Goal: Task Accomplishment & Management: Use online tool/utility

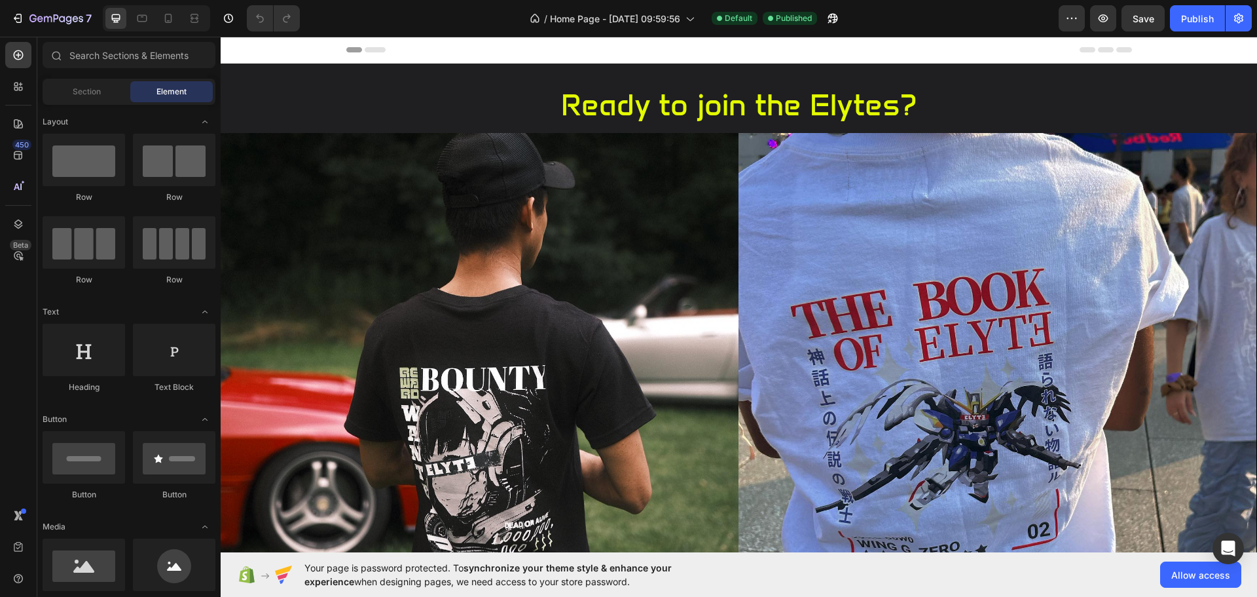
drag, startPoint x: 221, startPoint y: 37, endPoint x: 651, endPoint y: 101, distance: 435.0
click at [651, 101] on h2 "Ready to join the Elytes?" at bounding box center [739, 105] width 1037 height 42
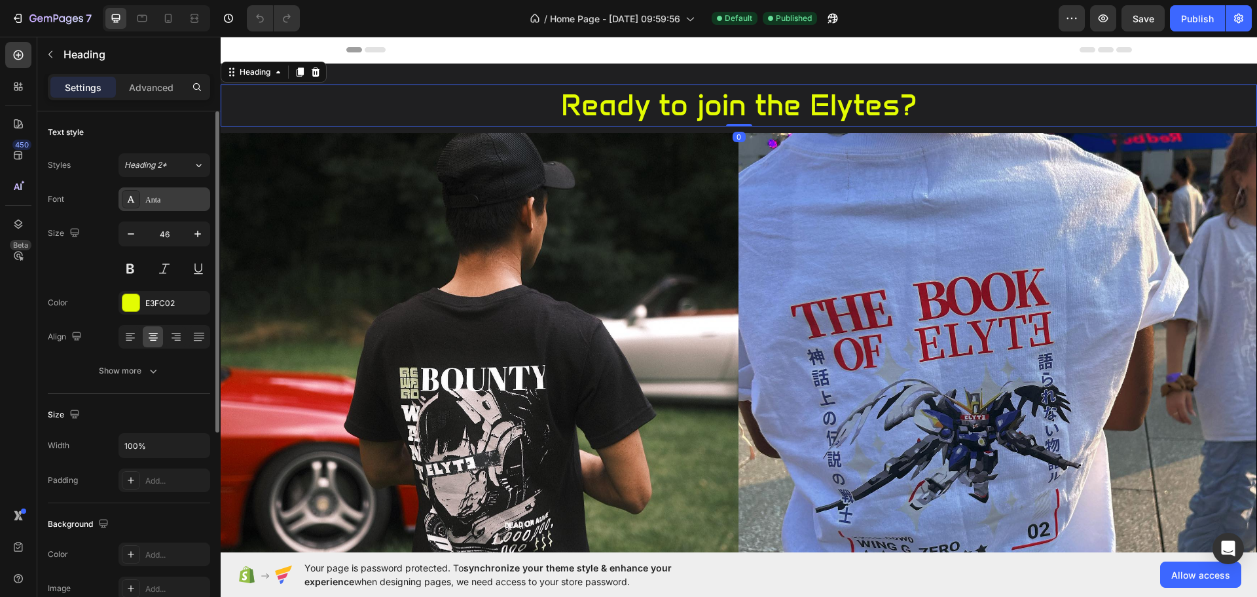
click at [165, 201] on div "Anta" at bounding box center [176, 200] width 62 height 12
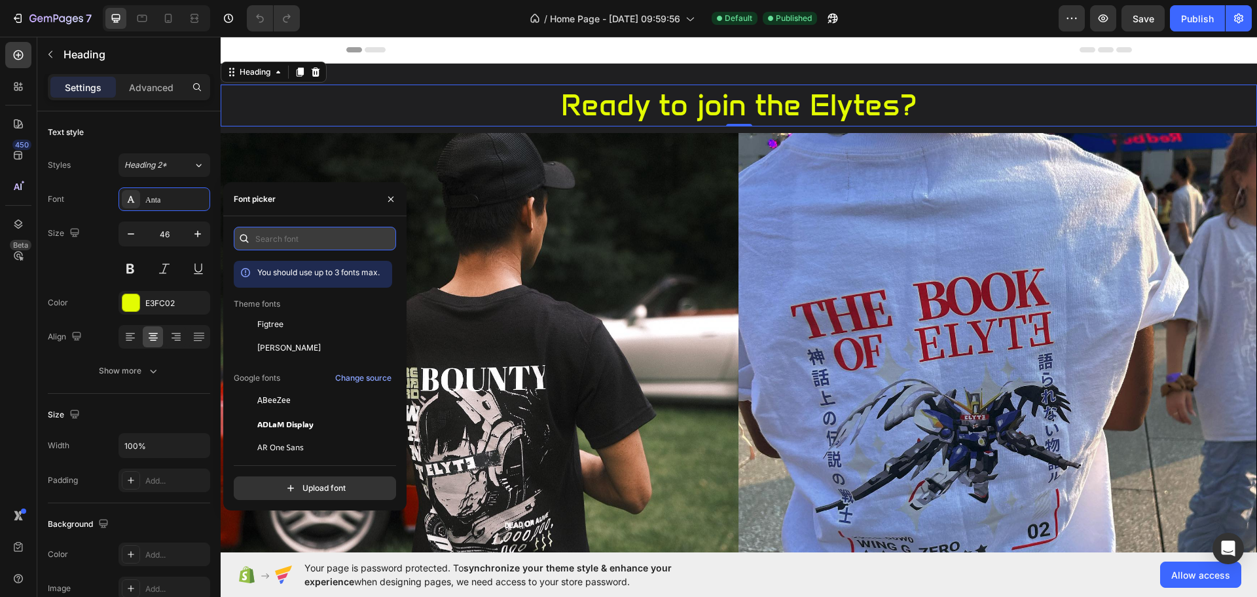
click at [304, 231] on input "text" at bounding box center [315, 239] width 162 height 24
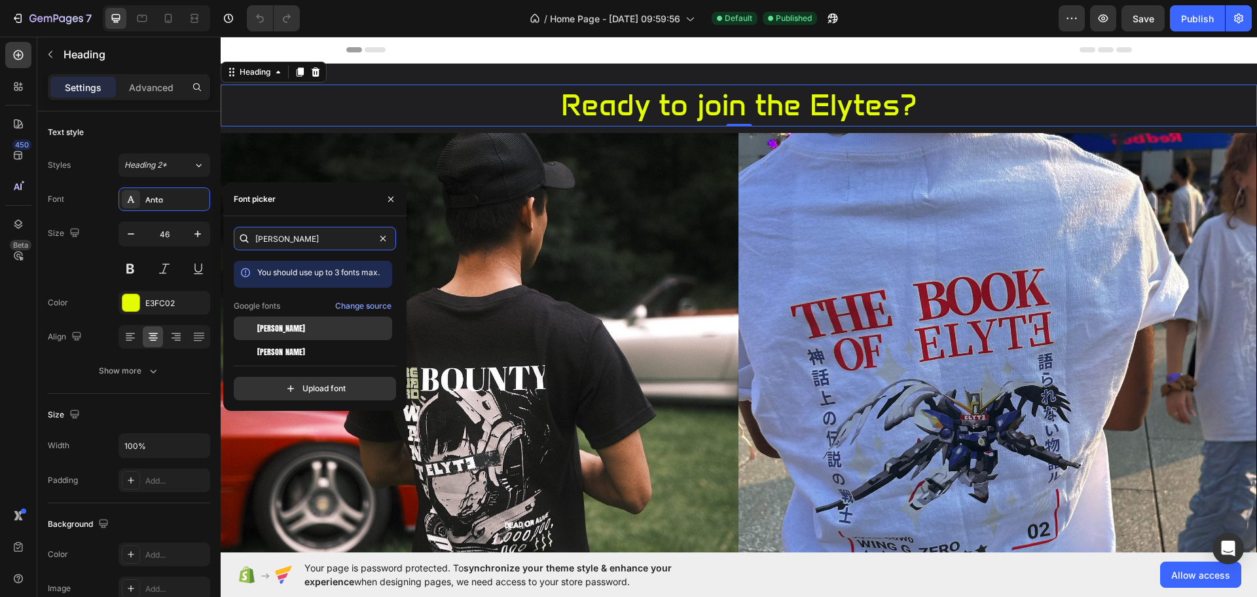
type input "[PERSON_NAME]"
click at [284, 327] on div "[PERSON_NAME]" at bounding box center [323, 328] width 132 height 12
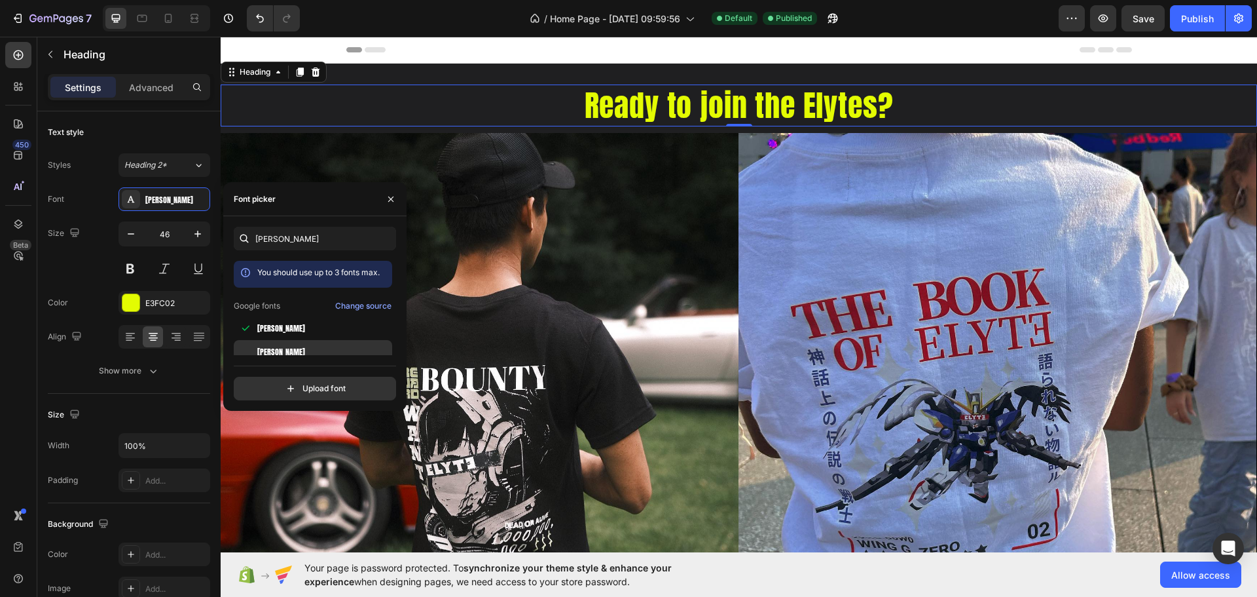
click at [278, 347] on span "[PERSON_NAME]" at bounding box center [281, 352] width 48 height 12
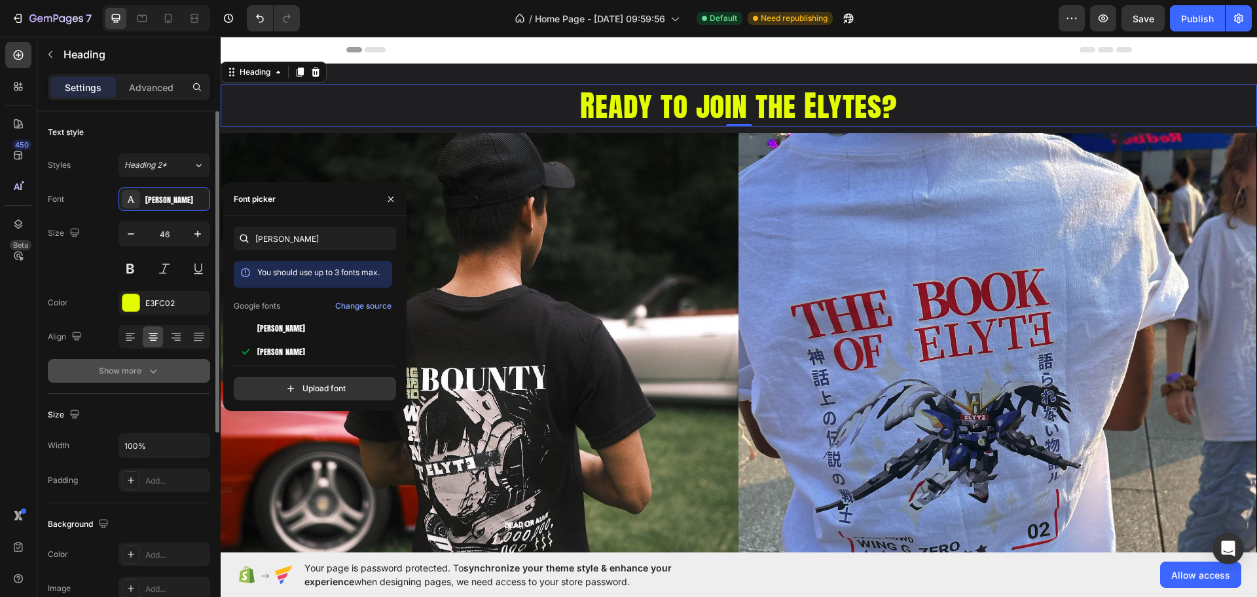
click at [125, 377] on div "Show more" at bounding box center [129, 370] width 61 height 13
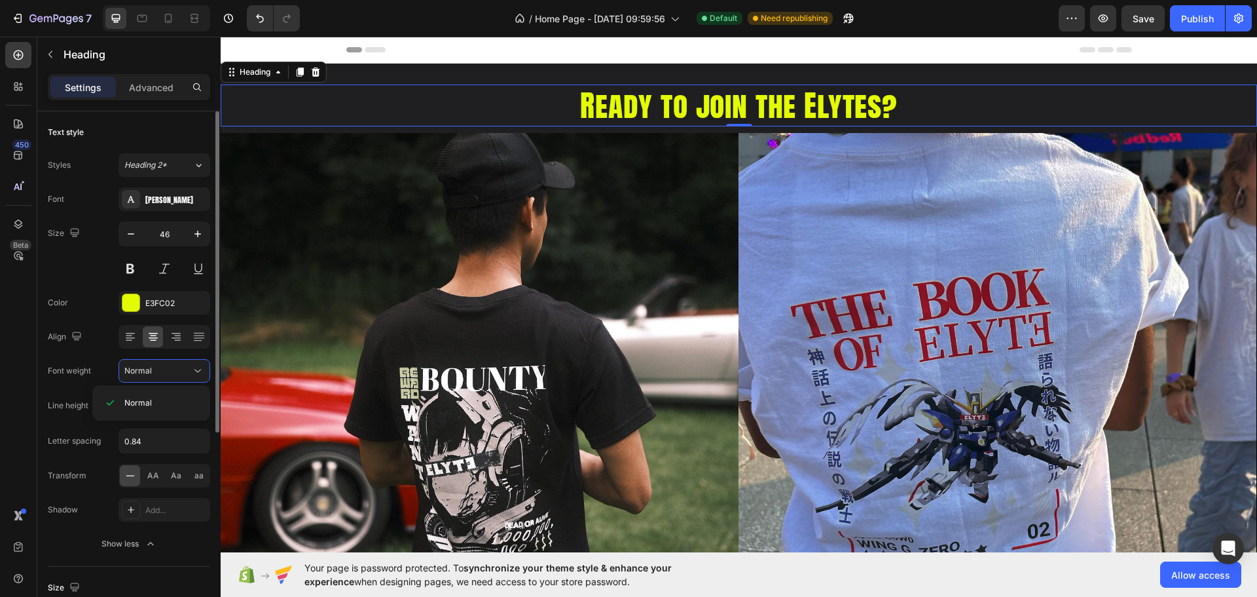
scroll to position [147, 0]
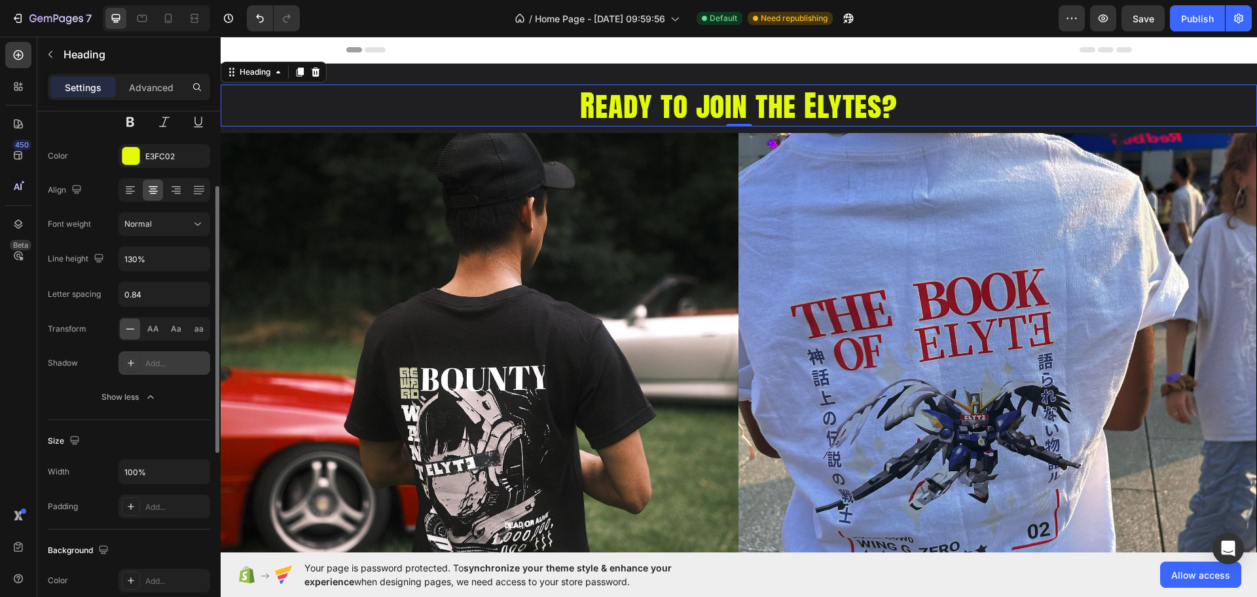
click at [180, 363] on div "Add..." at bounding box center [176, 364] width 62 height 12
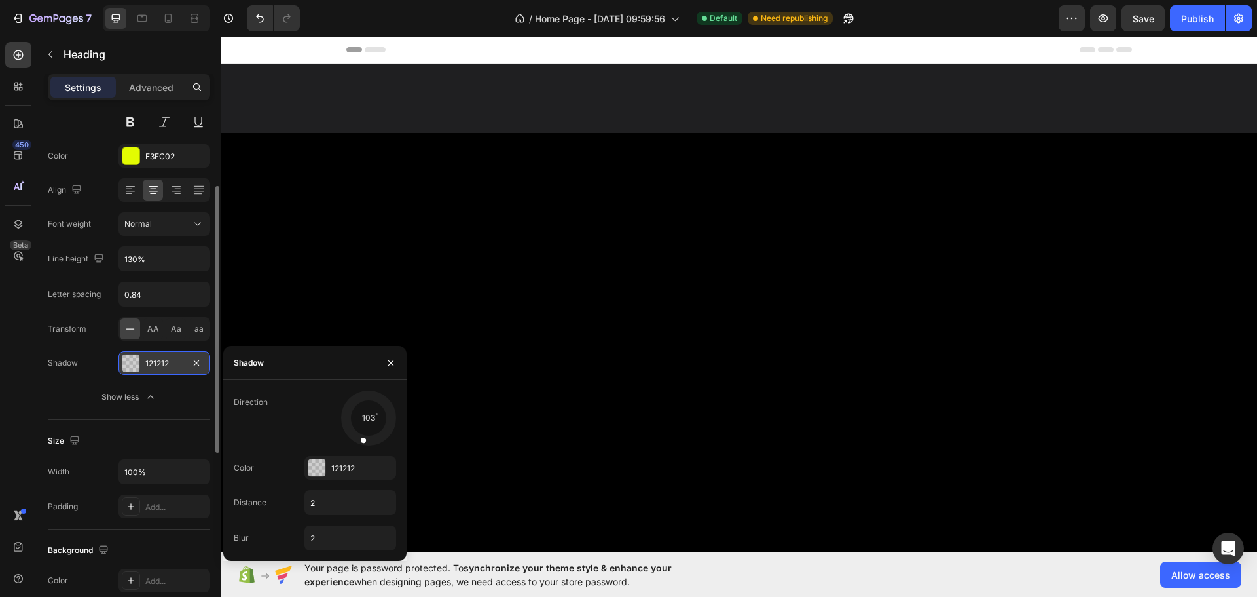
drag, startPoint x: 351, startPoint y: 436, endPoint x: 360, endPoint y: 443, distance: 12.1
click at [360, 443] on div at bounding box center [365, 432] width 14 height 30
click at [373, 416] on div at bounding box center [368, 417] width 58 height 58
drag, startPoint x: 358, startPoint y: 432, endPoint x: 363, endPoint y: 437, distance: 7.0
click at [363, 437] on div at bounding box center [368, 417] width 58 height 58
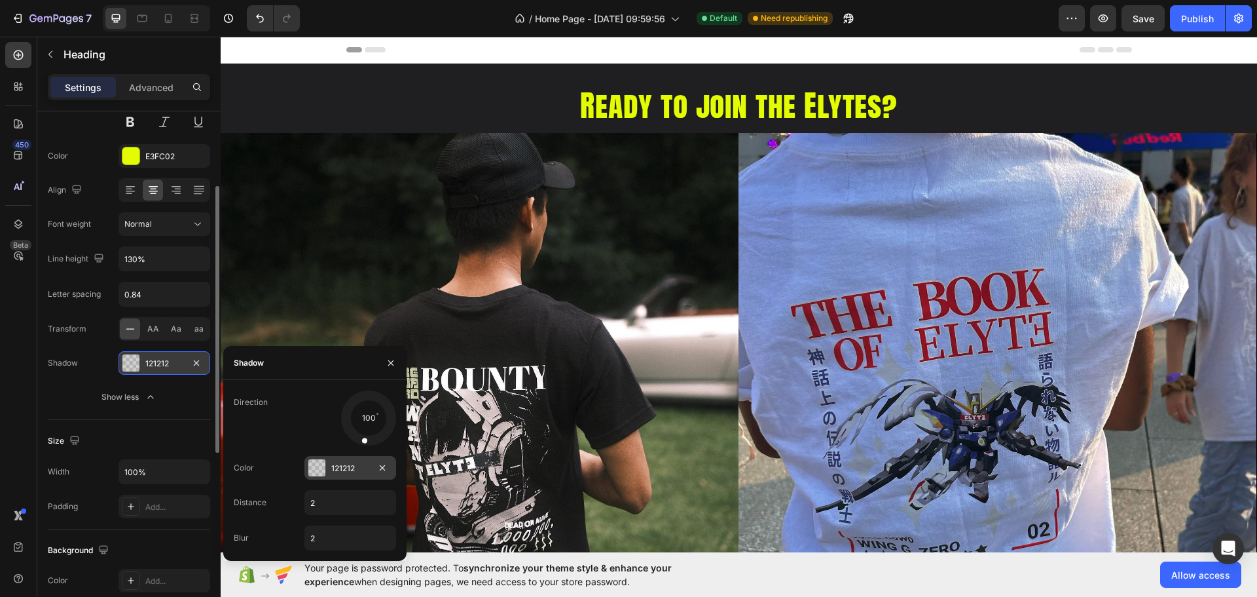
click at [335, 472] on div "121212" at bounding box center [350, 468] width 38 height 12
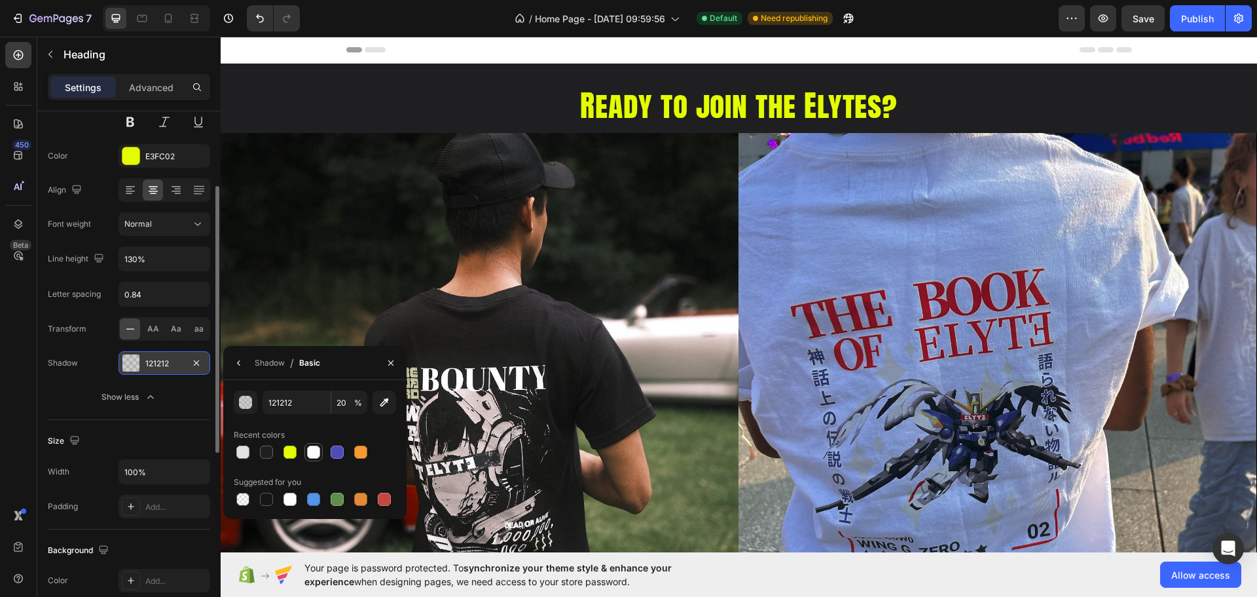
click at [314, 453] on div at bounding box center [313, 451] width 13 height 13
type input "FCFCFC"
type input "100"
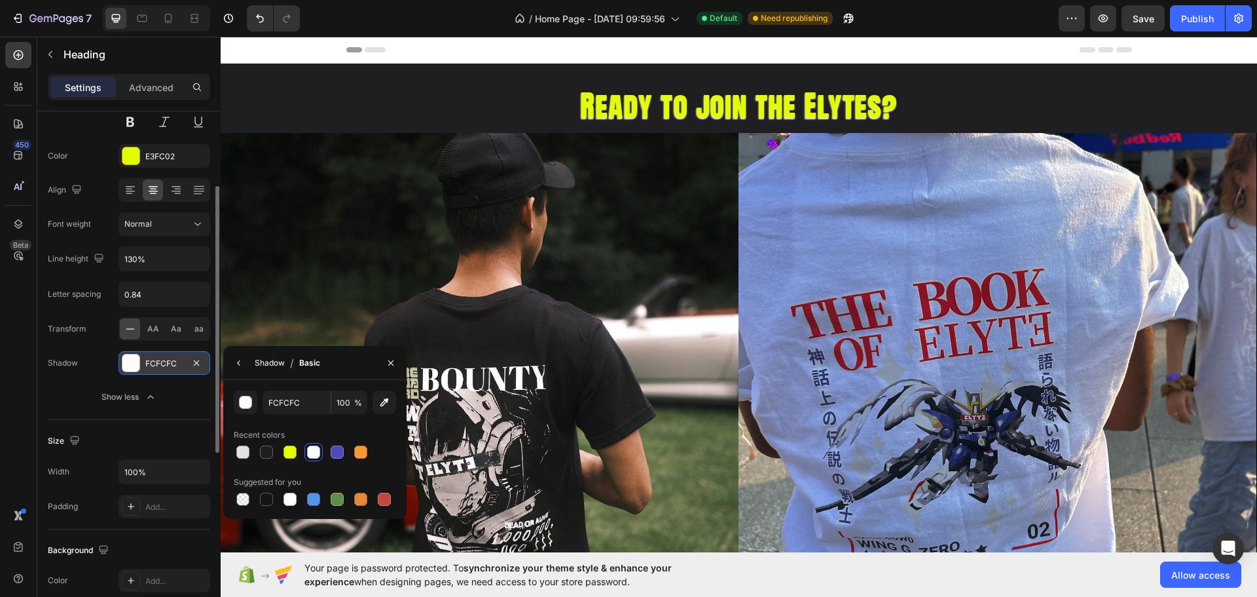
click at [267, 365] on div "Shadow" at bounding box center [270, 363] width 30 height 12
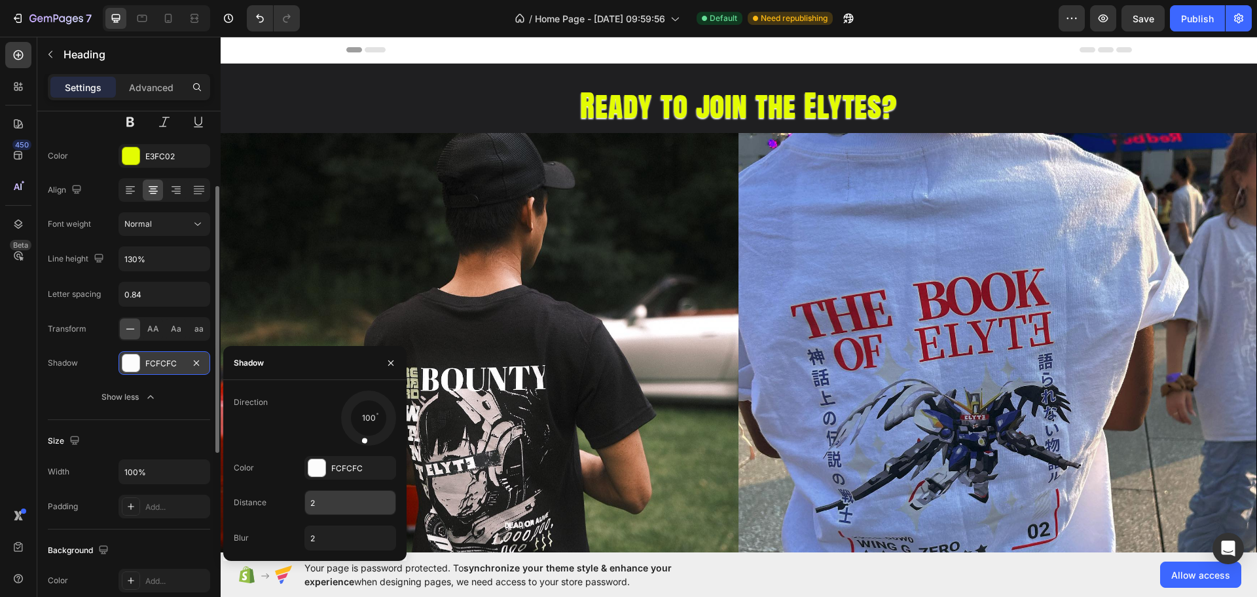
click at [333, 501] on input "2" at bounding box center [350, 503] width 90 height 24
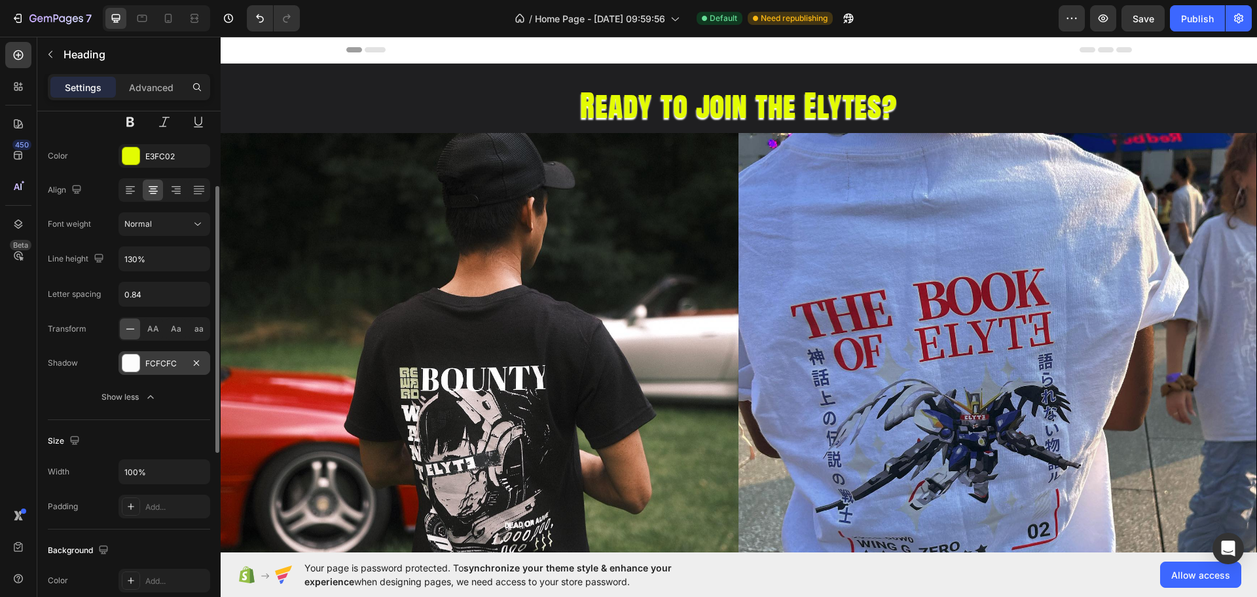
click at [629, 100] on h2 "Ready to join the Elytes?" at bounding box center [739, 105] width 1037 height 42
click at [576, 107] on p "Ready to join the Elytes?" at bounding box center [739, 105] width 1034 height 39
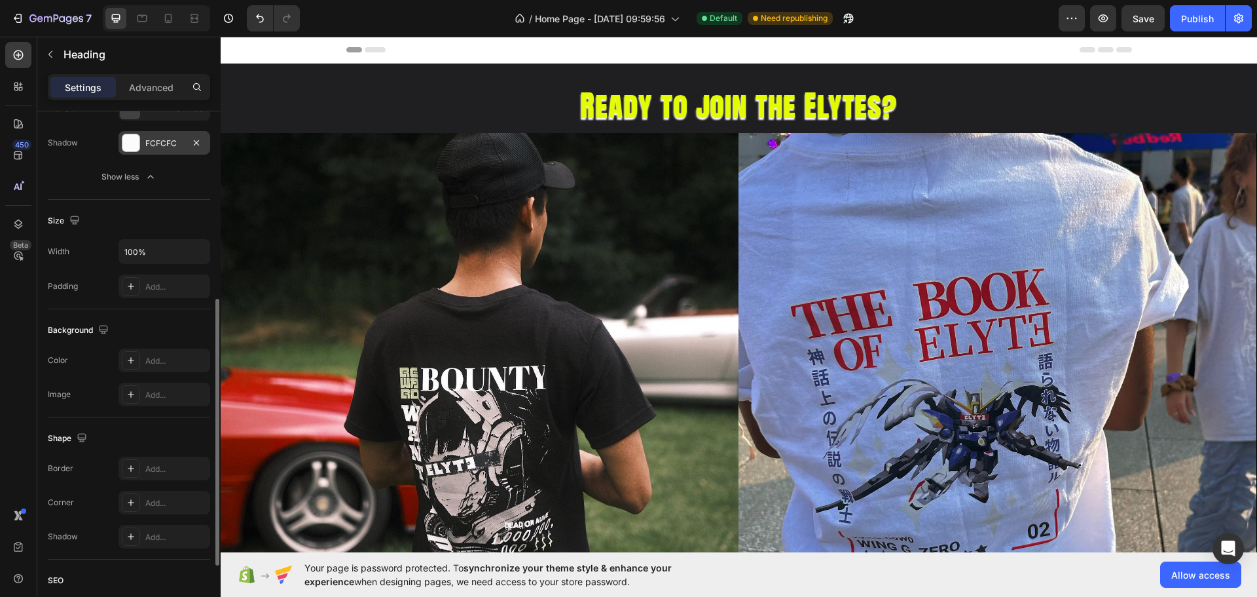
scroll to position [440, 0]
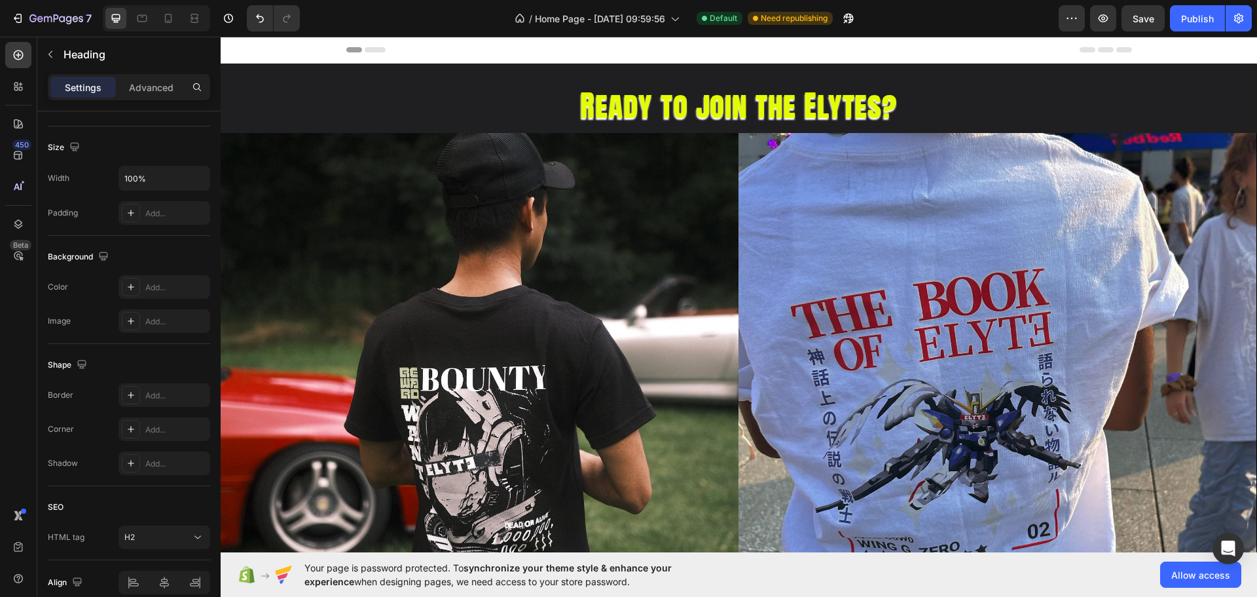
click at [781, 98] on h2 "Ready to join the Elytes?" at bounding box center [739, 105] width 1037 height 42
click at [690, 102] on p "Ready to join the Elytes?" at bounding box center [739, 105] width 1034 height 39
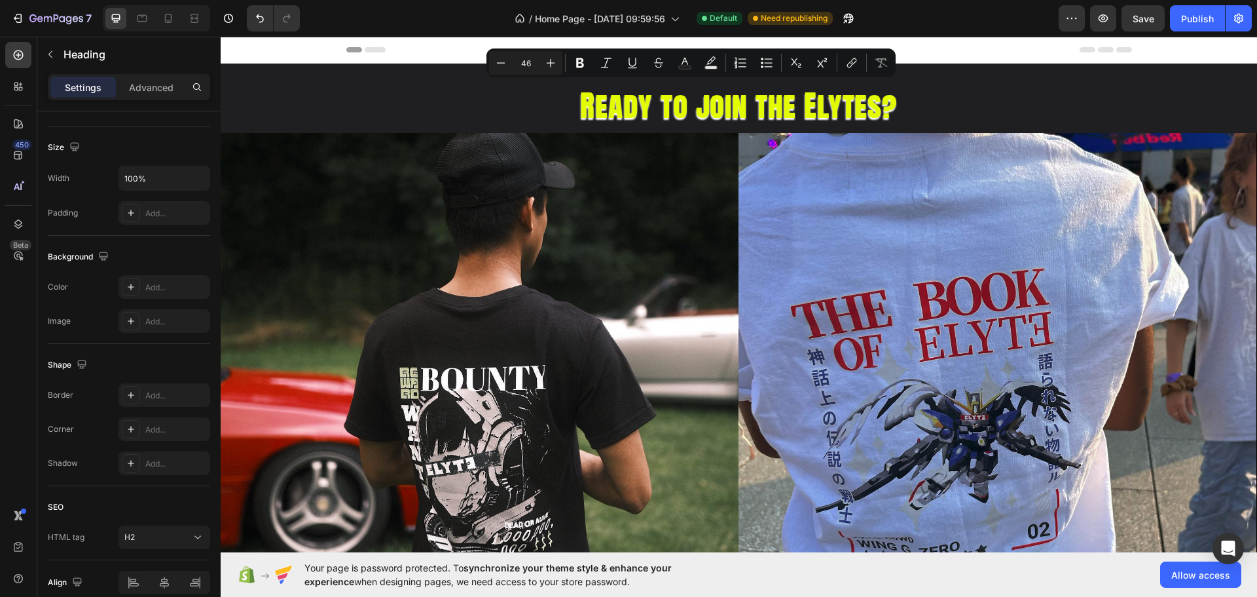
click at [690, 102] on p "Ready to join the Elytes?" at bounding box center [739, 105] width 1034 height 39
click at [171, 251] on div "Background" at bounding box center [129, 256] width 162 height 21
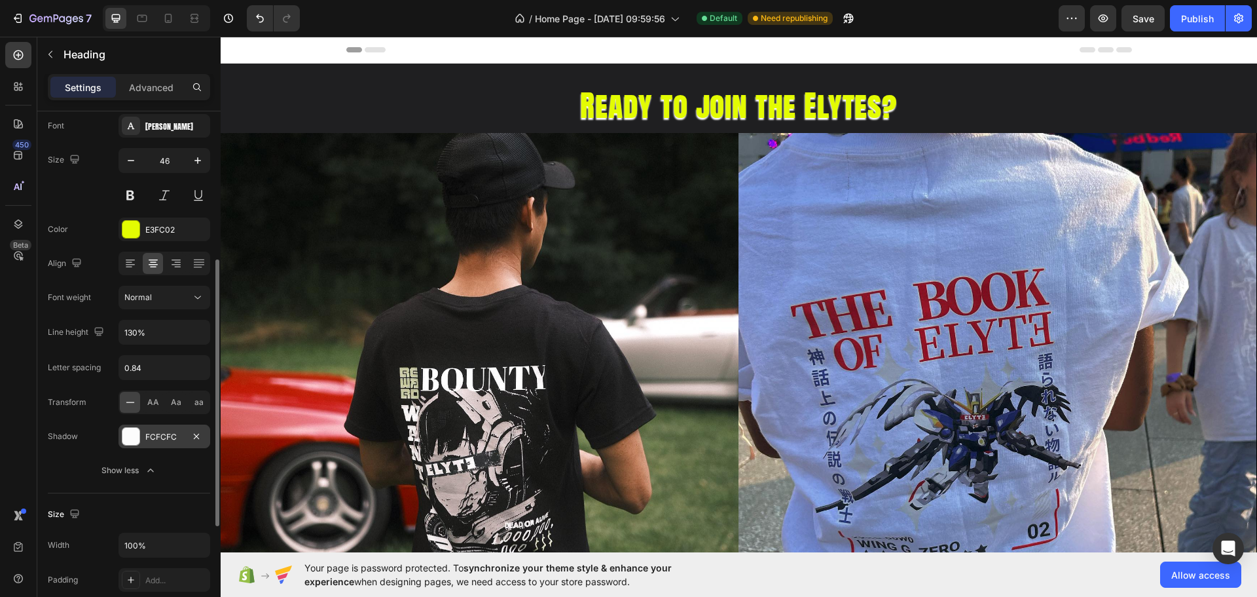
scroll to position [147, 0]
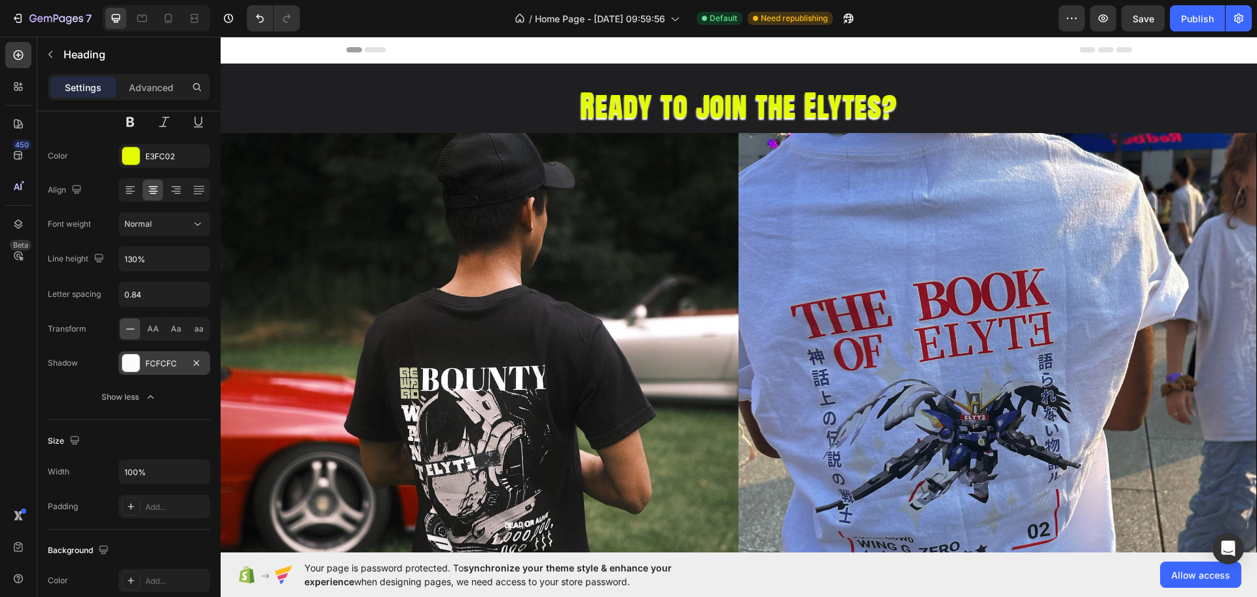
click at [172, 365] on div "FCFCFC" at bounding box center [164, 364] width 38 height 12
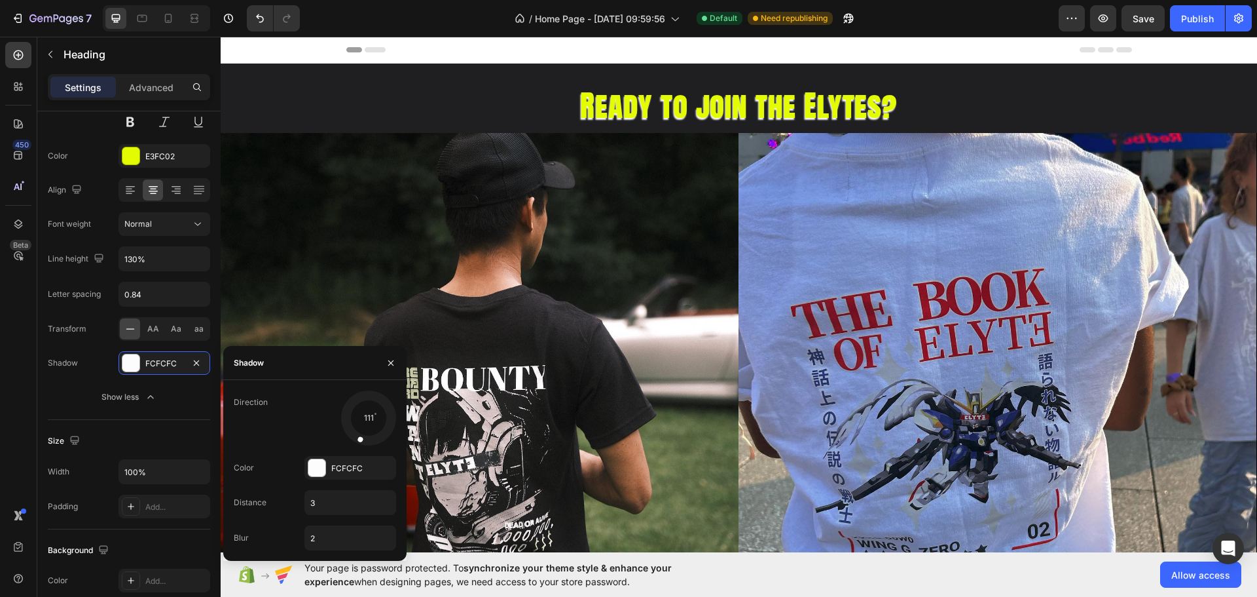
drag, startPoint x: 371, startPoint y: 413, endPoint x: 365, endPoint y: 420, distance: 9.3
click at [365, 420] on div at bounding box center [368, 417] width 58 height 58
click at [329, 504] on input "3" at bounding box center [350, 503] width 90 height 24
click at [329, 503] on input "3" at bounding box center [350, 503] width 90 height 24
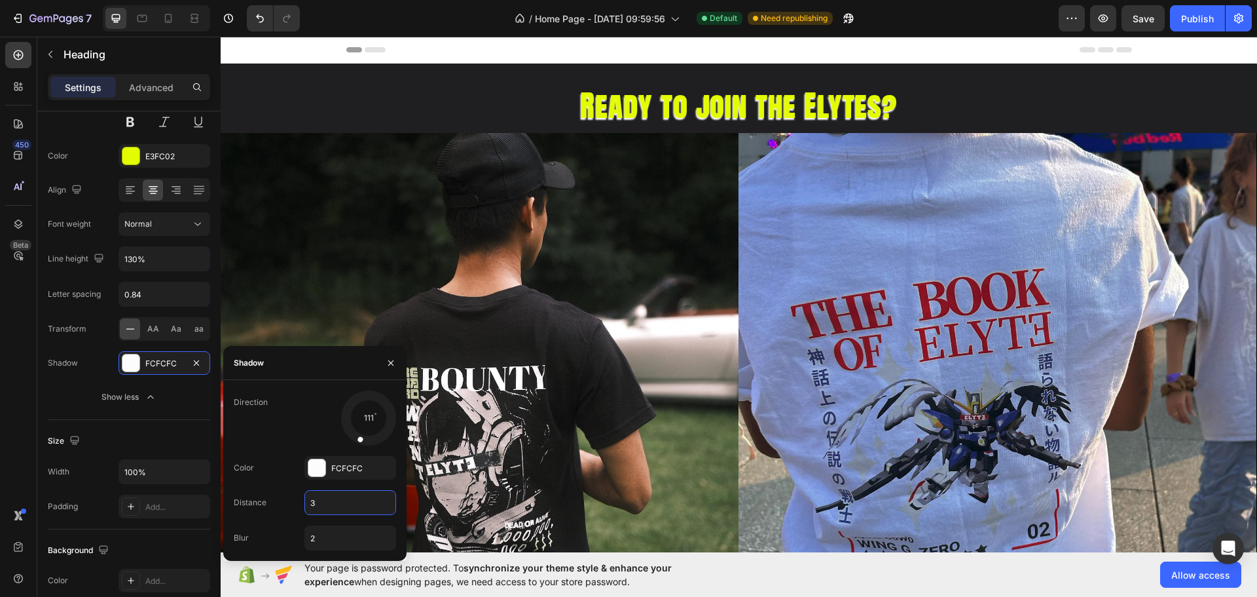
click at [329, 503] on input "3" at bounding box center [350, 503] width 90 height 24
click at [329, 503] on input "4" at bounding box center [350, 503] width 90 height 24
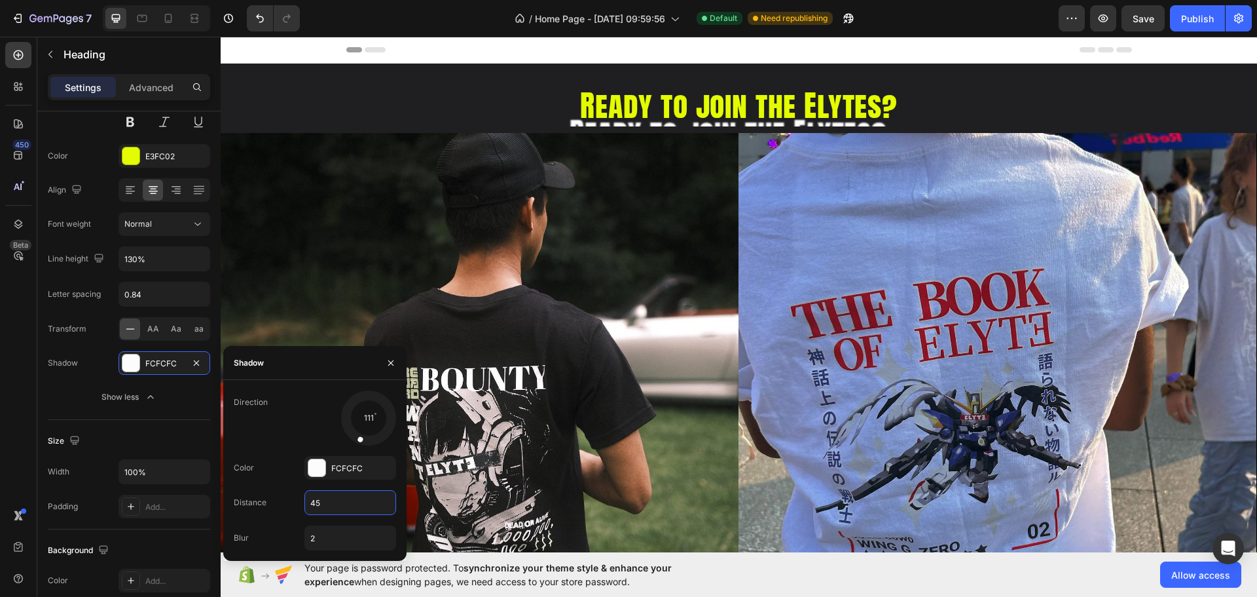
click at [329, 502] on input "45" at bounding box center [350, 503] width 90 height 24
type input "4"
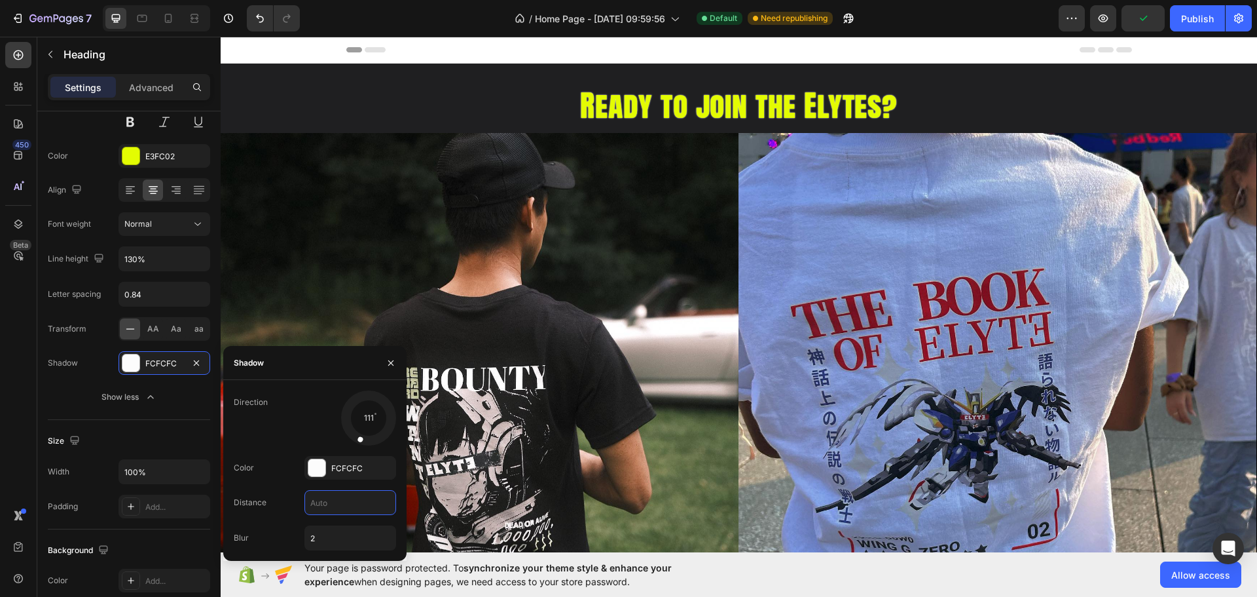
type input "6"
type input "5"
type input "4"
type input "3"
type input "2"
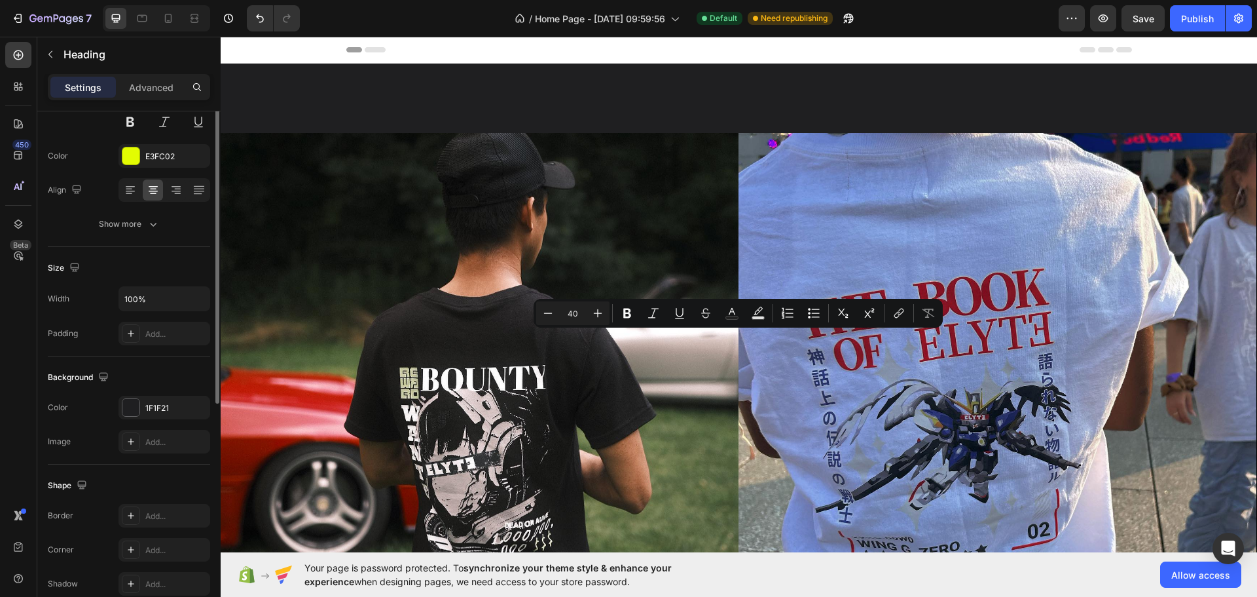
scroll to position [0, 0]
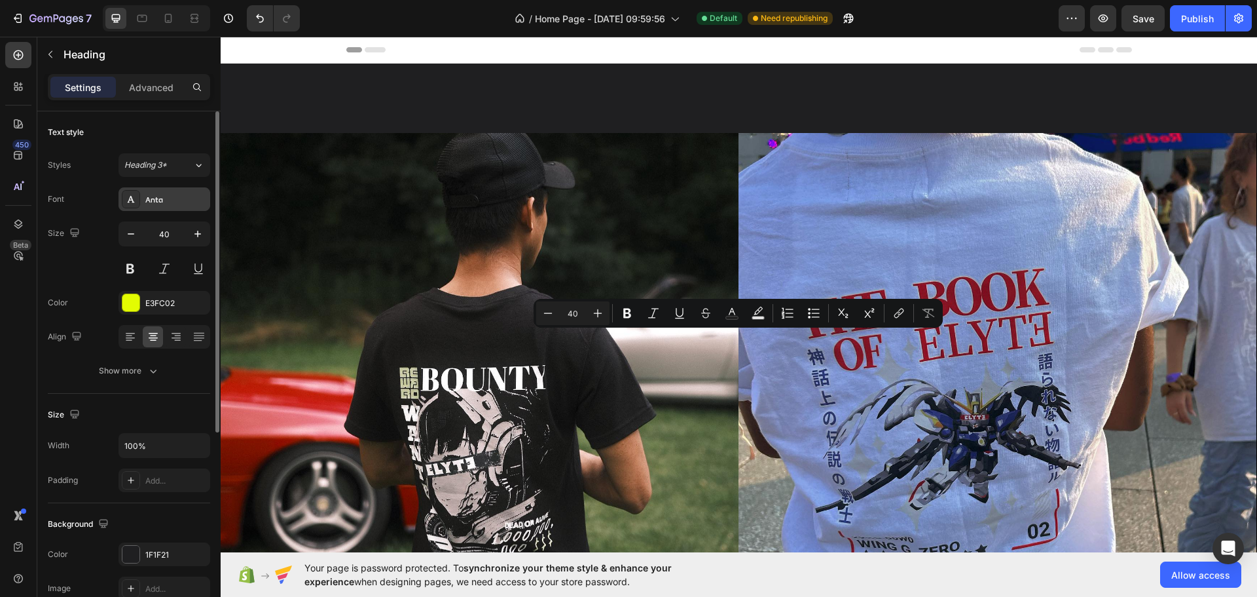
click at [177, 196] on div "Anta" at bounding box center [176, 200] width 62 height 12
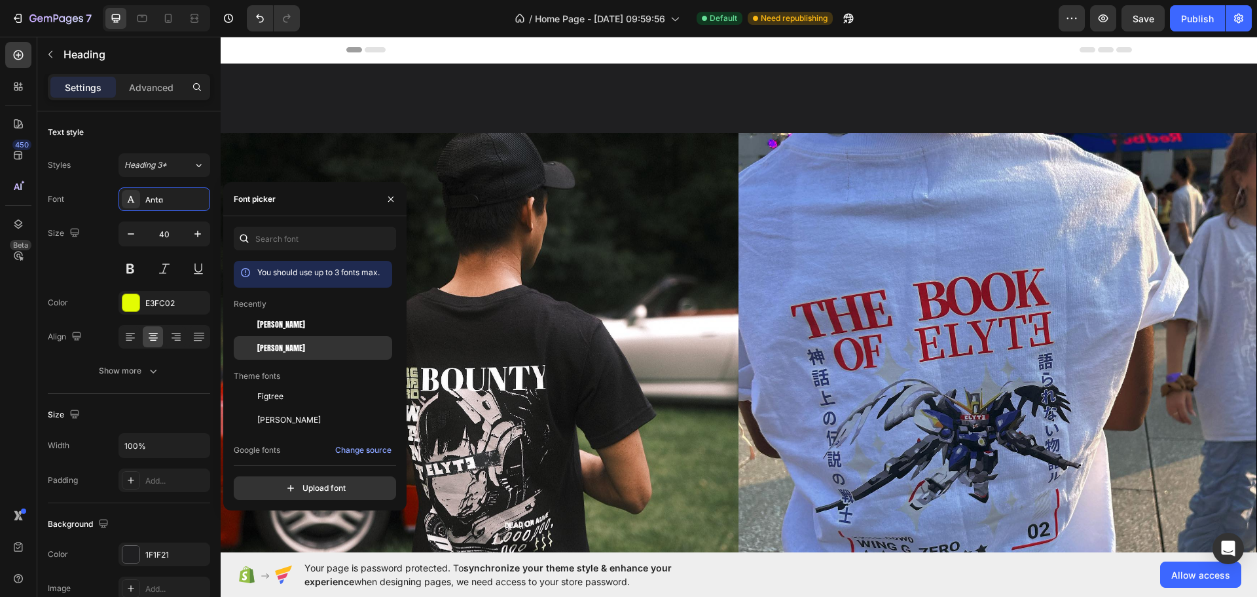
click at [293, 347] on div "[PERSON_NAME]" at bounding box center [323, 348] width 132 height 12
click at [318, 408] on div "[PERSON_NAME]" at bounding box center [313, 420] width 158 height 24
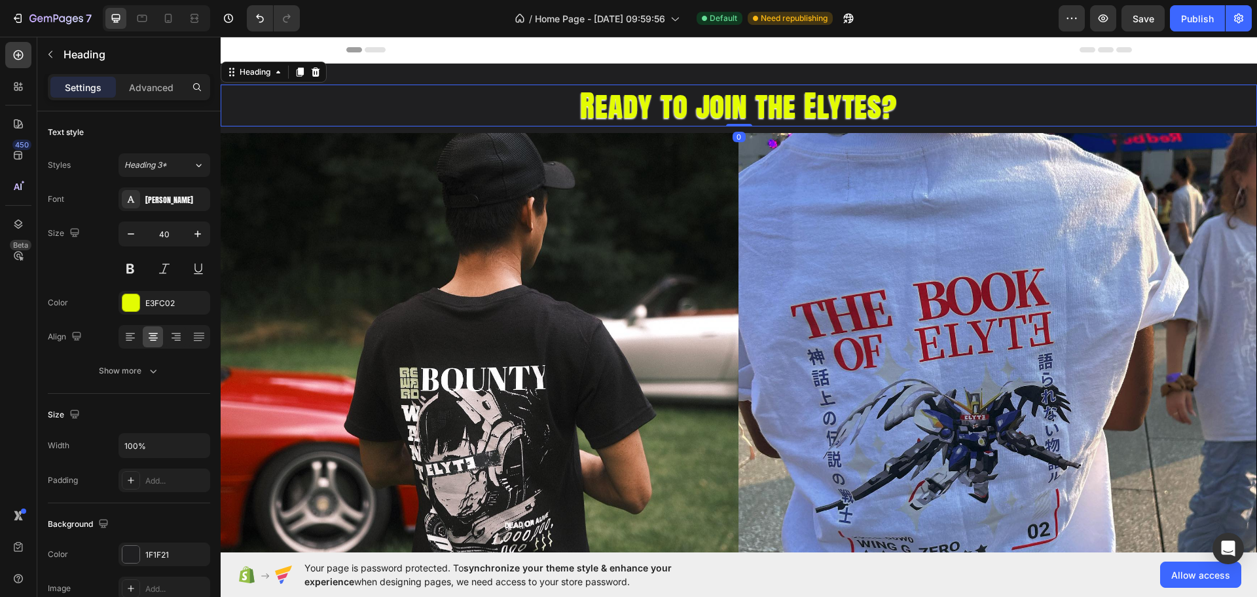
click at [486, 106] on h2 "Ready to join the Elytes?" at bounding box center [739, 105] width 1037 height 42
click at [258, 76] on div "Heading" at bounding box center [255, 72] width 36 height 12
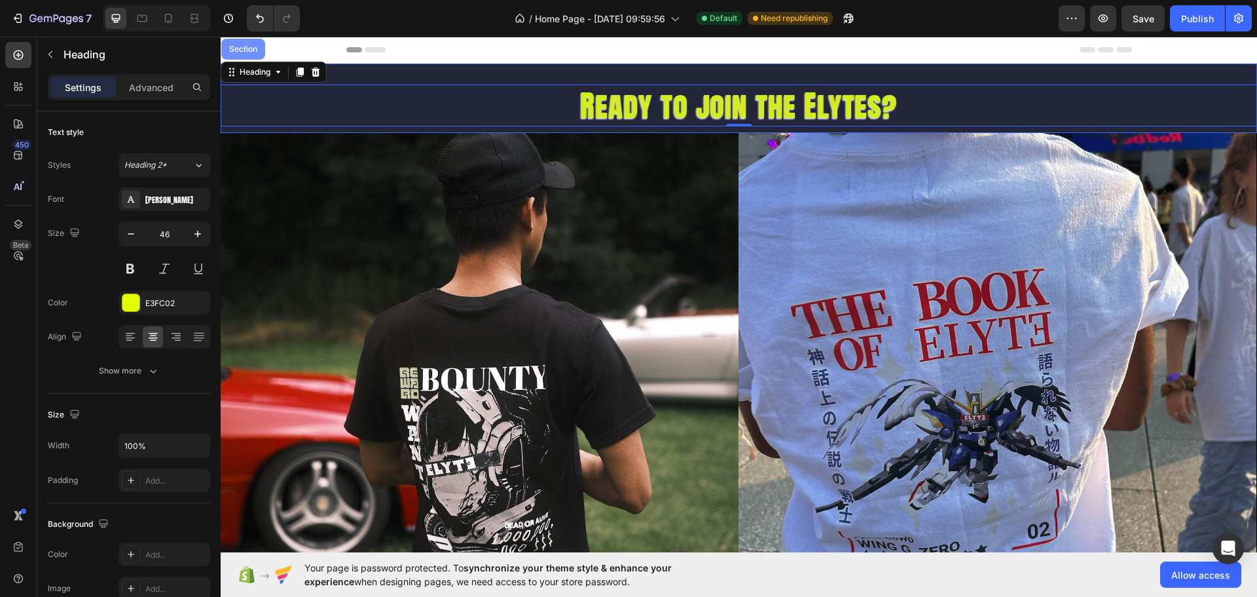
click at [246, 51] on div "Section" at bounding box center [243, 49] width 33 height 8
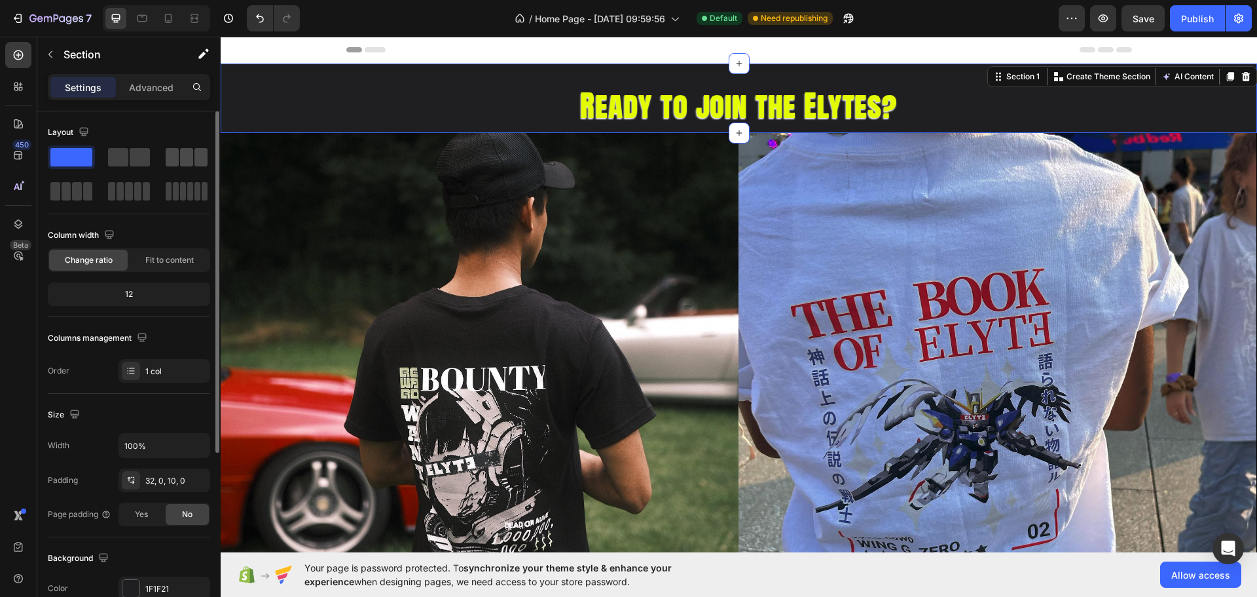
click at [189, 155] on span at bounding box center [186, 157] width 13 height 18
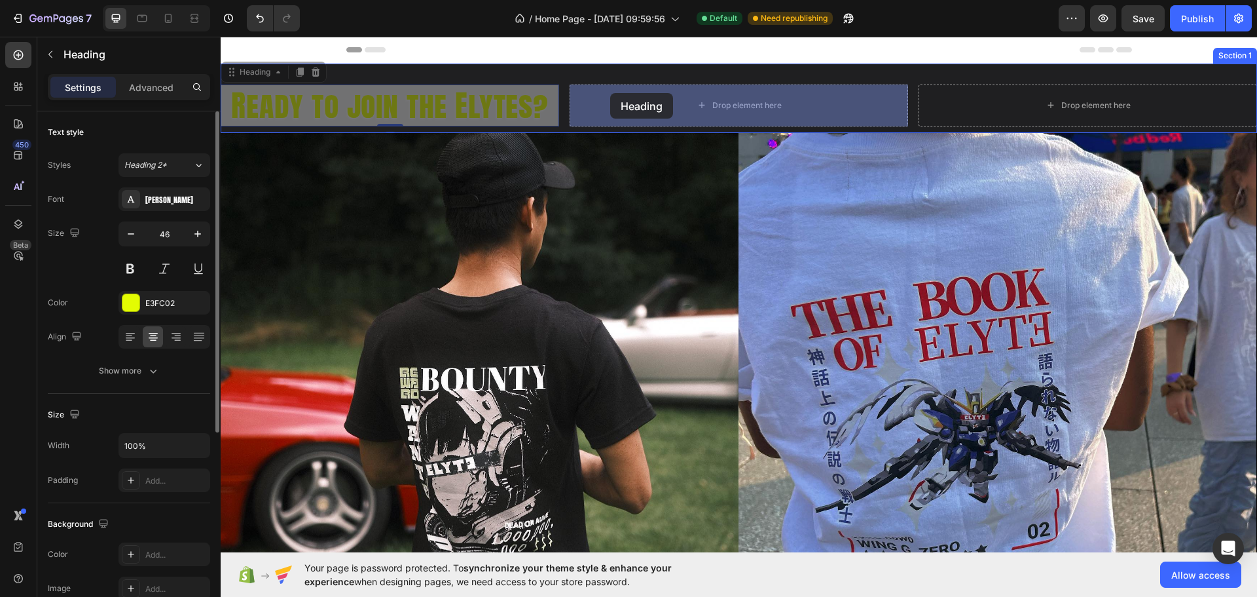
drag, startPoint x: 386, startPoint y: 100, endPoint x: 615, endPoint y: 93, distance: 229.3
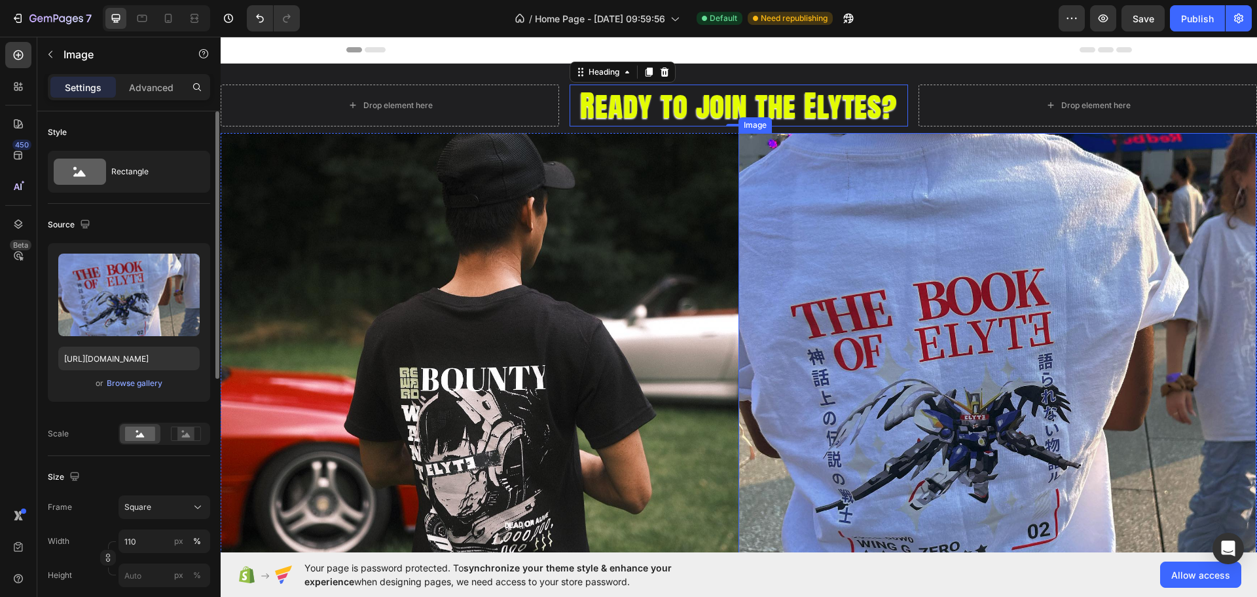
click at [783, 361] on img at bounding box center [998, 392] width 519 height 519
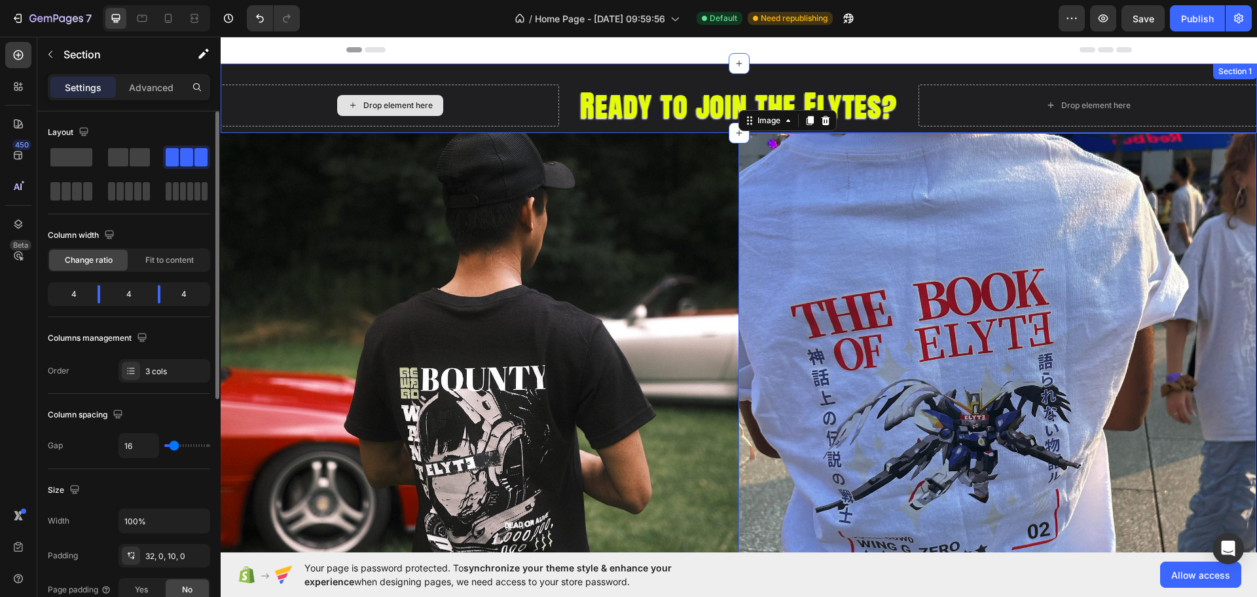
click at [505, 108] on div "Drop element here" at bounding box center [390, 105] width 339 height 42
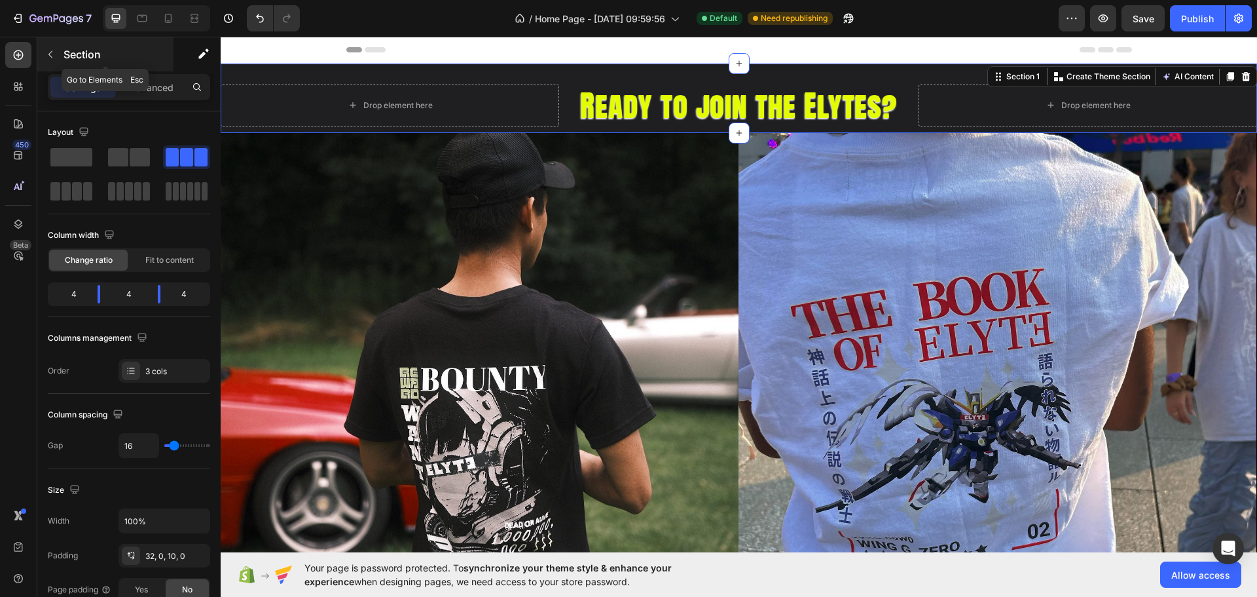
click at [46, 50] on icon "button" at bounding box center [50, 54] width 10 height 10
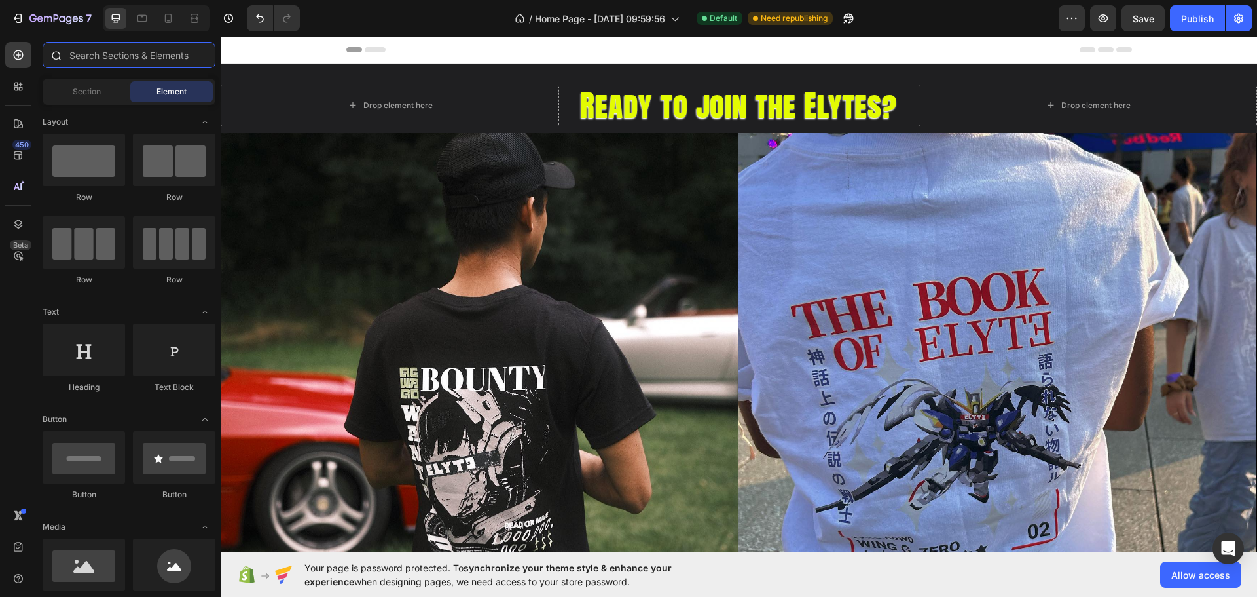
click at [80, 56] on input "text" at bounding box center [129, 55] width 173 height 26
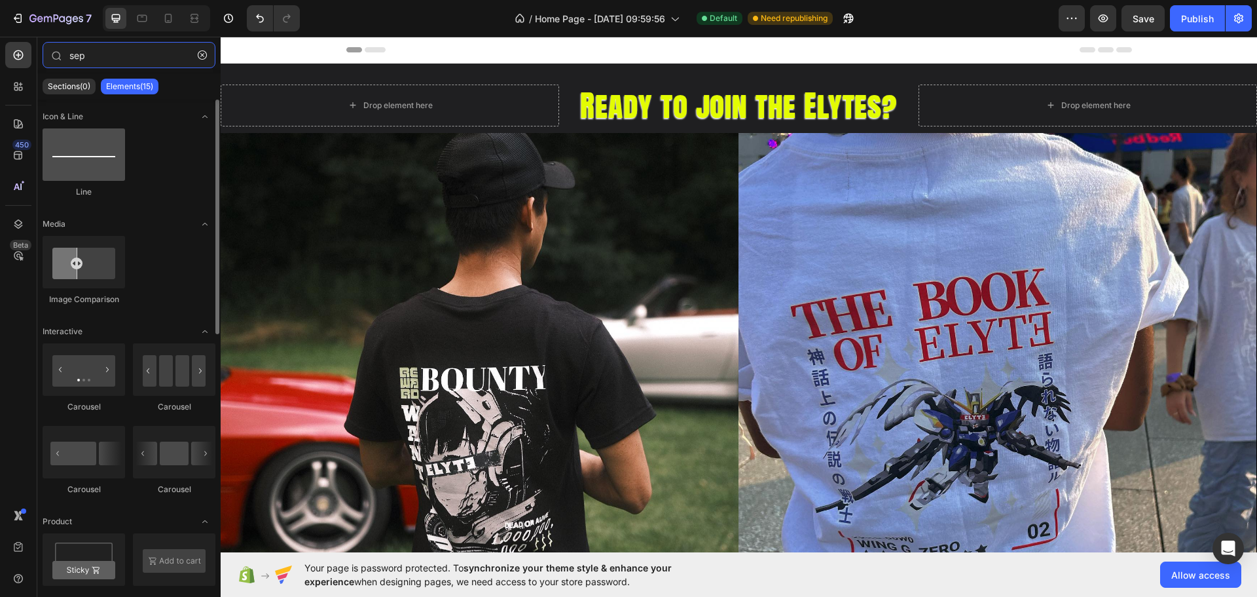
type input "sep"
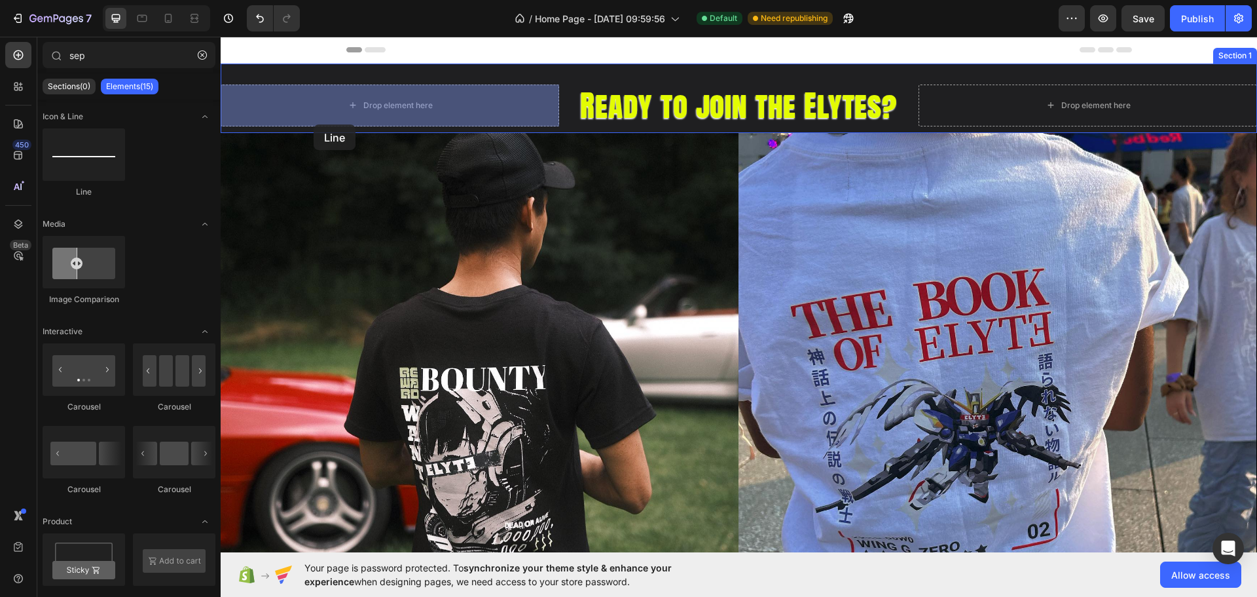
drag, startPoint x: 305, startPoint y: 206, endPoint x: 313, endPoint y: 126, distance: 79.6
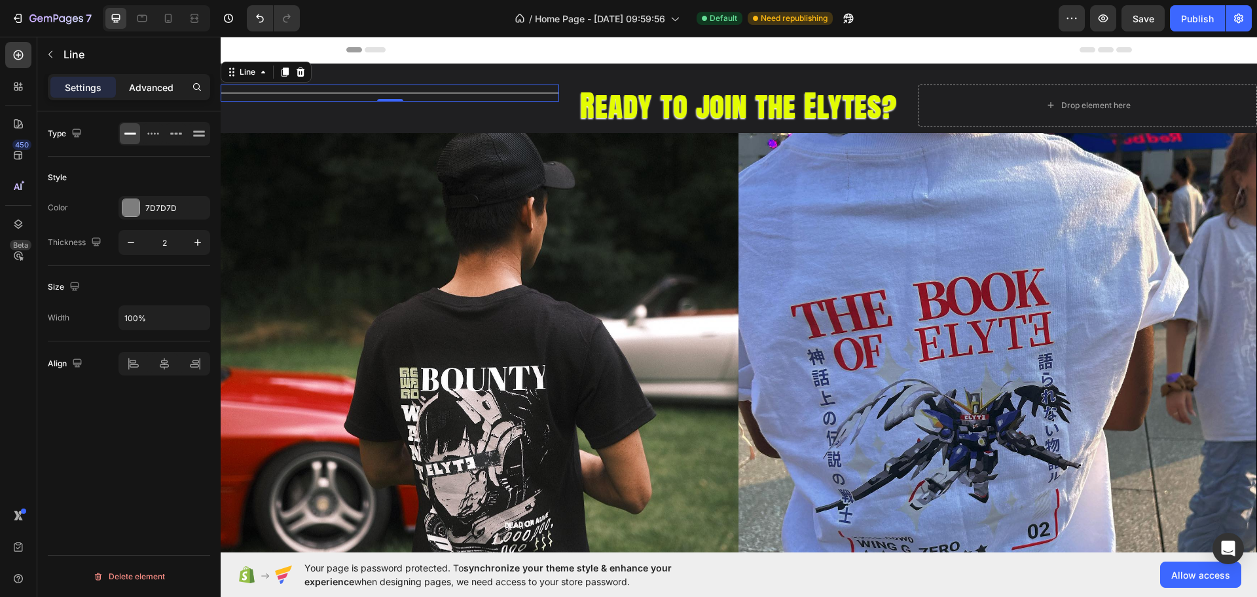
click at [139, 90] on p "Advanced" at bounding box center [151, 88] width 45 height 14
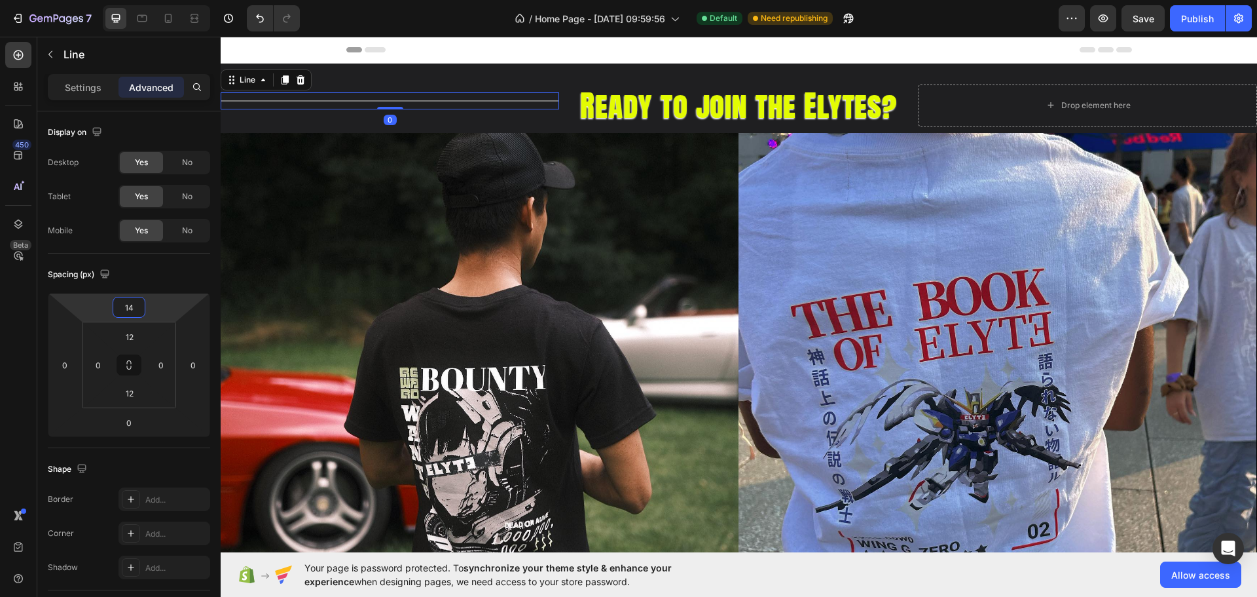
type input "18"
drag, startPoint x: 150, startPoint y: 308, endPoint x: 153, endPoint y: 302, distance: 6.7
click at [153, 0] on html "7 / Home Page - [DATE] 09:59:56 Default Need republishing Preview Save Publish …" at bounding box center [628, 0] width 1257 height 0
click at [0, 0] on div "Spacing (px) 18 0 0 0 12 0 12 0" at bounding box center [0, 0] width 0 height 0
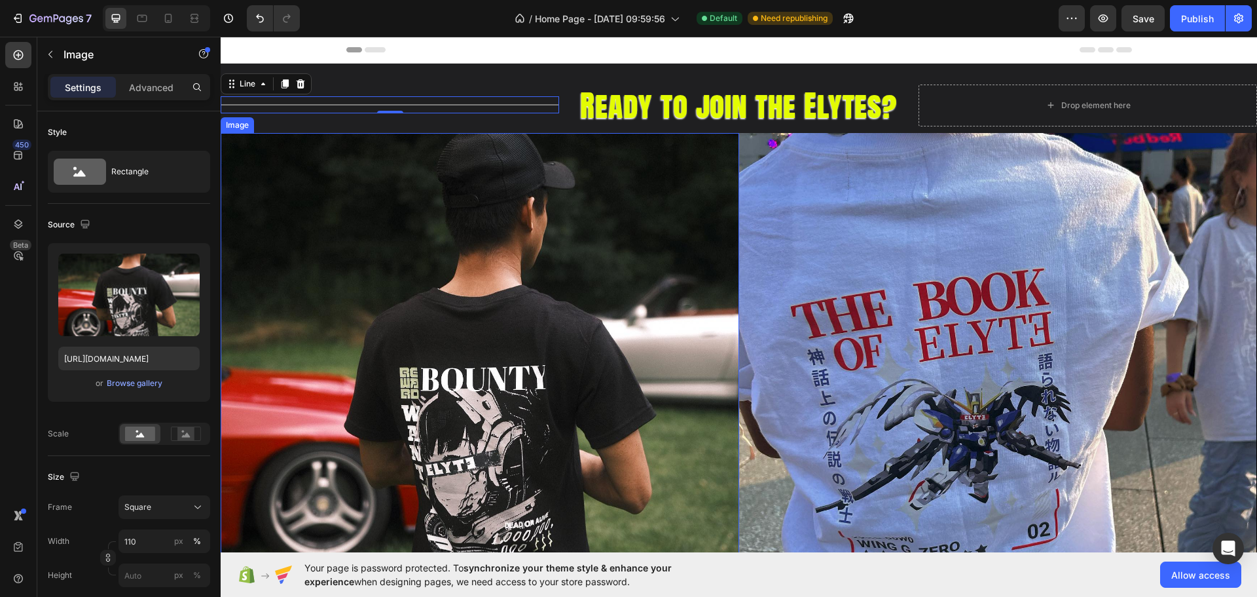
click at [426, 247] on img at bounding box center [480, 392] width 519 height 519
click at [513, 110] on div "Title Line 0" at bounding box center [390, 104] width 339 height 17
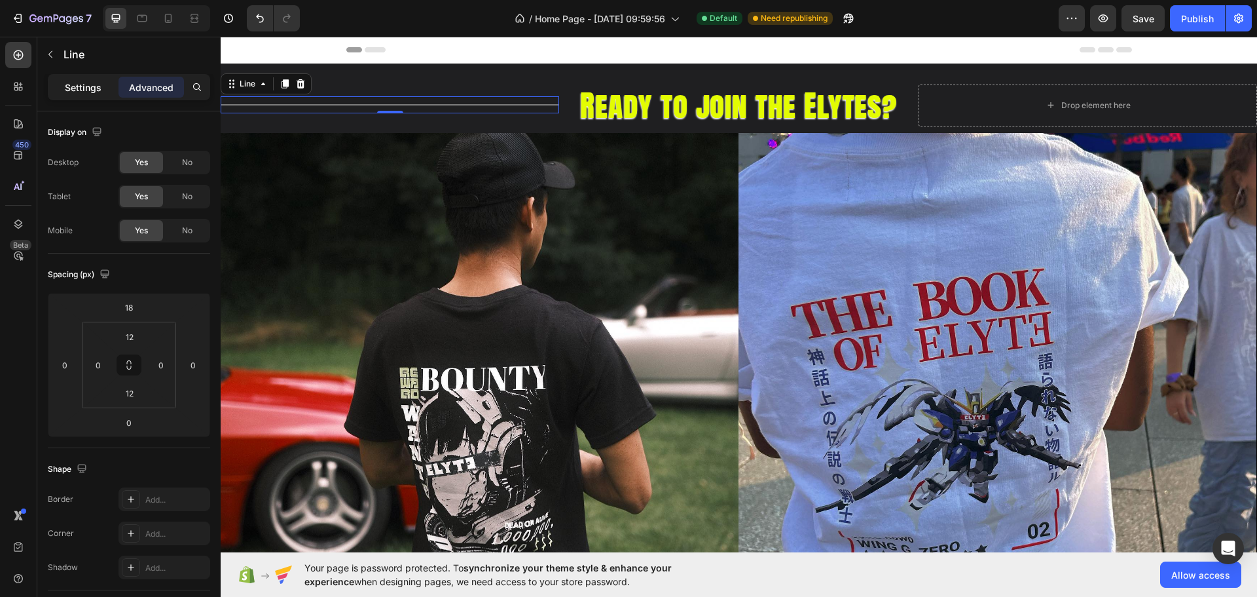
click at [94, 88] on p "Settings" at bounding box center [83, 88] width 37 height 14
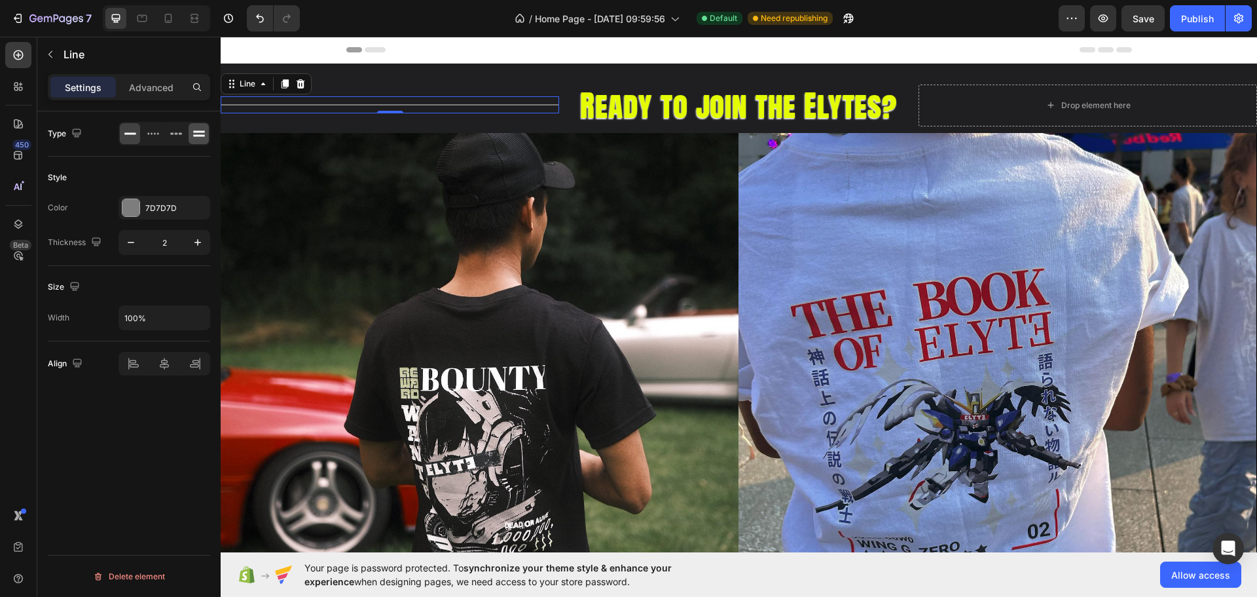
click at [199, 135] on icon at bounding box center [199, 136] width 12 height 2
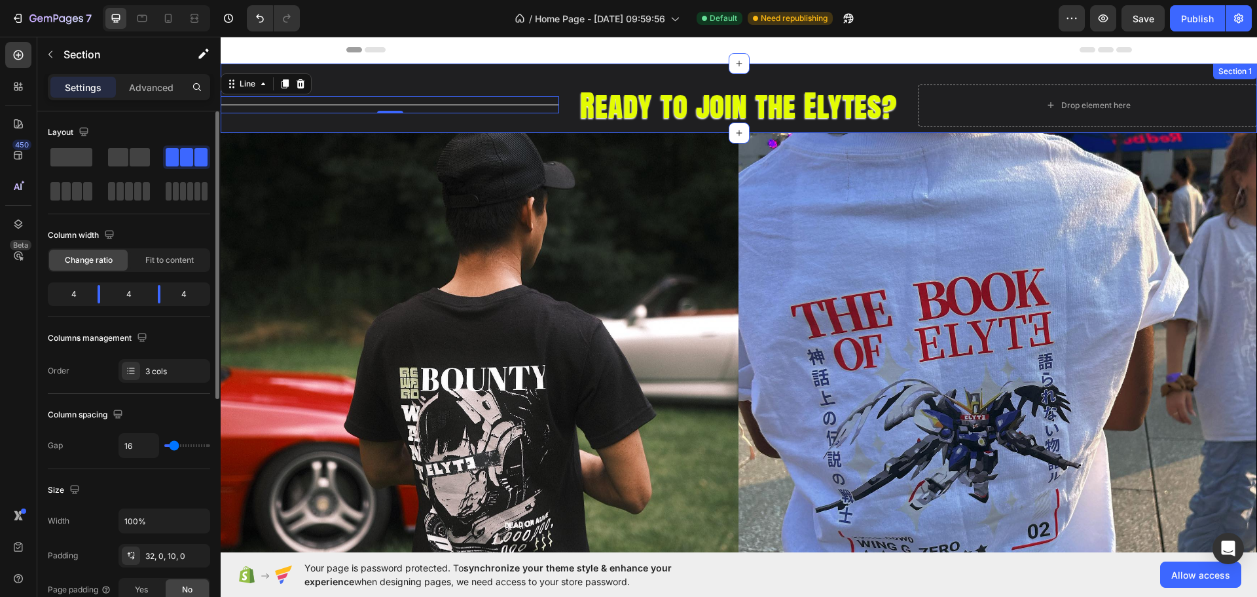
click at [289, 115] on div "Title Line 0" at bounding box center [390, 105] width 339 height 42
click at [301, 104] on div at bounding box center [390, 104] width 339 height 1
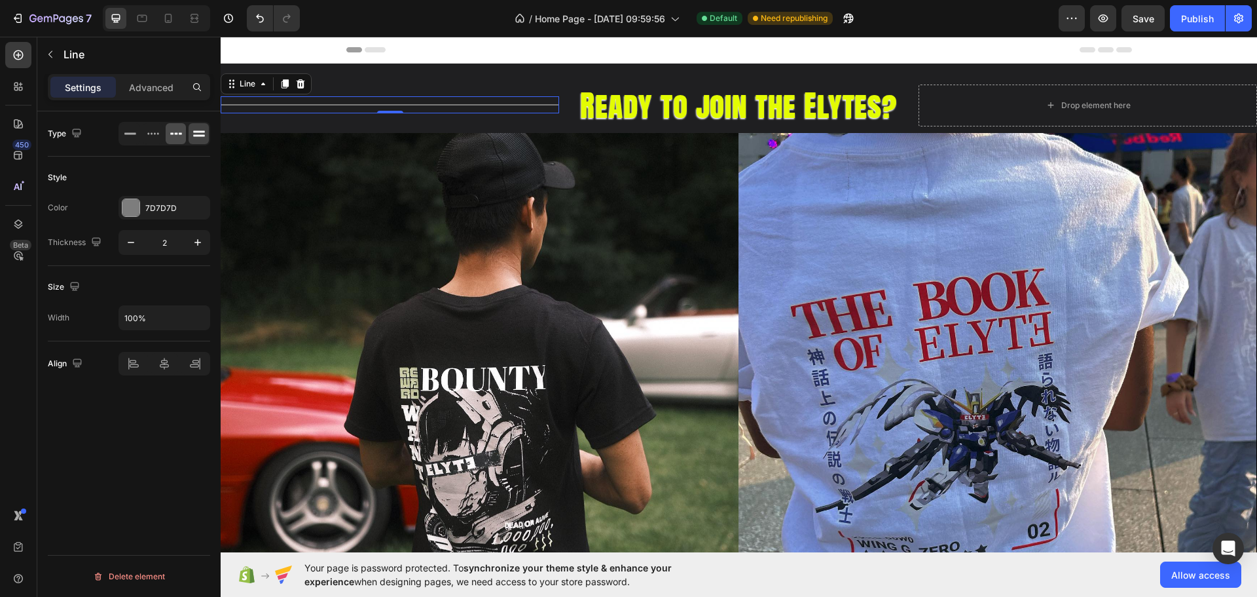
click at [181, 131] on icon at bounding box center [176, 133] width 13 height 13
click at [200, 132] on icon at bounding box center [199, 131] width 12 height 2
click at [388, 113] on div "0" at bounding box center [390, 113] width 13 height 10
click at [175, 141] on div at bounding box center [176, 133] width 20 height 21
click at [145, 128] on div at bounding box center [153, 133] width 20 height 21
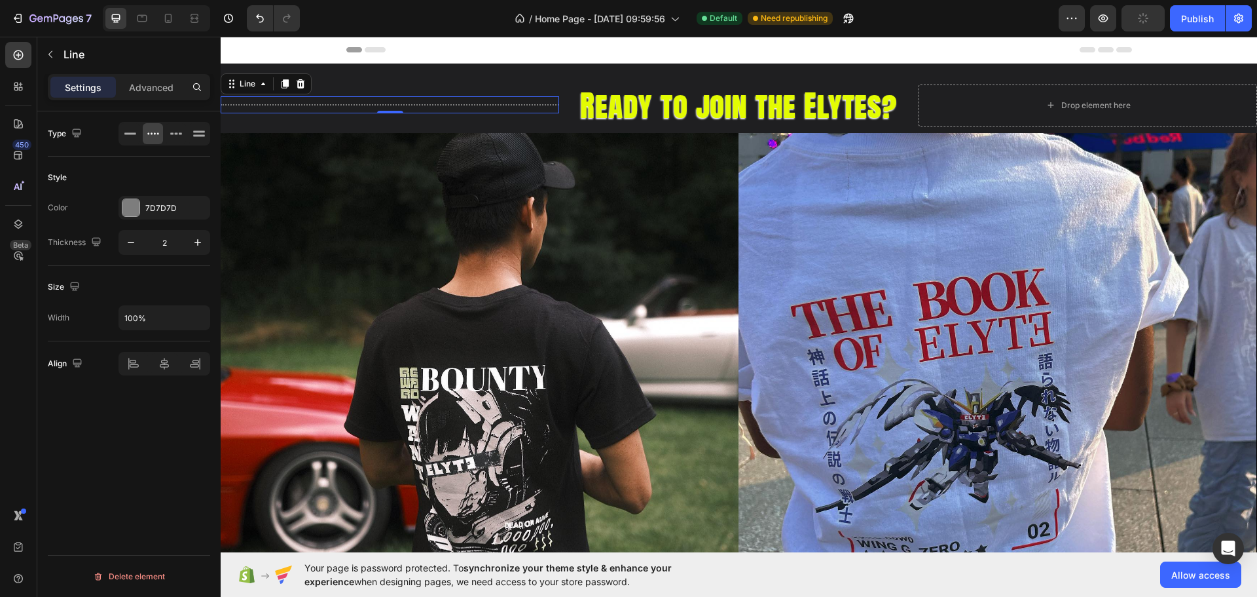
click at [132, 122] on div at bounding box center [165, 134] width 92 height 24
click at [139, 125] on div at bounding box center [130, 133] width 20 height 21
click at [195, 240] on icon "button" at bounding box center [197, 242] width 13 height 13
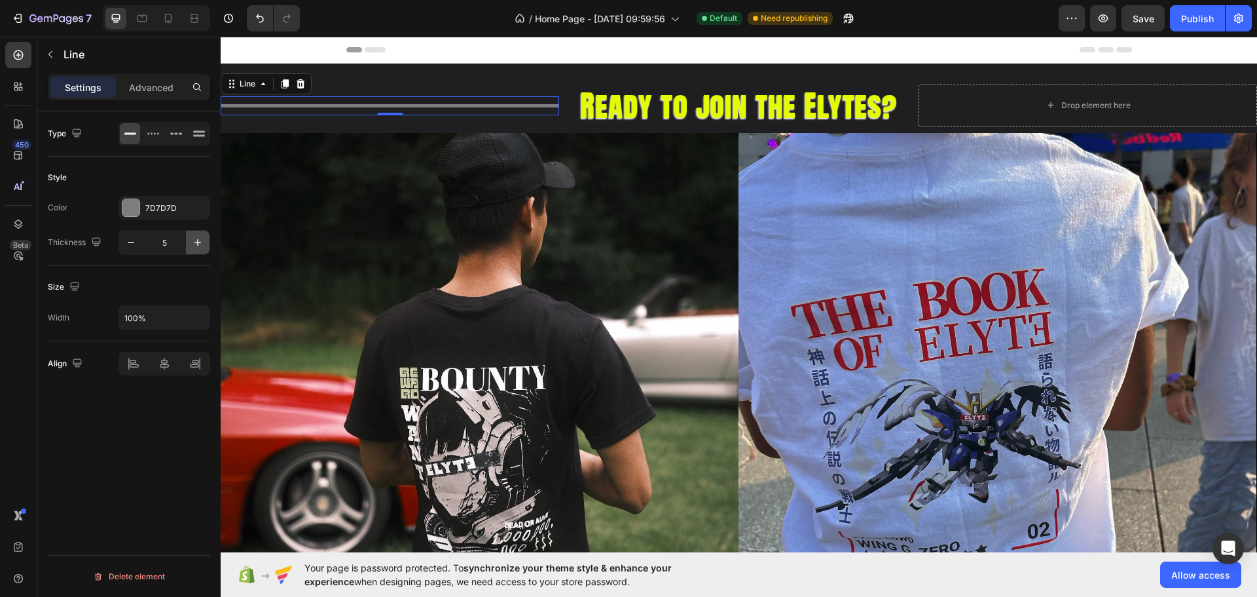
click at [195, 240] on icon "button" at bounding box center [197, 242] width 13 height 13
type input "8"
click at [168, 205] on div "7D7D7D" at bounding box center [164, 208] width 38 height 12
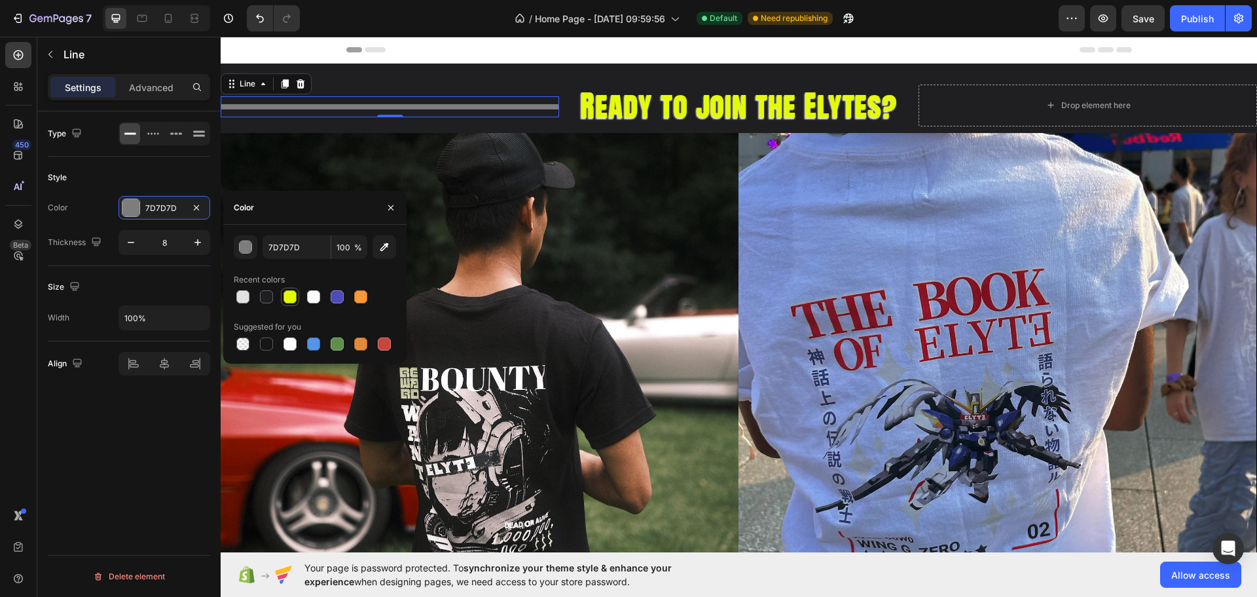
click at [289, 291] on div at bounding box center [290, 296] width 13 height 13
type input "E3FC02"
click at [146, 464] on div "Type Style Color E3FC02 Thickness 8 Size Width 100% Align Delete element" at bounding box center [128, 372] width 183 height 523
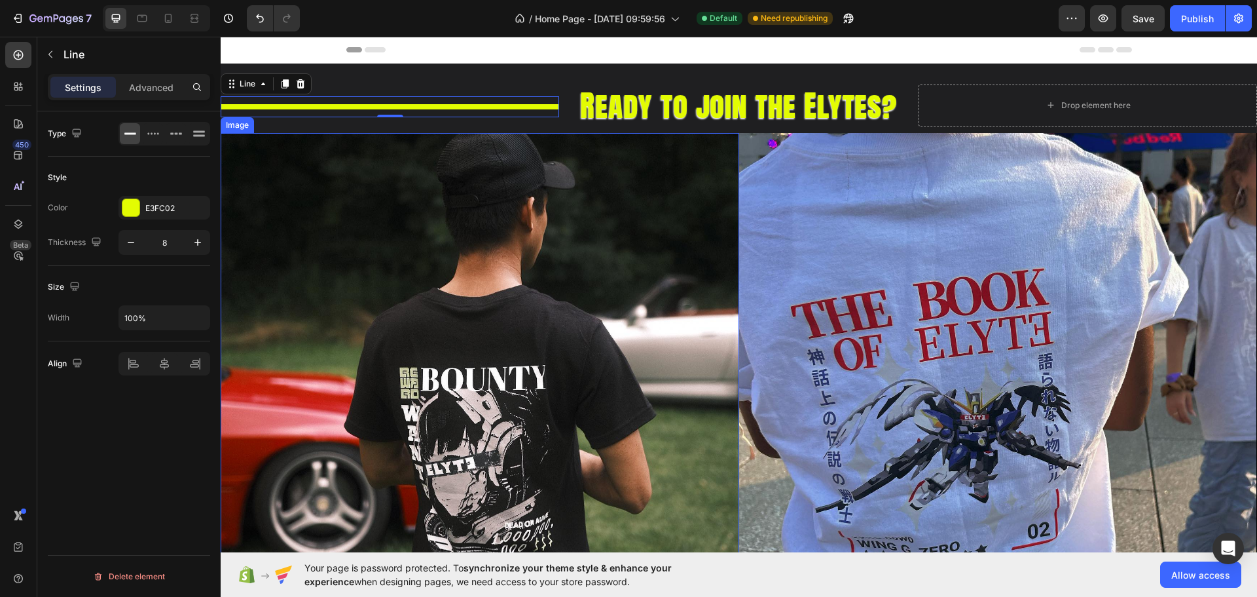
click at [460, 356] on img at bounding box center [480, 392] width 519 height 519
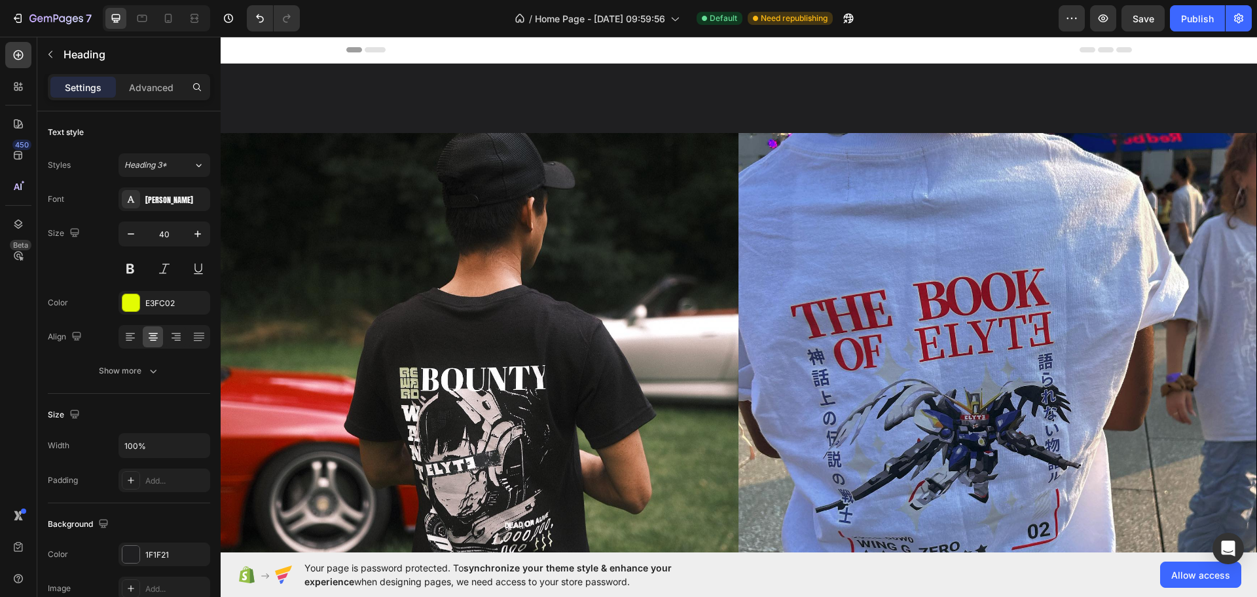
click at [253, 578] on div "Section" at bounding box center [243, 588] width 44 height 21
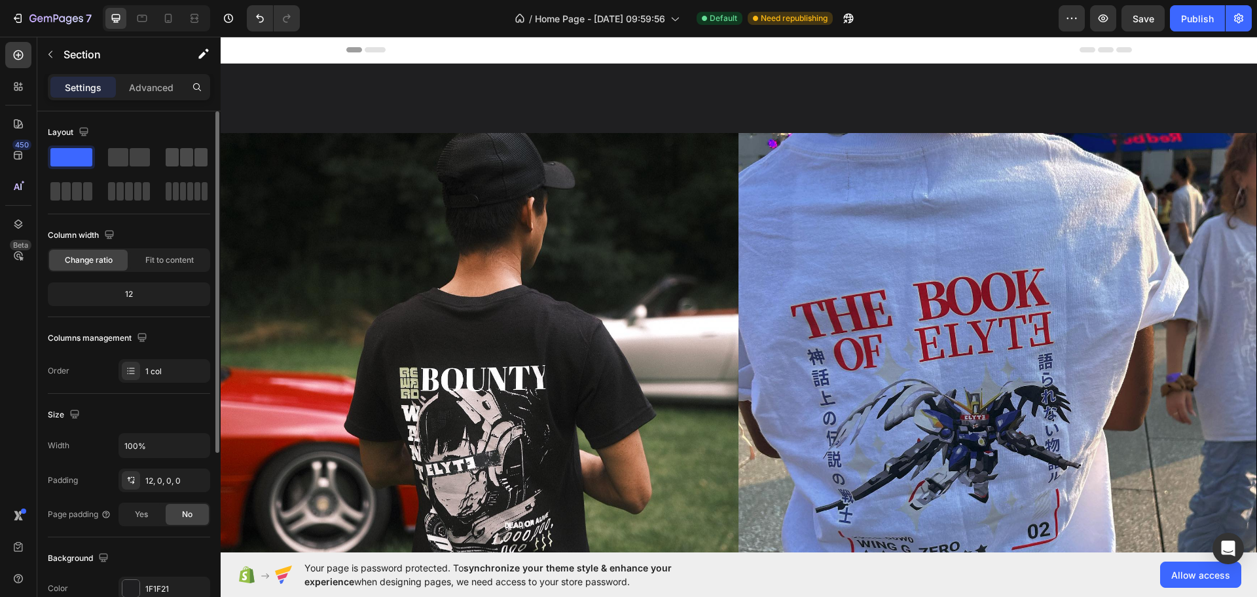
click at [193, 160] on div at bounding box center [187, 157] width 42 height 18
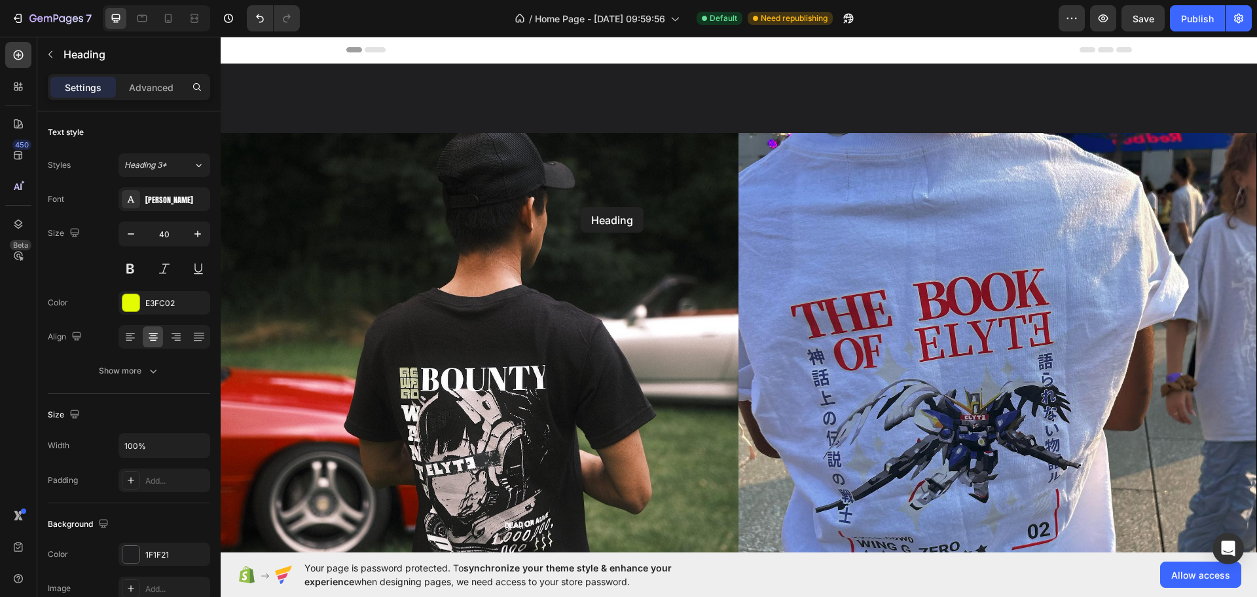
drag, startPoint x: 433, startPoint y: 211, endPoint x: 632, endPoint y: 202, distance: 199.3
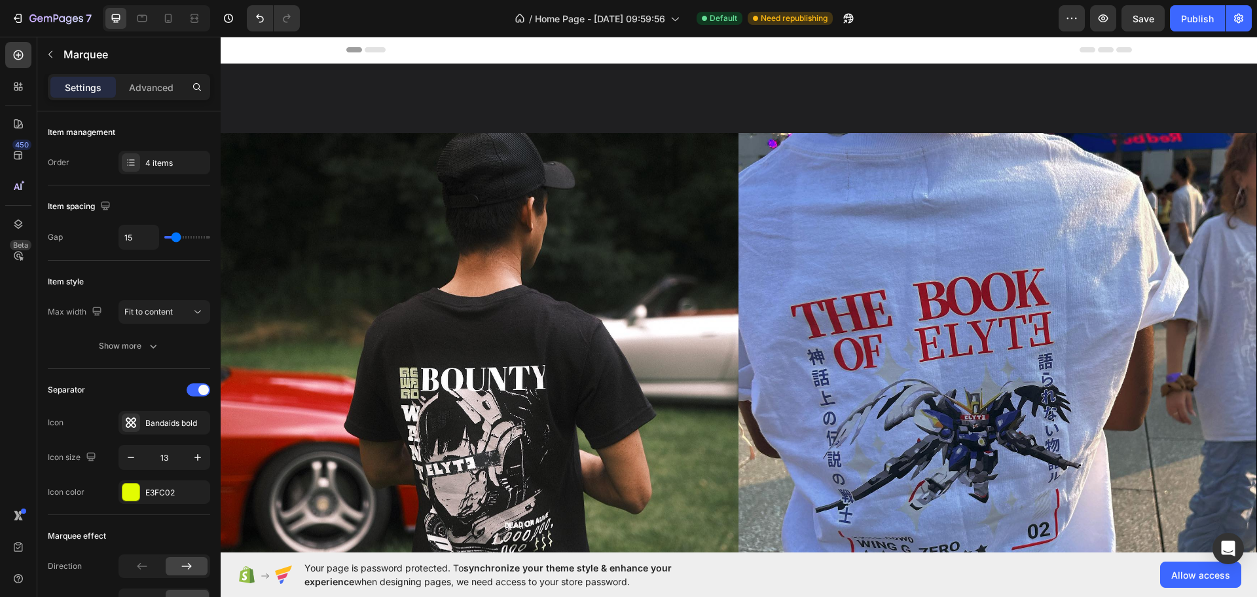
drag, startPoint x: 426, startPoint y: 216, endPoint x: 1090, endPoint y: 204, distance: 663.5
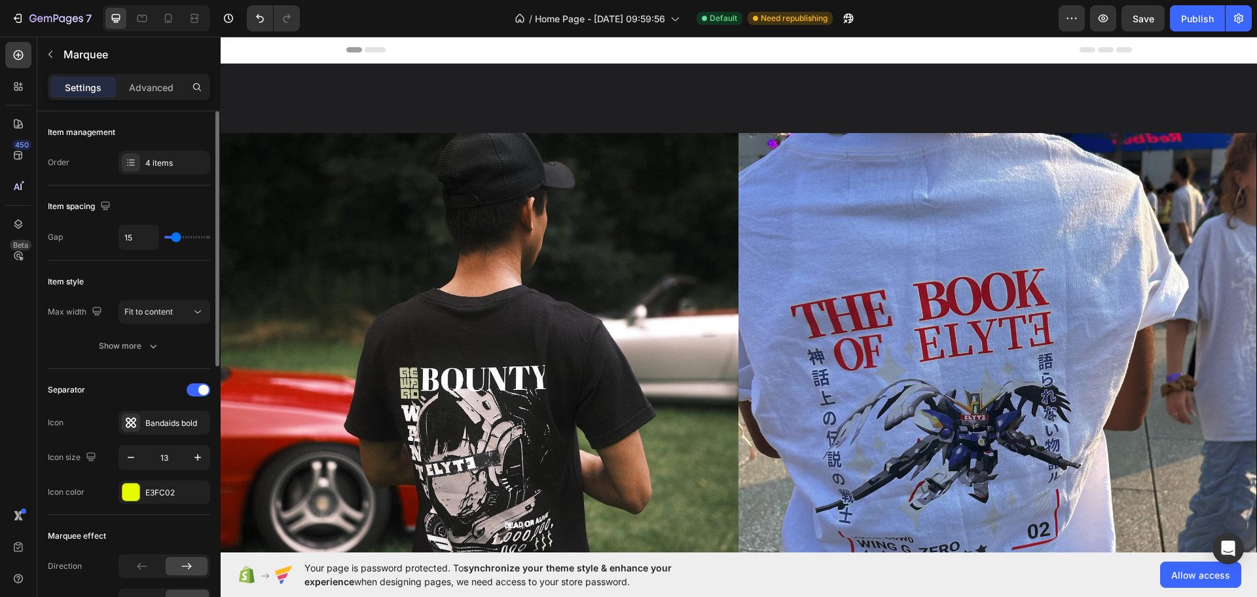
scroll to position [147, 0]
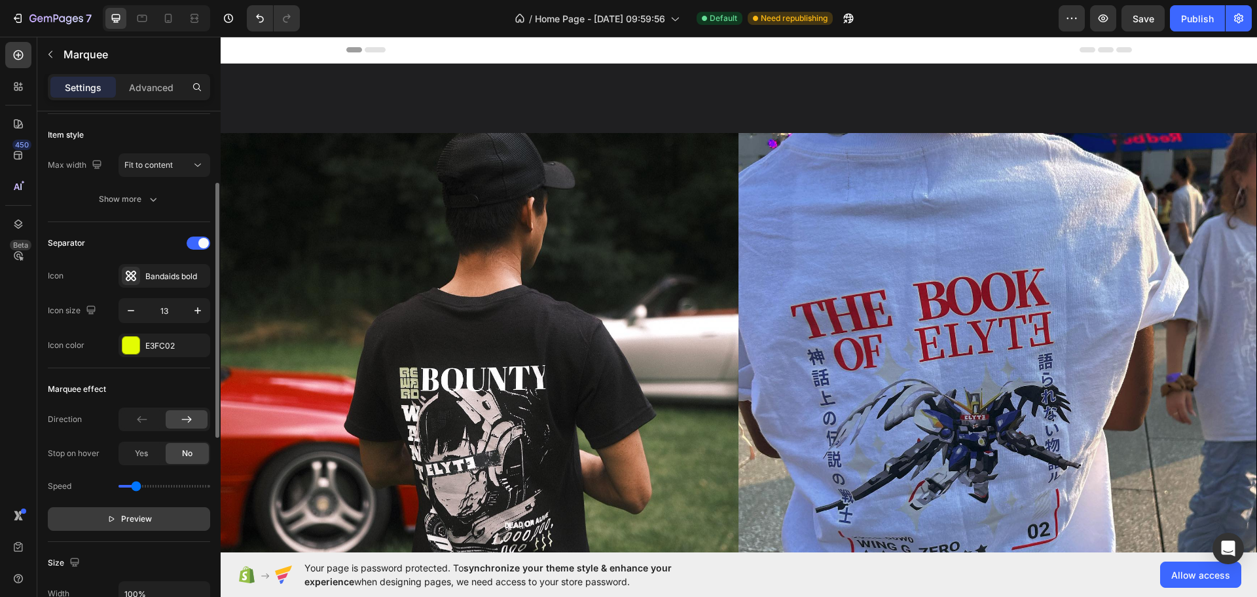
click at [119, 525] on button "Preview" at bounding box center [129, 519] width 162 height 24
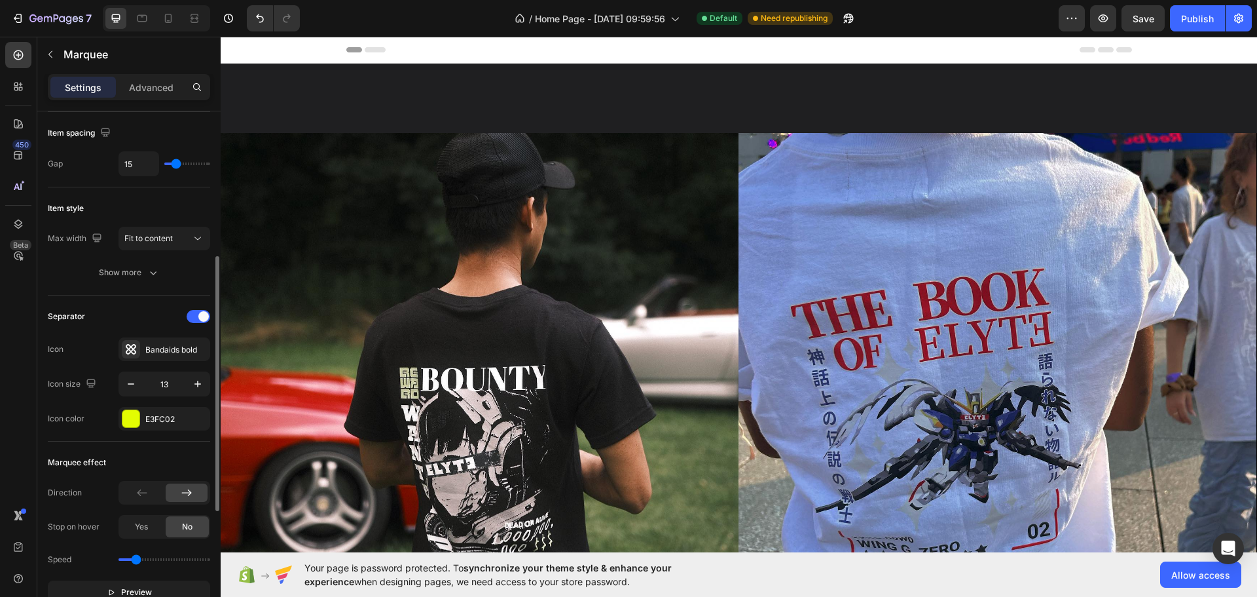
scroll to position [220, 0]
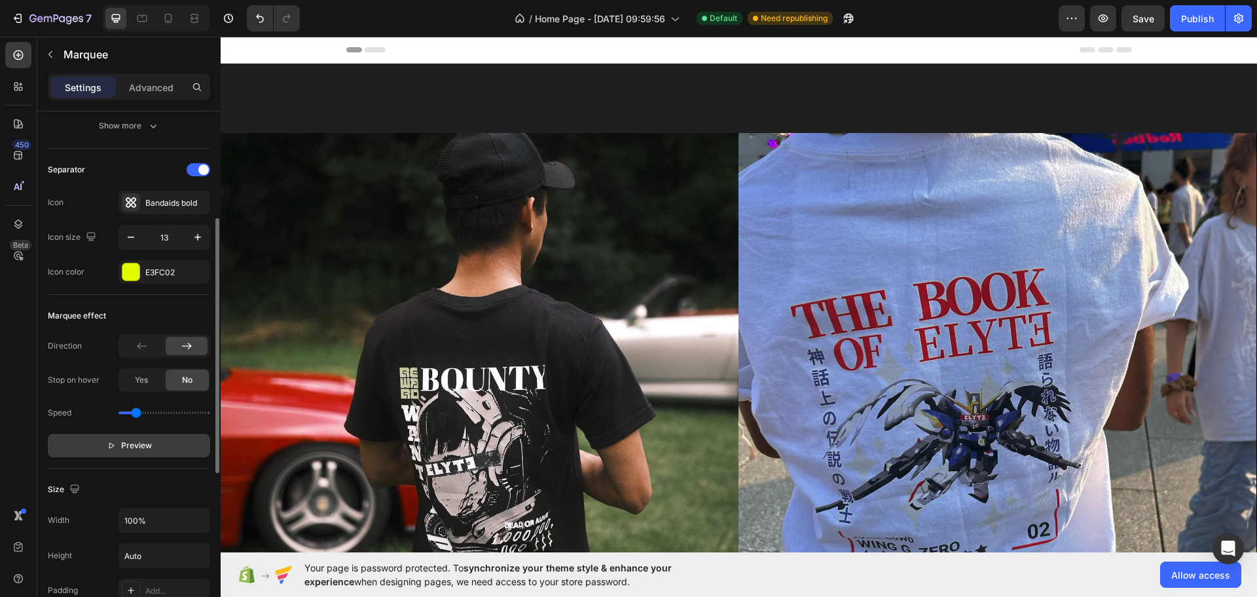
click at [142, 453] on button "Preview" at bounding box center [129, 446] width 162 height 24
click at [151, 352] on div at bounding box center [142, 346] width 42 height 18
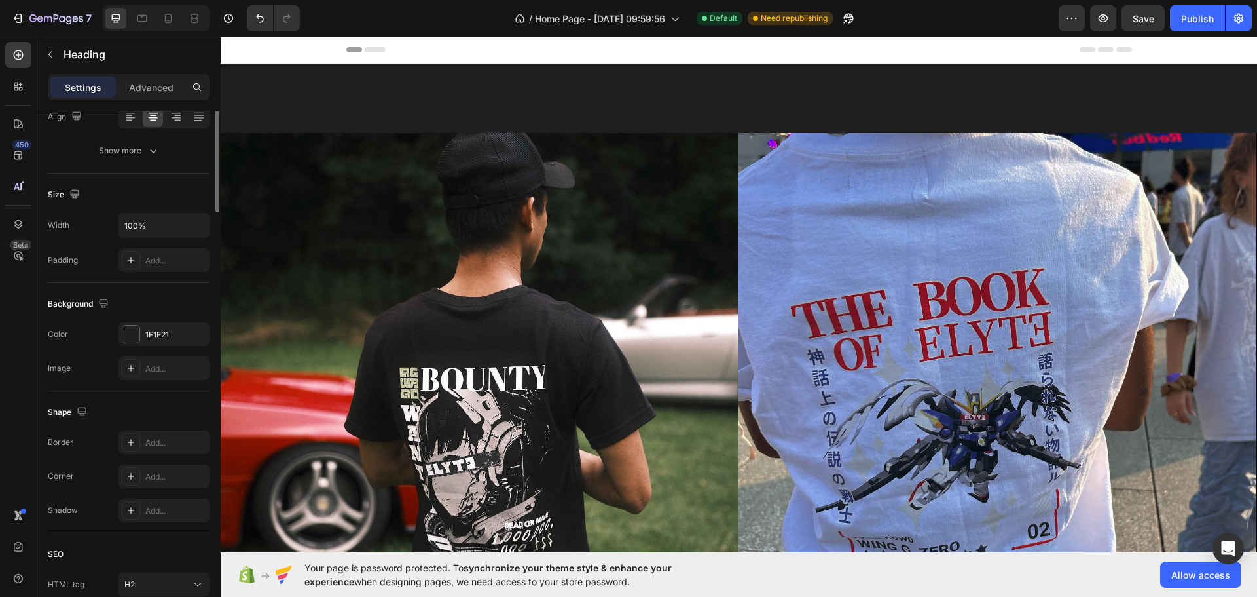
scroll to position [0, 0]
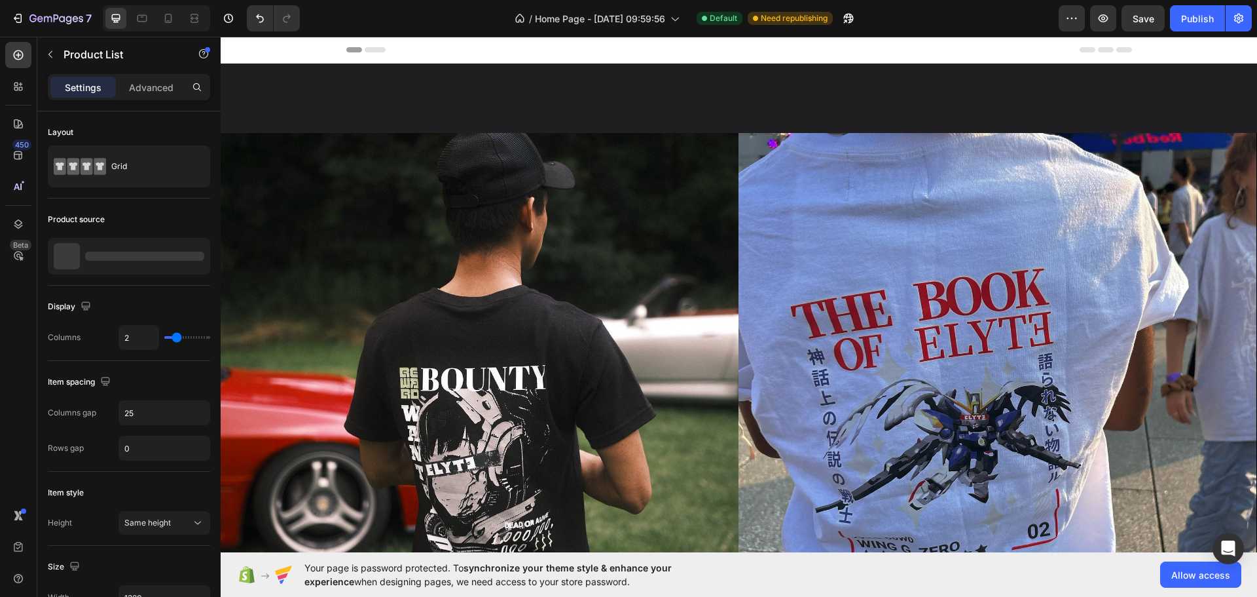
click at [267, 13] on button "Undo/Redo" at bounding box center [260, 18] width 26 height 26
click at [267, 12] on button "Undo/Redo" at bounding box center [260, 18] width 26 height 26
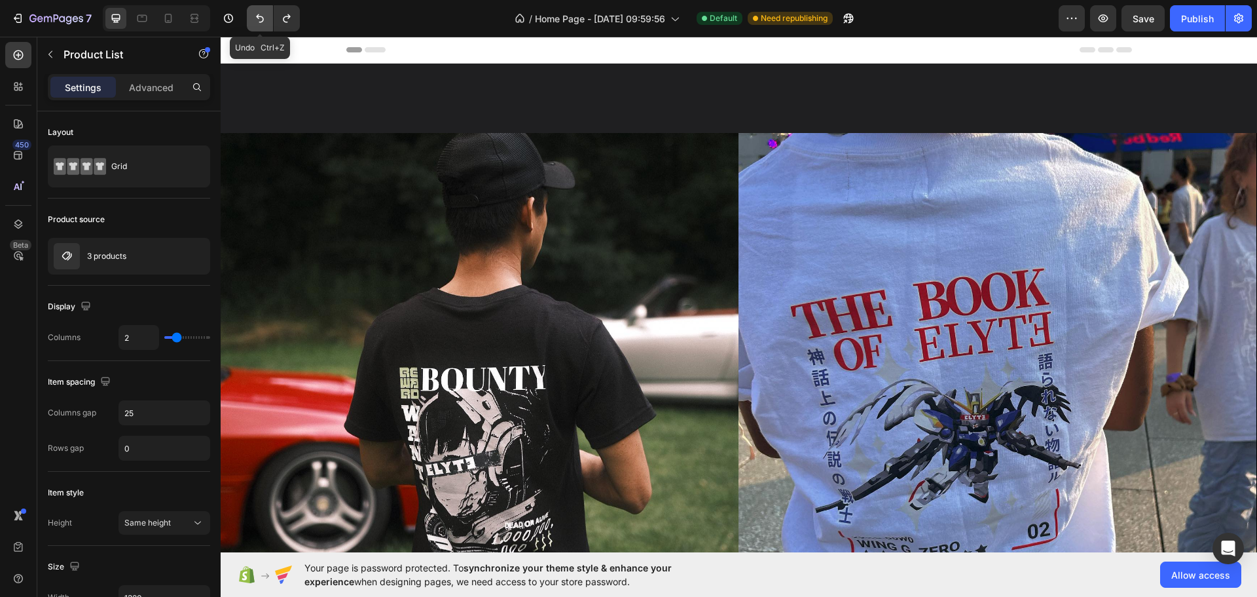
click at [267, 12] on button "Undo/Redo" at bounding box center [260, 18] width 26 height 26
click at [261, 22] on icon "Undo/Redo" at bounding box center [260, 18] width 8 height 9
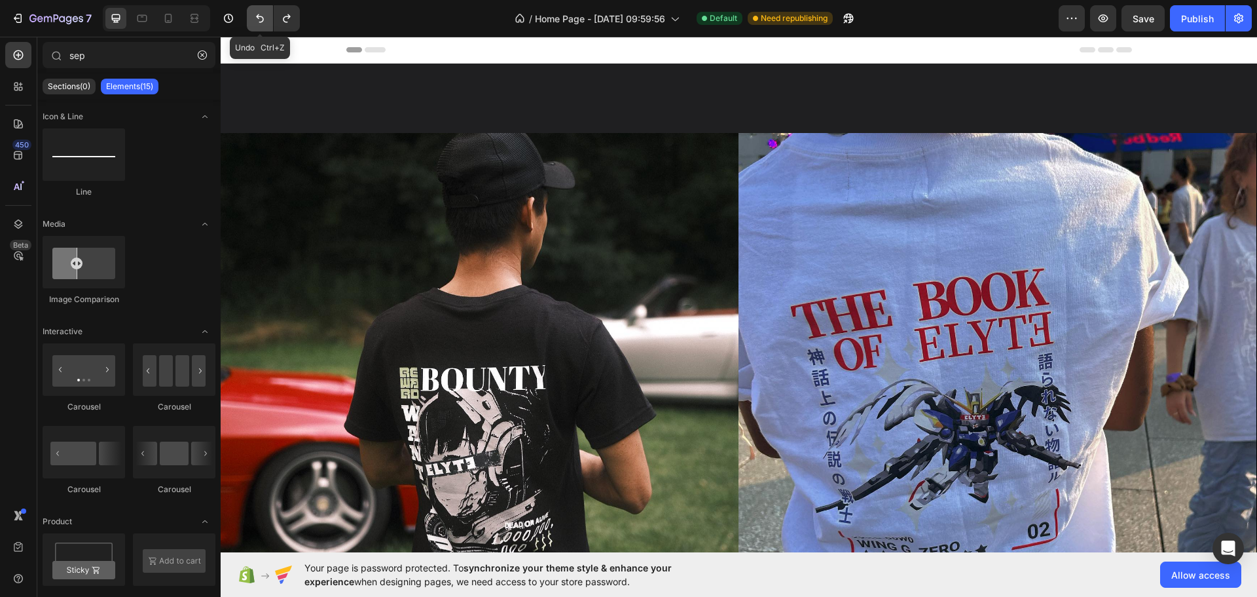
click at [261, 22] on icon "Undo/Redo" at bounding box center [260, 18] width 8 height 9
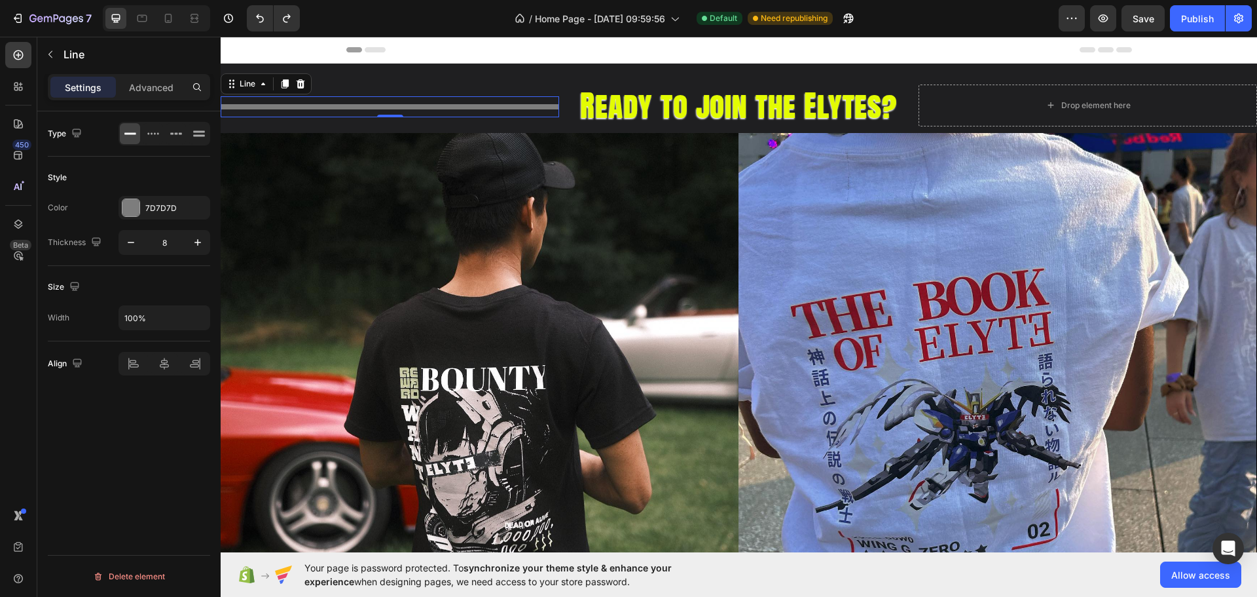
click at [546, 113] on div "Title Line 0" at bounding box center [390, 106] width 339 height 21
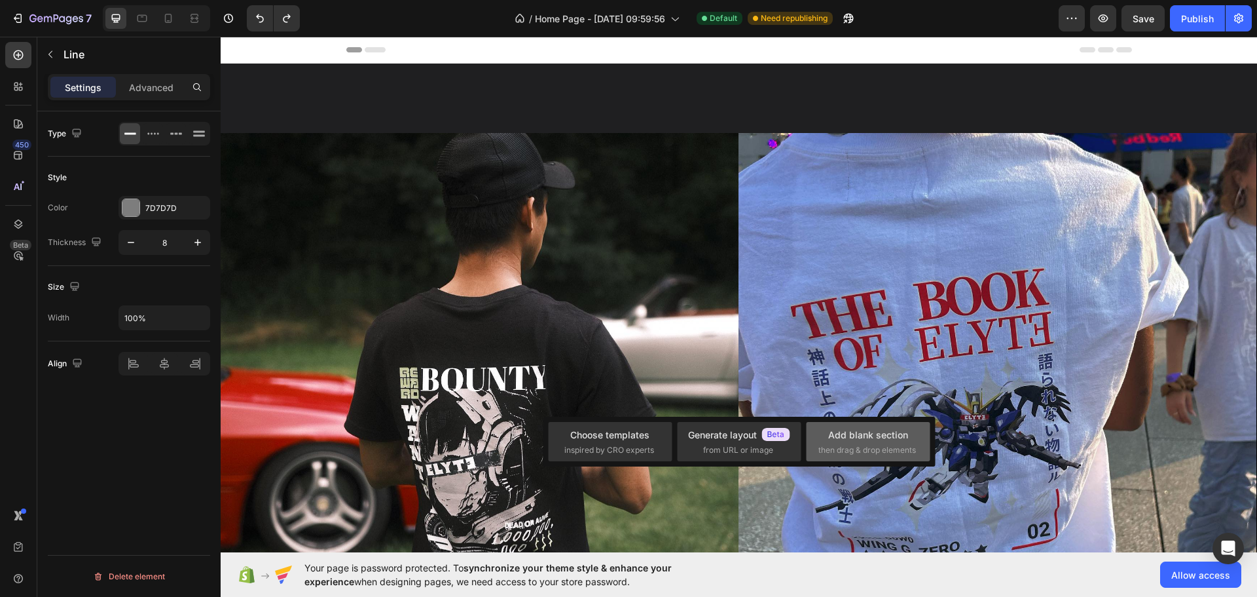
click at [836, 441] on div "Add blank section" at bounding box center [868, 435] width 80 height 14
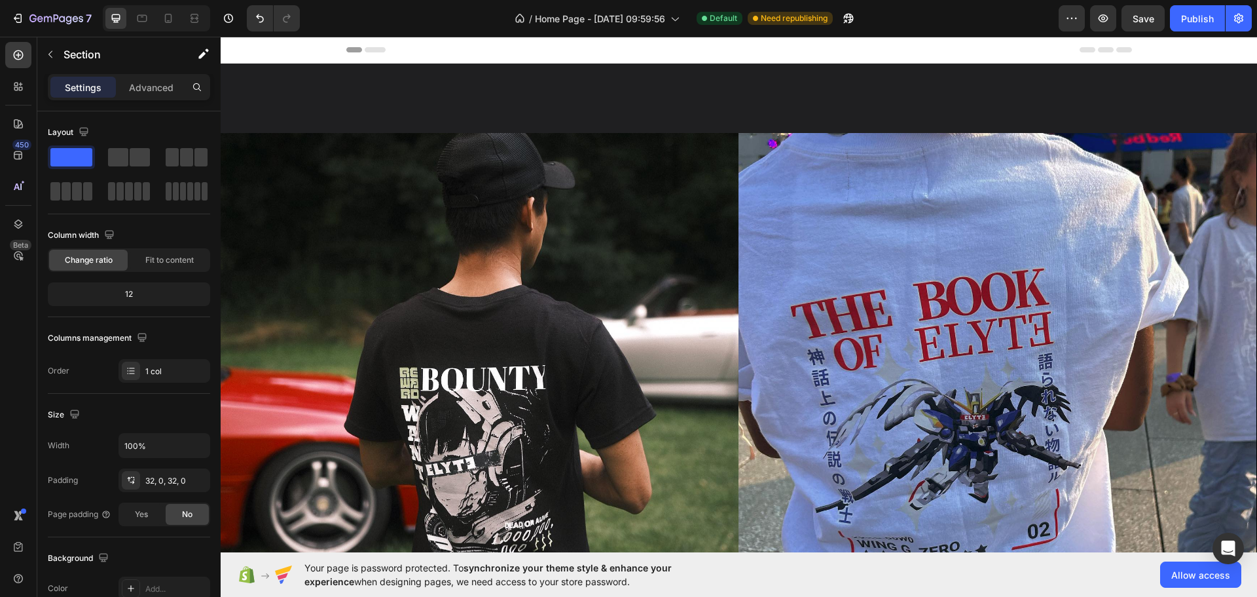
click at [64, 53] on p "Section" at bounding box center [117, 54] width 107 height 16
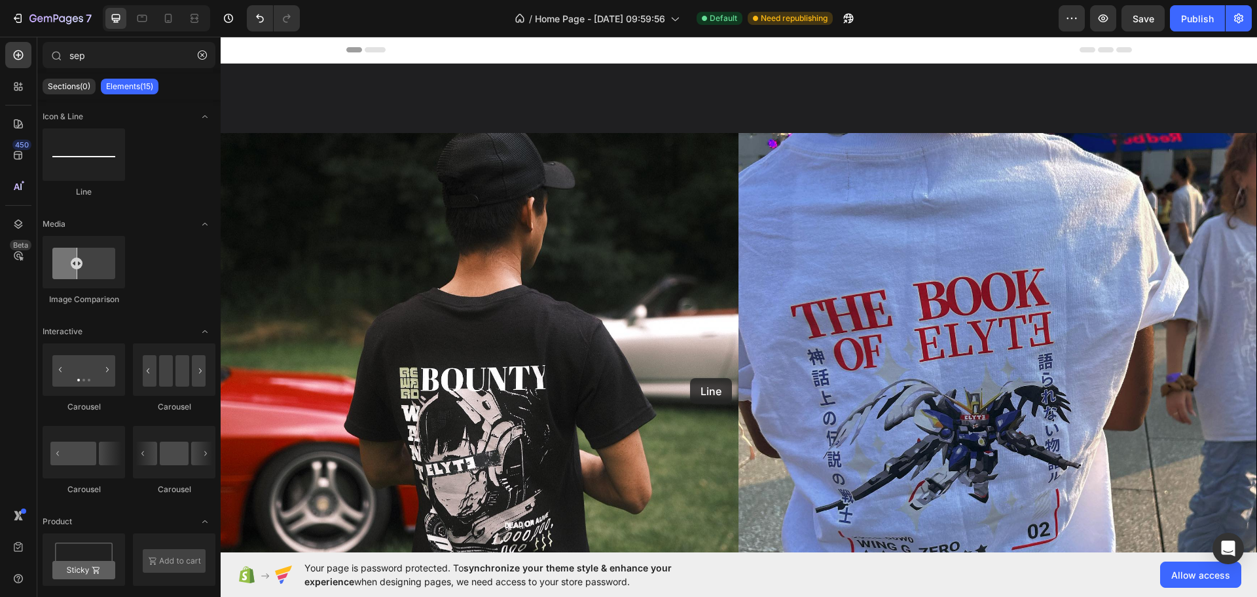
drag, startPoint x: 304, startPoint y: 187, endPoint x: 690, endPoint y: 378, distance: 430.8
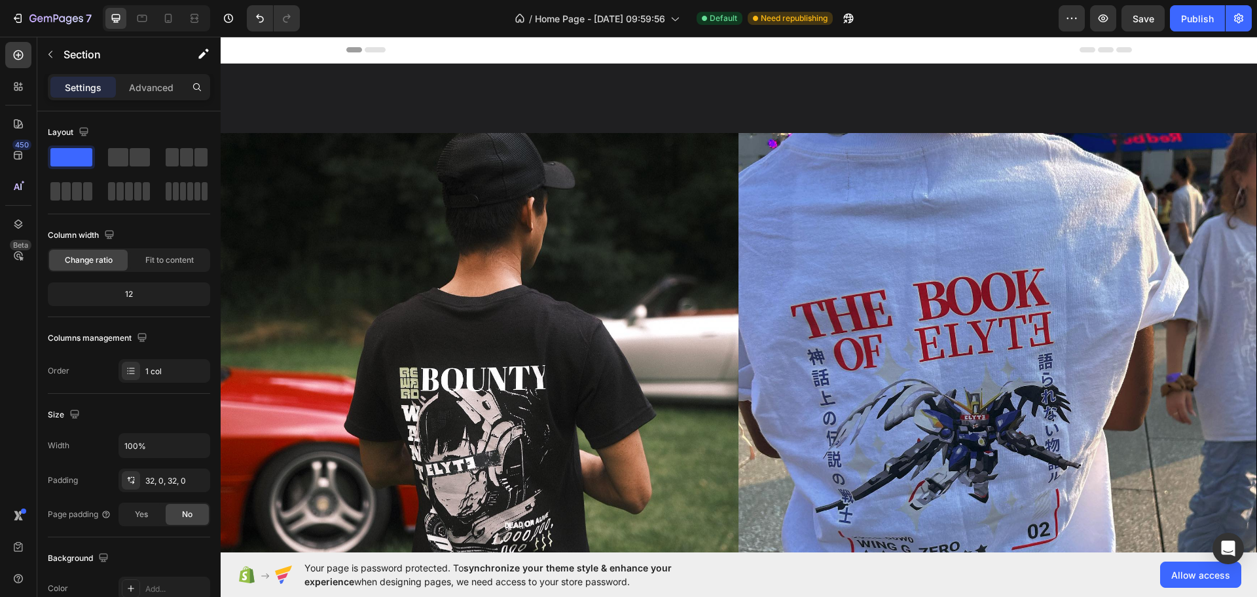
click at [139, 86] on p "Advanced" at bounding box center [151, 88] width 45 height 14
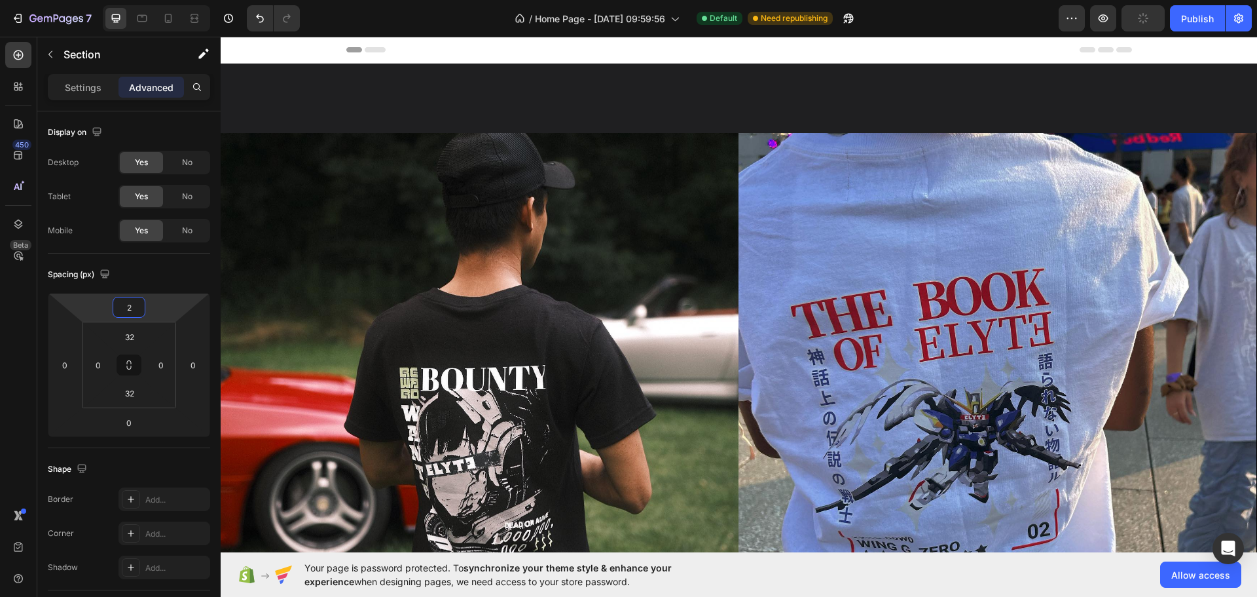
click at [153, 0] on html "7 / Home Page - [DATE] 09:59:56 Default Need republishing Preview Publish 450 B…" at bounding box center [628, 0] width 1257 height 0
type input "22"
drag, startPoint x: 153, startPoint y: 307, endPoint x: 168, endPoint y: 301, distance: 16.4
click at [168, 0] on html "7 / Home Page - [DATE] 09:59:56 Default Need republishing Preview Save Publish …" at bounding box center [628, 0] width 1257 height 0
type input "0"
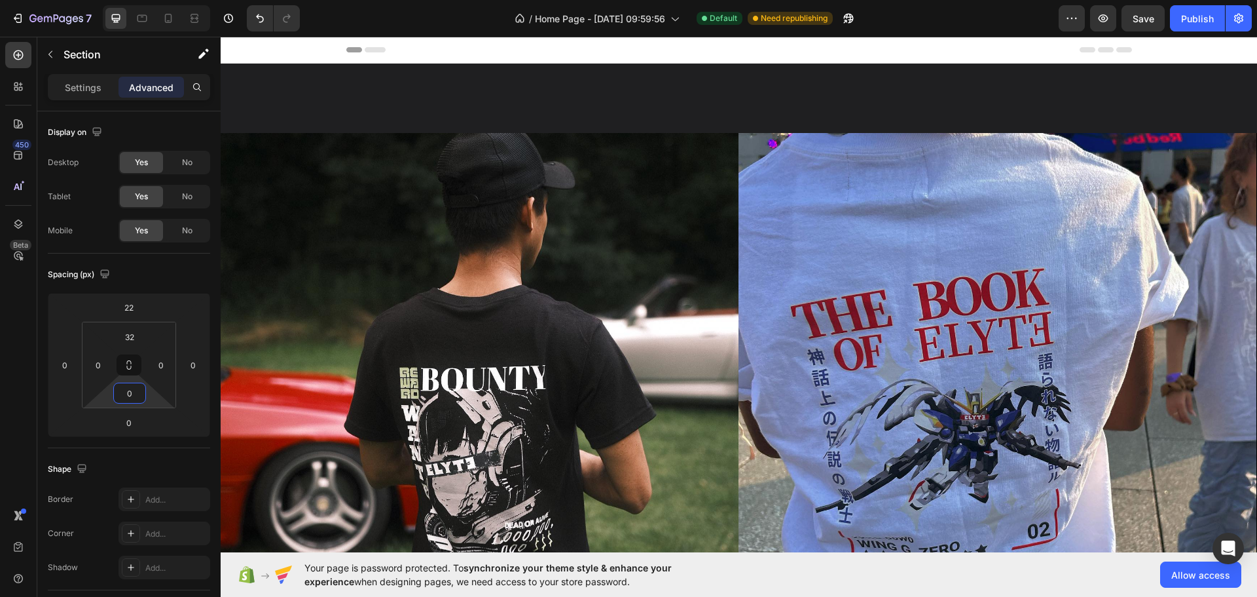
drag, startPoint x: 153, startPoint y: 394, endPoint x: 155, endPoint y: 406, distance: 12.7
click at [155, 0] on html "7 / Home Page - [DATE] 09:59:56 Default Need republishing Preview Save Publish …" at bounding box center [628, 0] width 1257 height 0
type input "28"
drag, startPoint x: 160, startPoint y: 333, endPoint x: 159, endPoint y: 324, distance: 8.6
click at [159, 0] on html "7 / Home Page - [DATE] 09:59:56 Default Need republishing Preview Save Publish …" at bounding box center [628, 0] width 1257 height 0
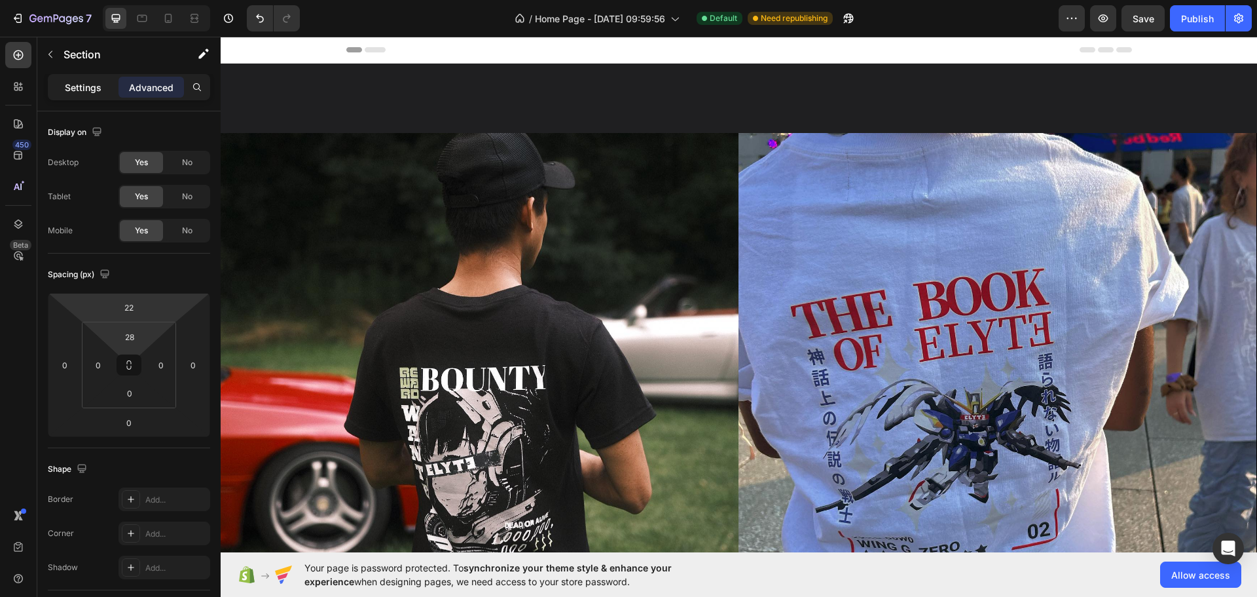
click at [79, 84] on p "Settings" at bounding box center [83, 88] width 37 height 14
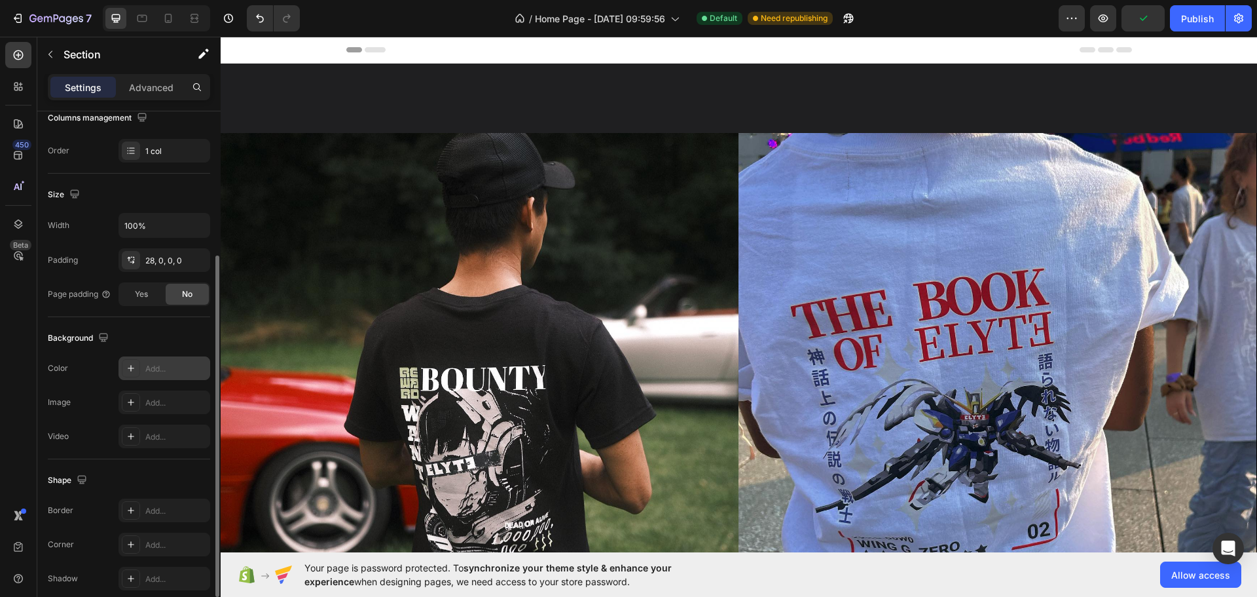
scroll to position [276, 0]
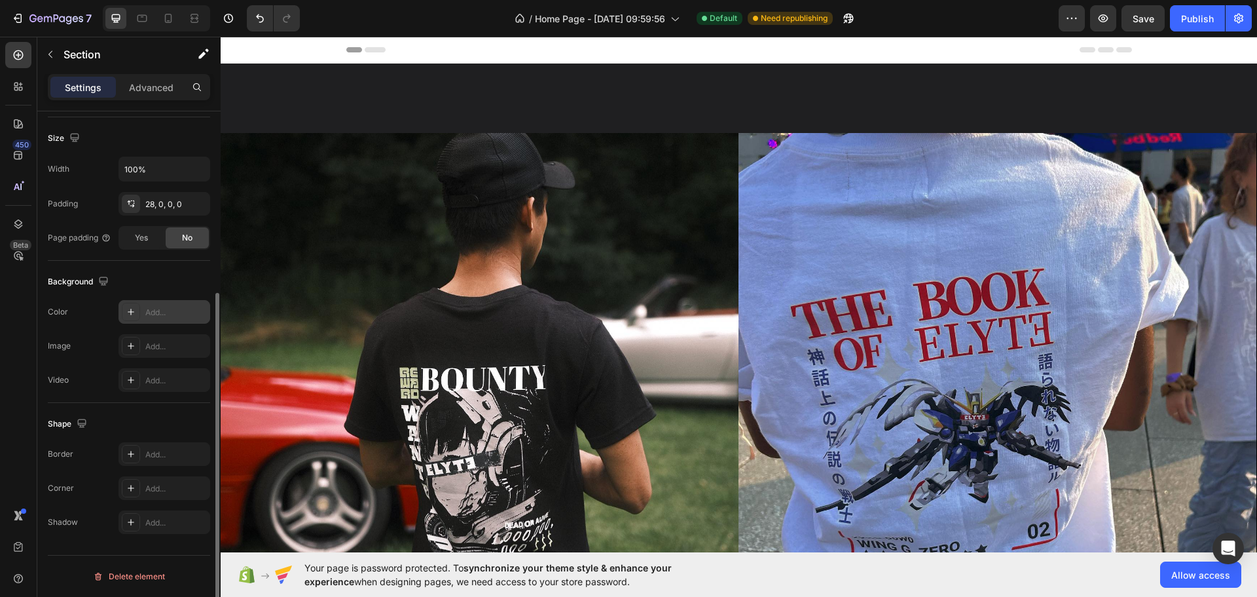
click at [170, 306] on div "Add..." at bounding box center [176, 312] width 62 height 12
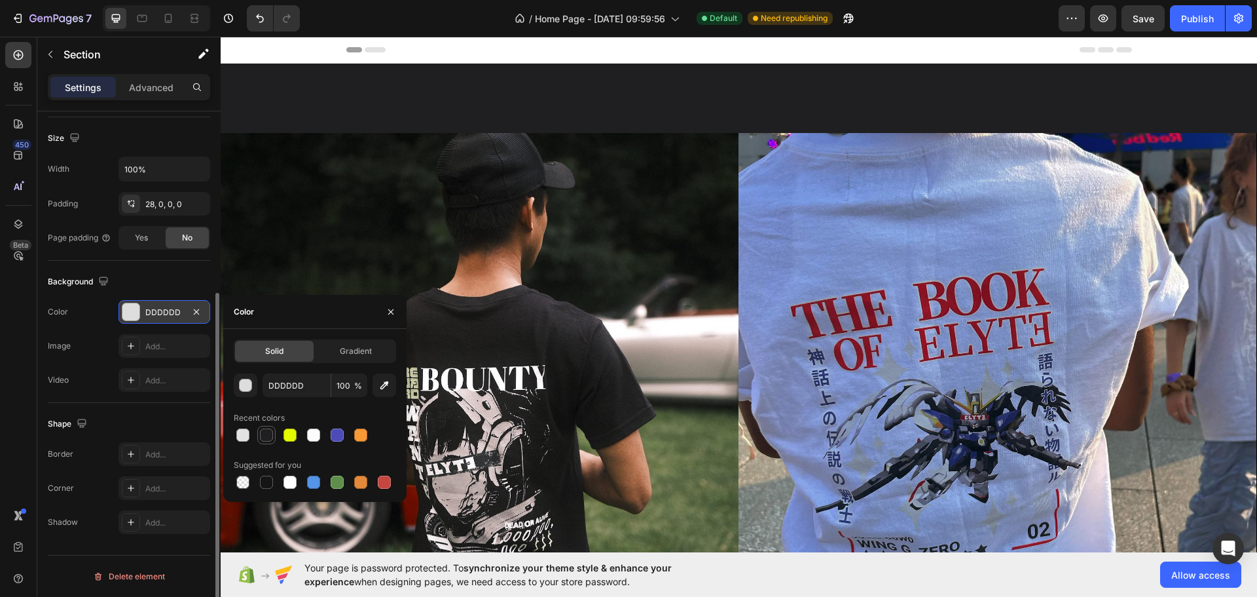
click at [263, 437] on div at bounding box center [266, 434] width 13 height 13
type input "1F1F21"
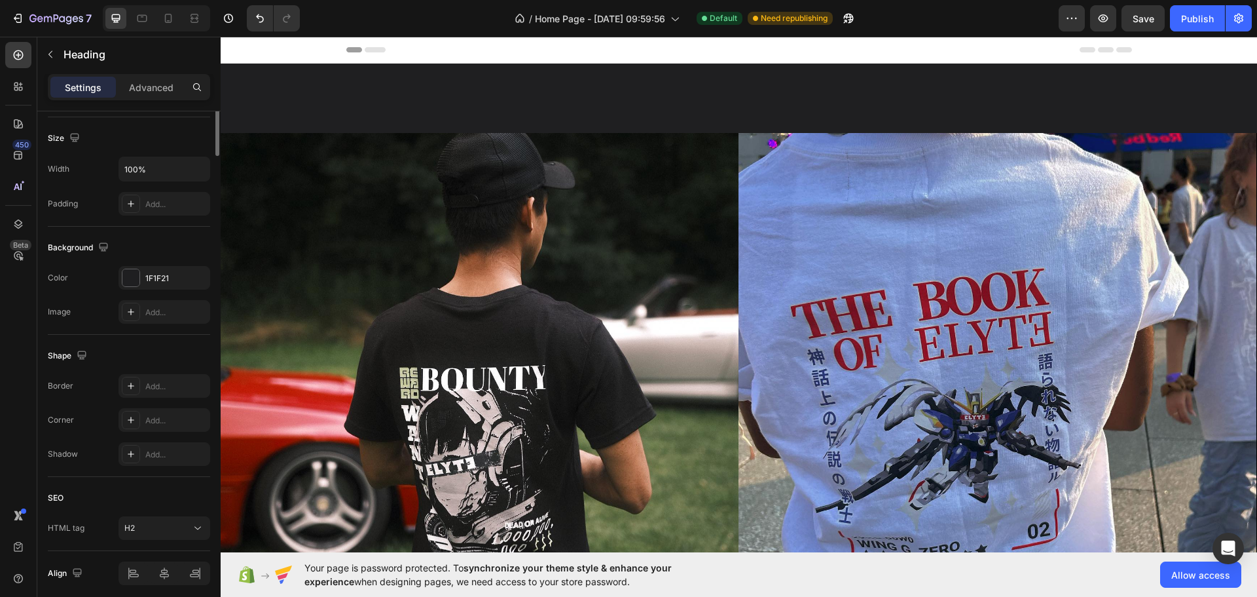
scroll to position [0, 0]
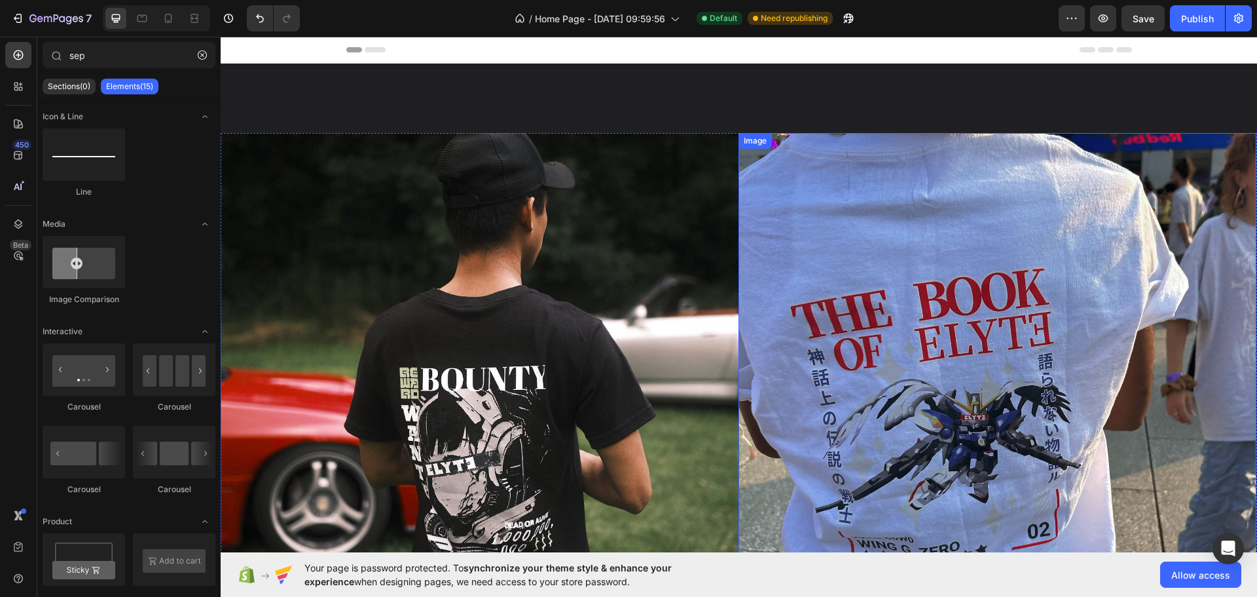
click at [962, 250] on img at bounding box center [998, 392] width 519 height 519
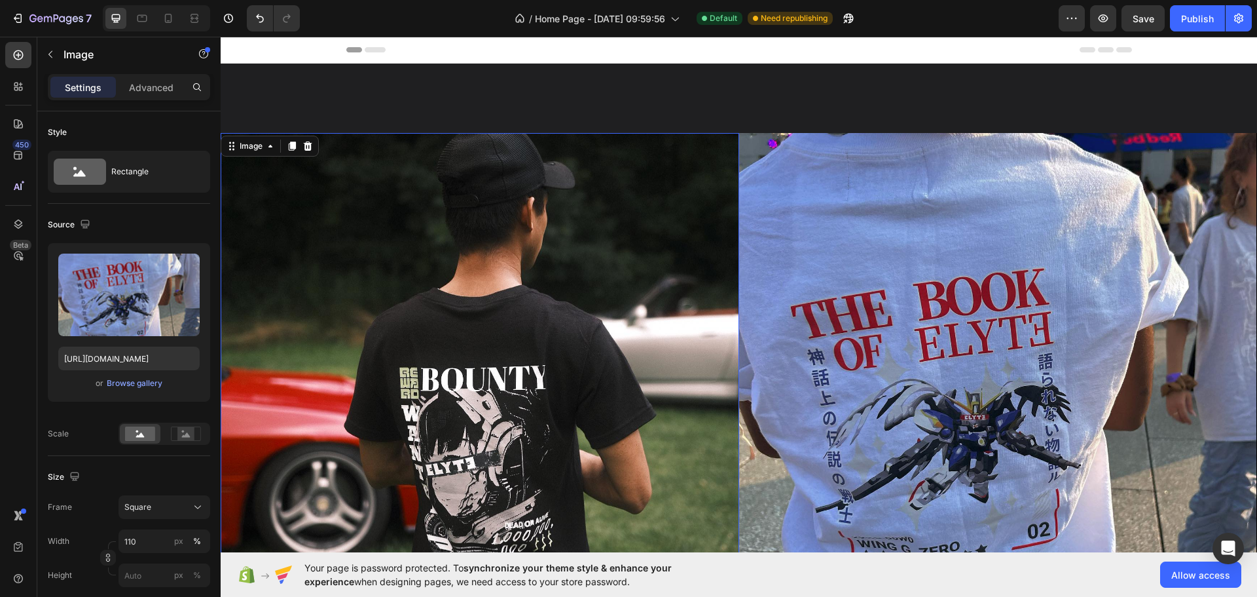
click at [678, 305] on img at bounding box center [480, 392] width 519 height 519
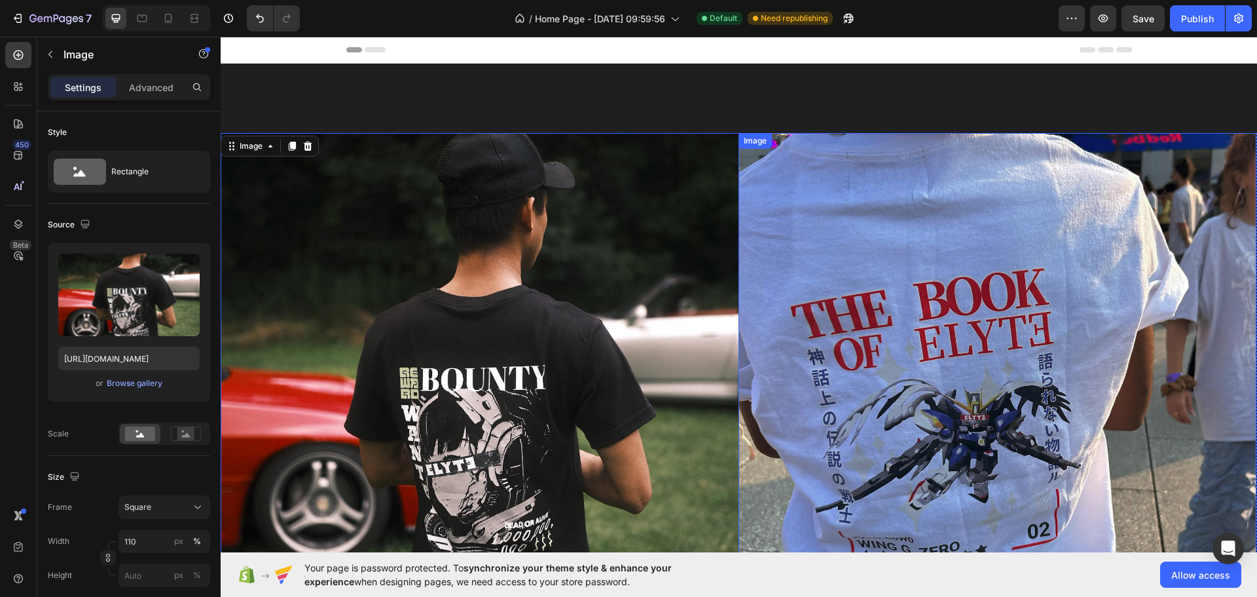
click at [891, 353] on img at bounding box center [998, 392] width 519 height 519
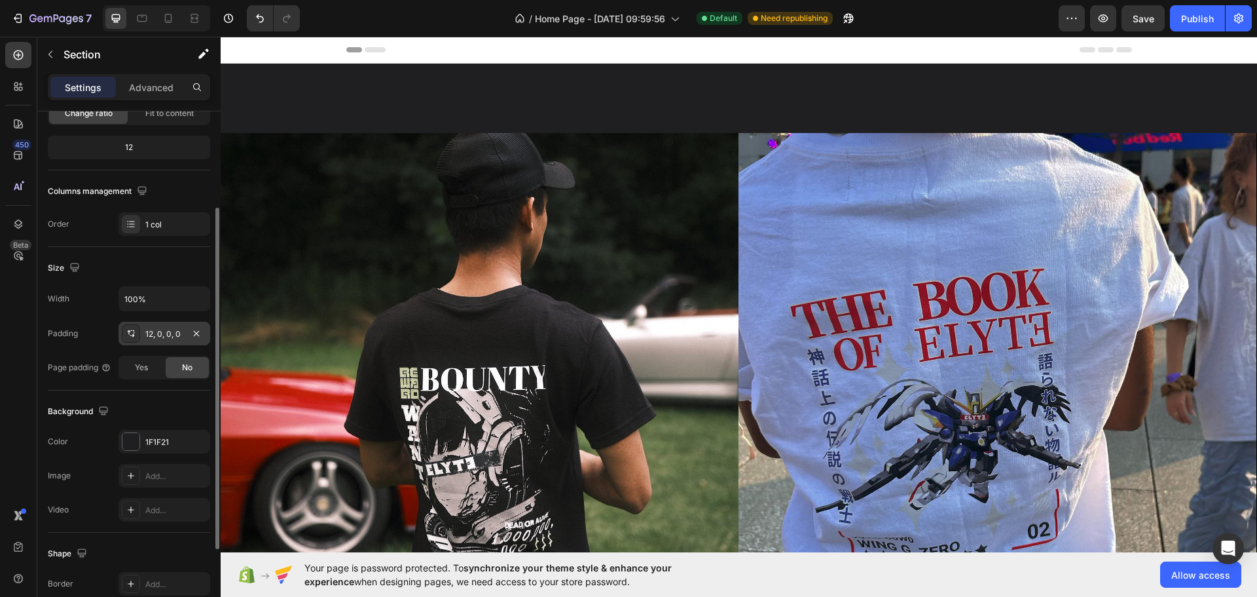
scroll to position [276, 0]
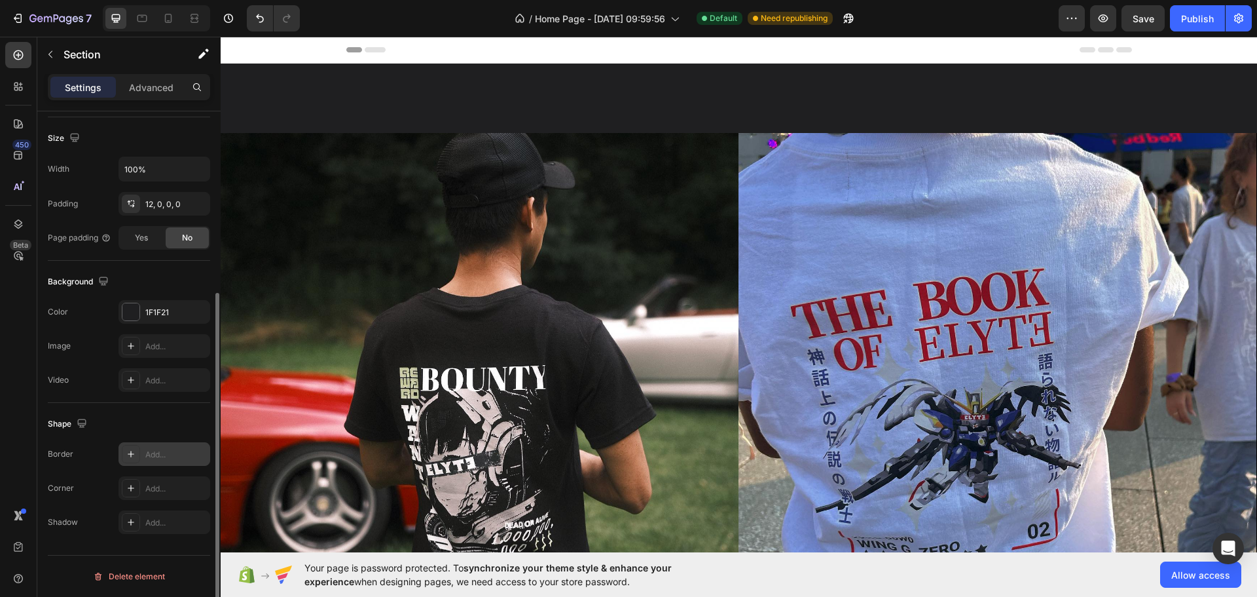
click at [181, 449] on div "Add..." at bounding box center [176, 455] width 62 height 12
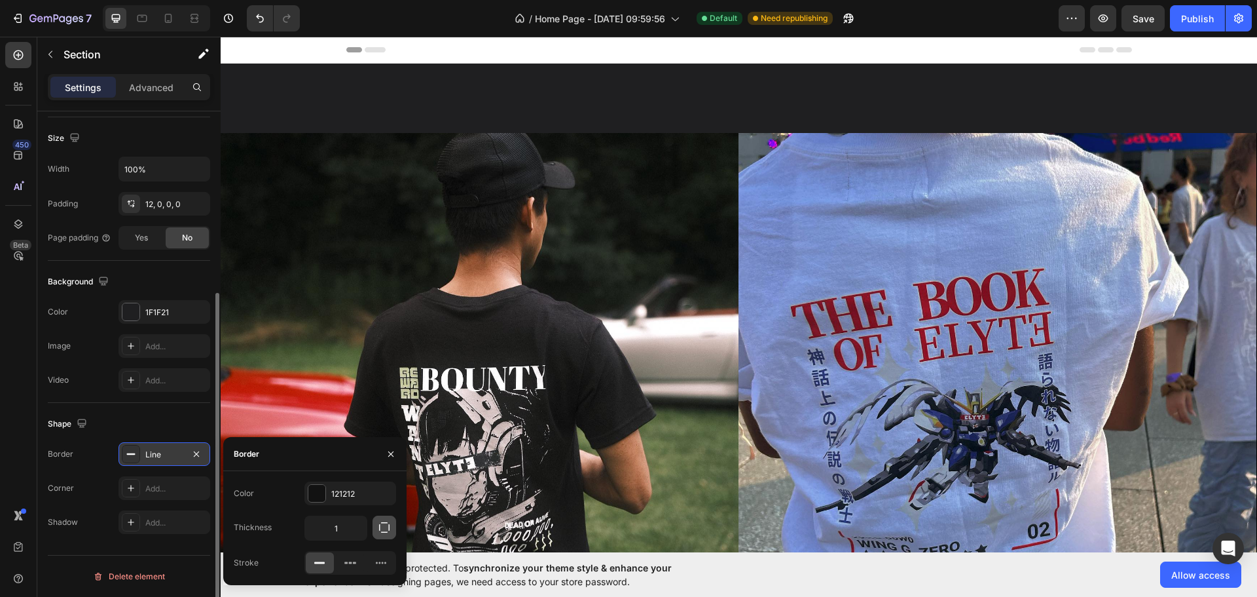
click at [381, 521] on icon "button" at bounding box center [384, 527] width 13 height 13
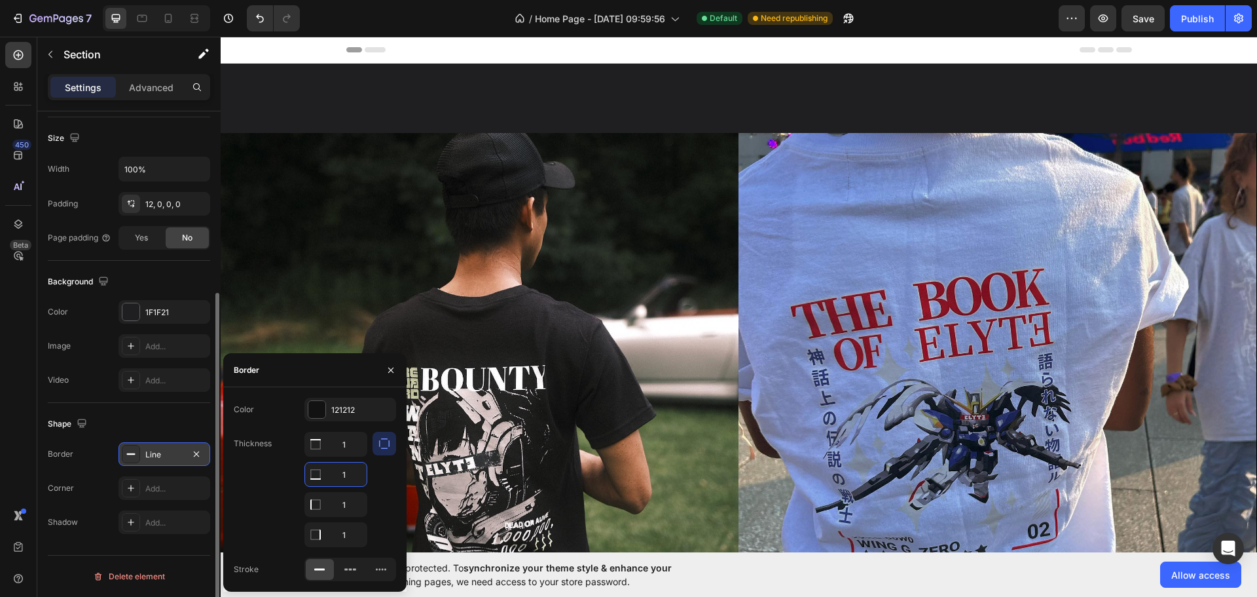
click at [352, 472] on input "1" at bounding box center [336, 474] width 62 height 24
type input "0"
click at [348, 456] on input "1" at bounding box center [336, 444] width 62 height 24
type input "0"
drag, startPoint x: 351, startPoint y: 530, endPoint x: 358, endPoint y: 527, distance: 7.1
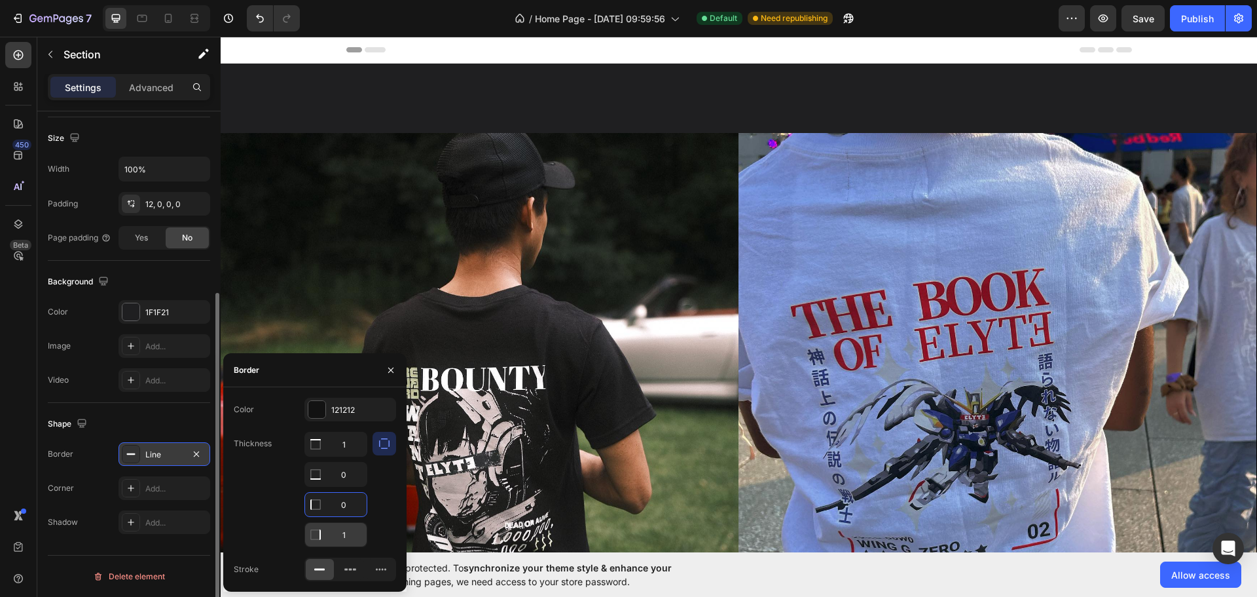
click at [352, 456] on input "1" at bounding box center [336, 444] width 62 height 24
type input "0"
click at [364, 407] on div "121212" at bounding box center [350, 410] width 38 height 12
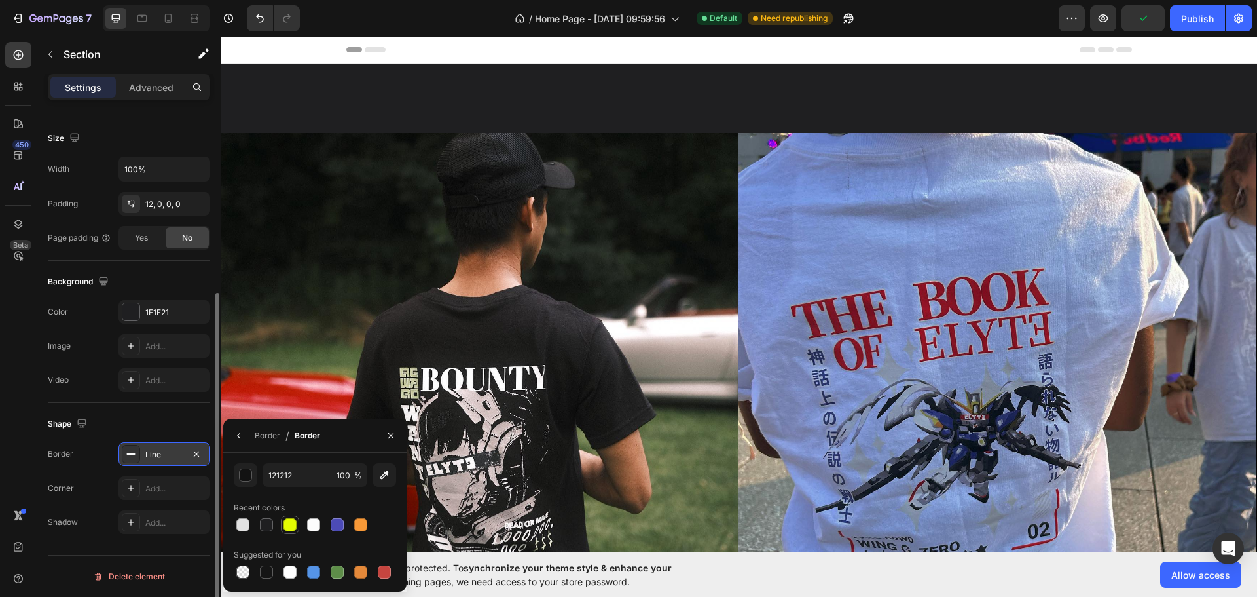
click at [287, 530] on div at bounding box center [290, 524] width 13 height 13
type input "E3FC02"
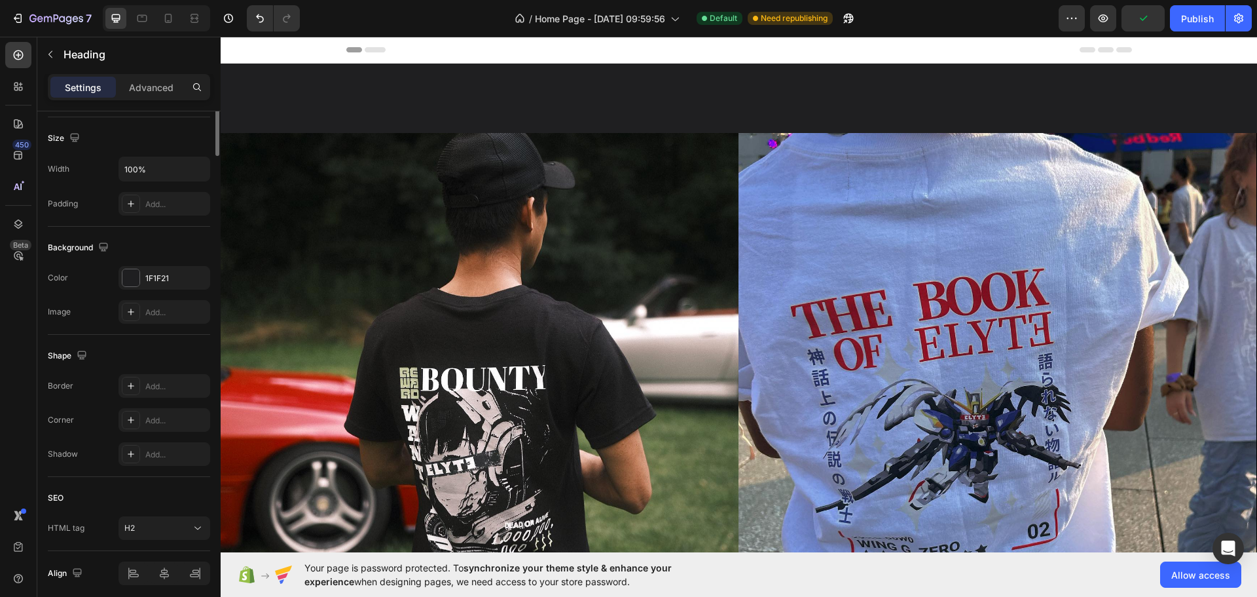
scroll to position [0, 0]
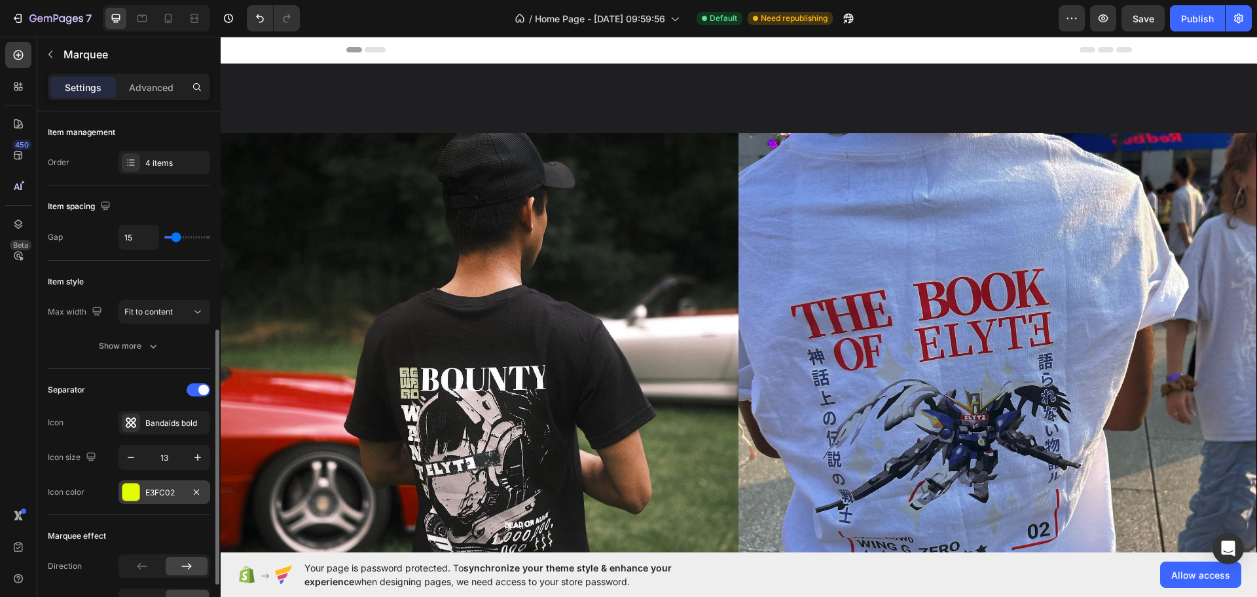
scroll to position [147, 0]
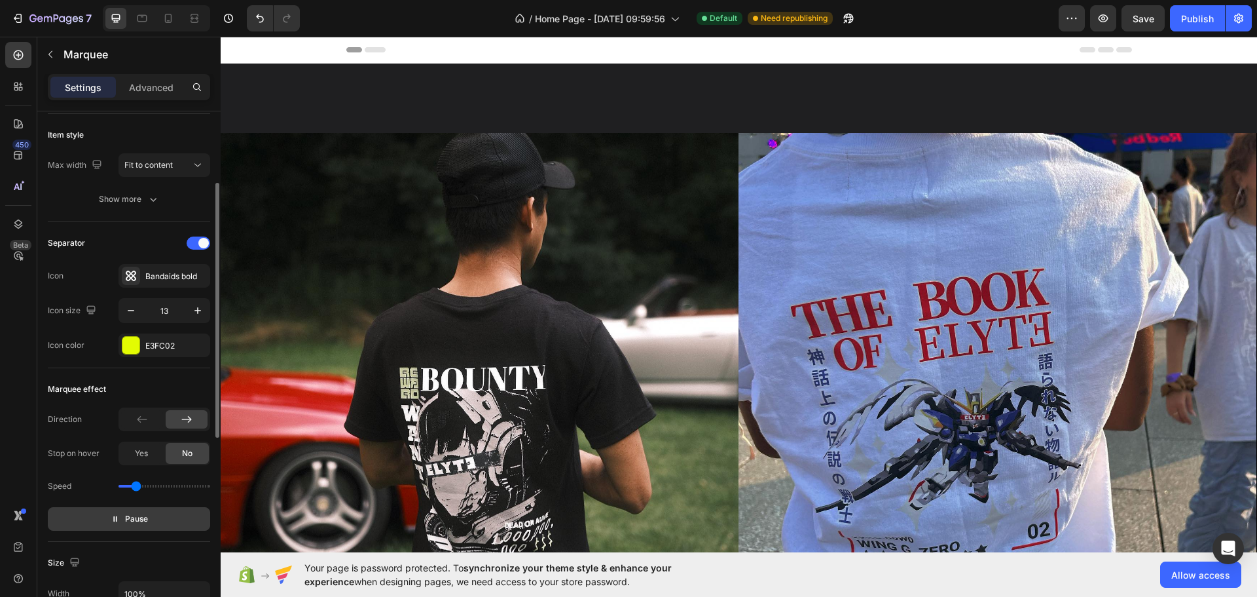
click at [128, 520] on span "Pause" at bounding box center [136, 518] width 23 height 13
click at [128, 520] on span "Preview" at bounding box center [136, 518] width 31 height 13
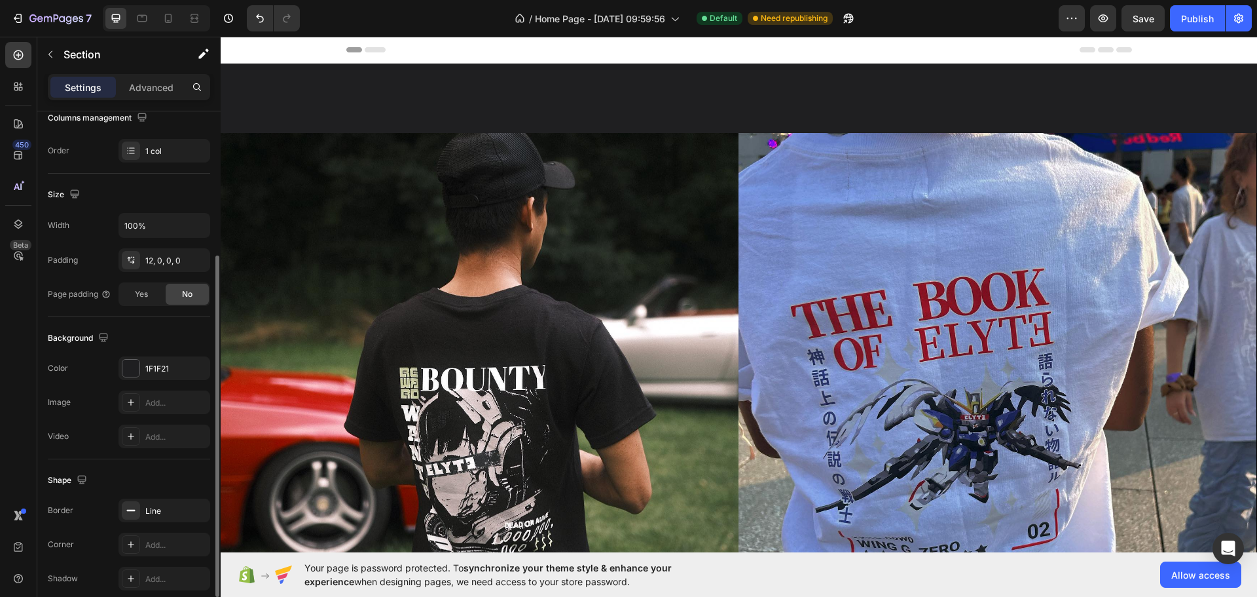
scroll to position [276, 0]
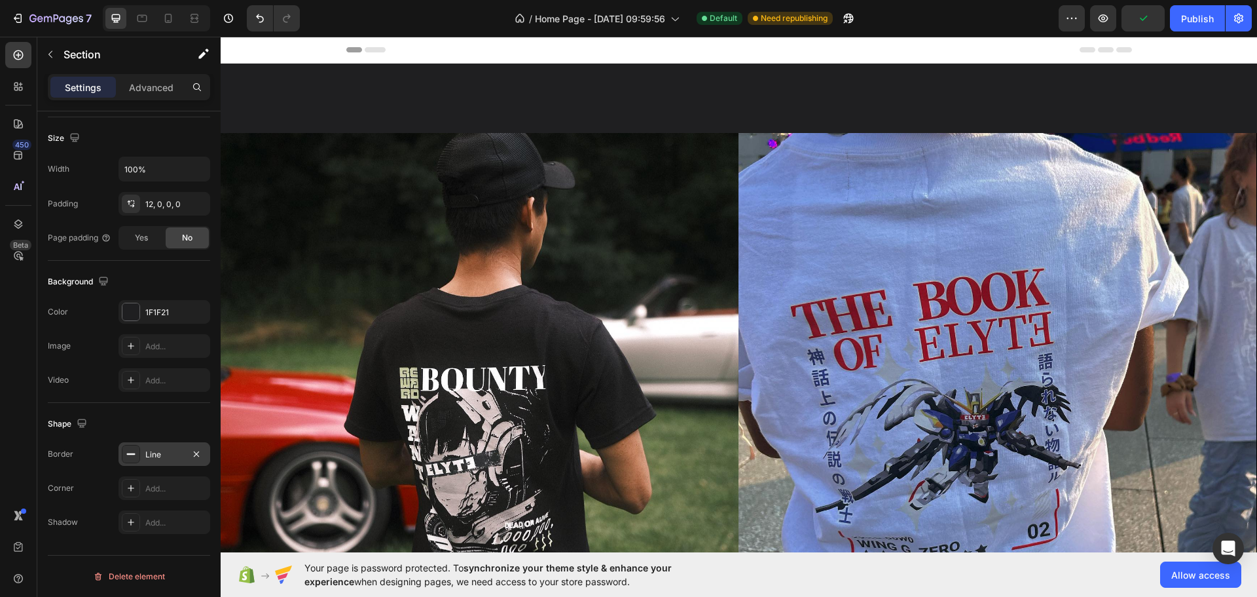
click at [176, 445] on div "Line" at bounding box center [165, 454] width 92 height 24
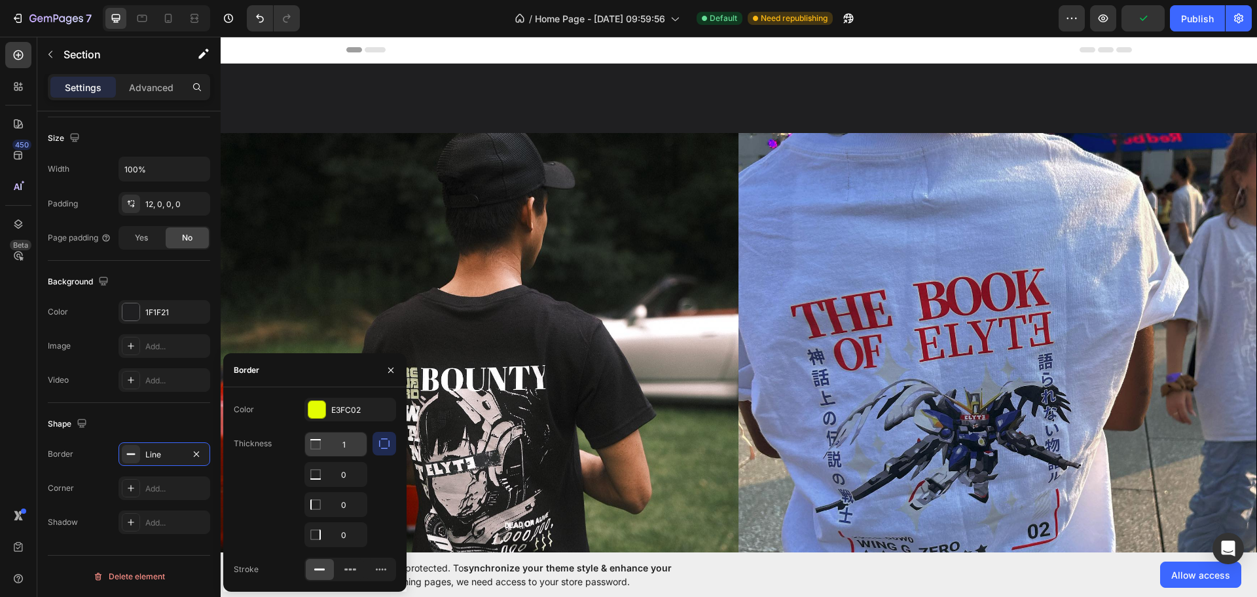
click at [350, 440] on input "1" at bounding box center [336, 444] width 62 height 24
type input "2"
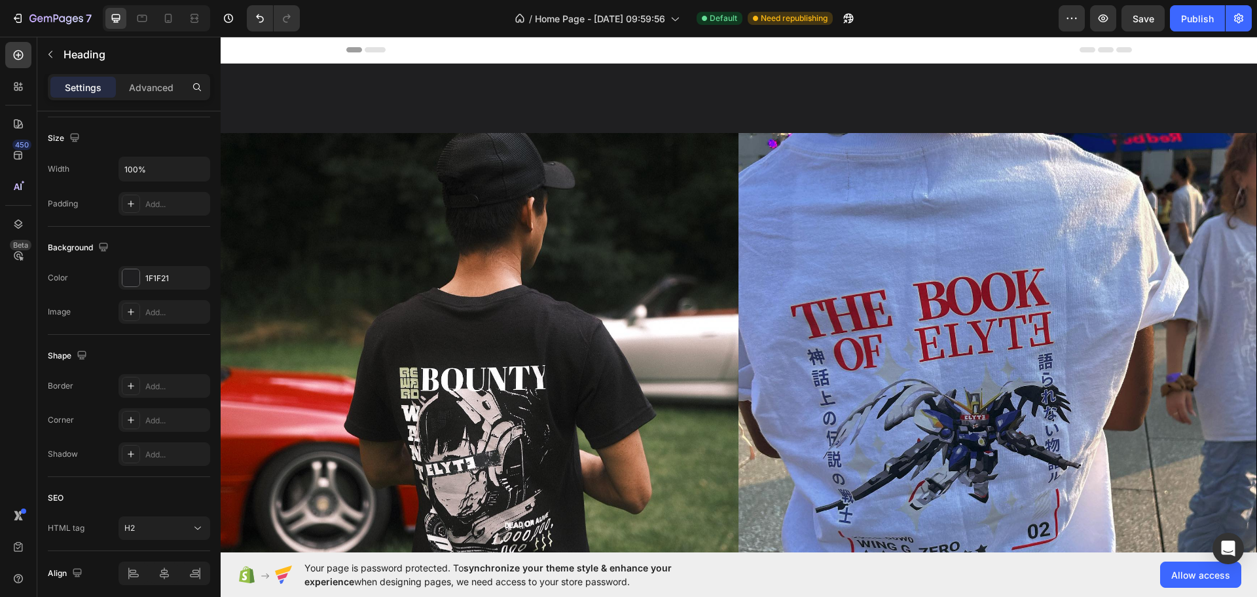
scroll to position [0, 0]
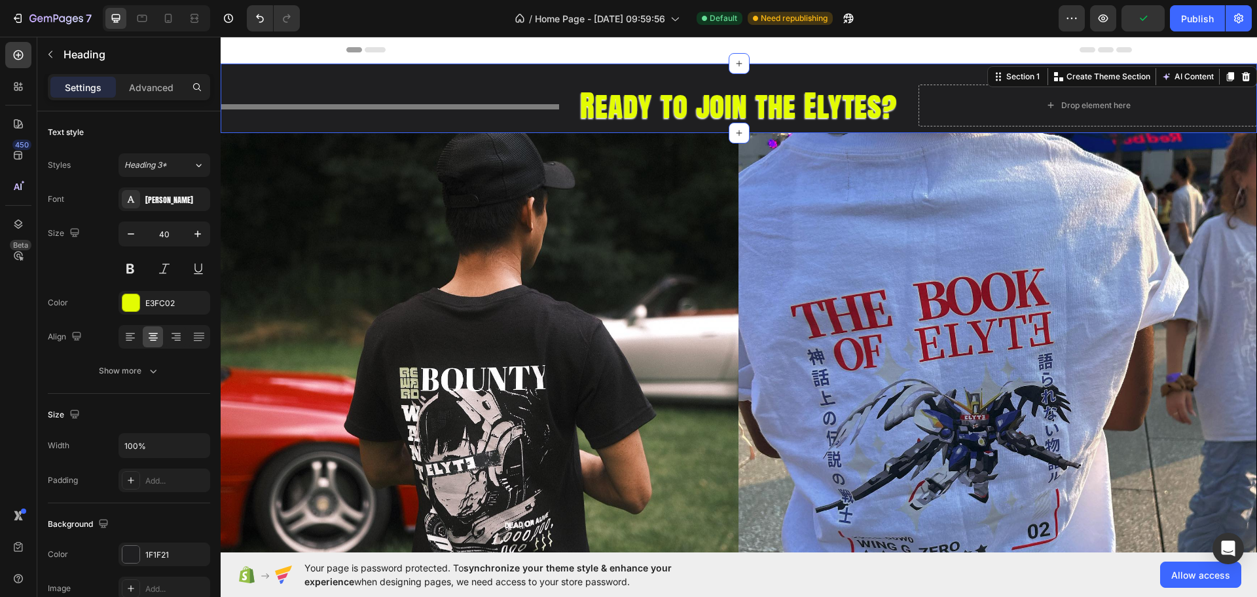
click at [511, 125] on div "Title Line" at bounding box center [390, 105] width 339 height 42
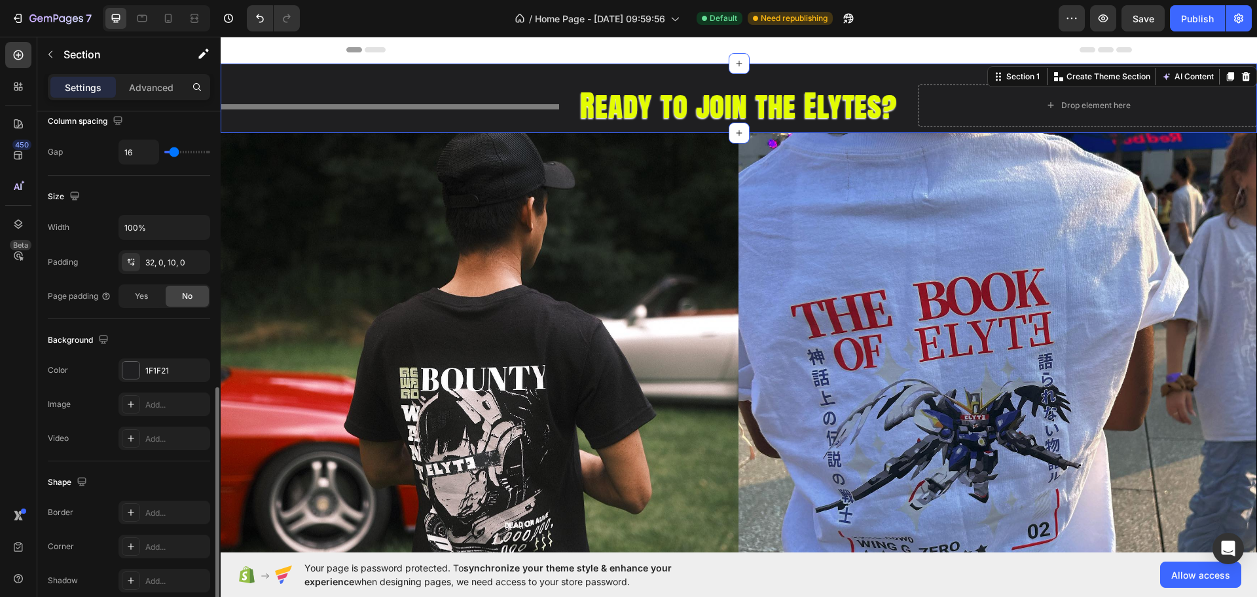
scroll to position [367, 0]
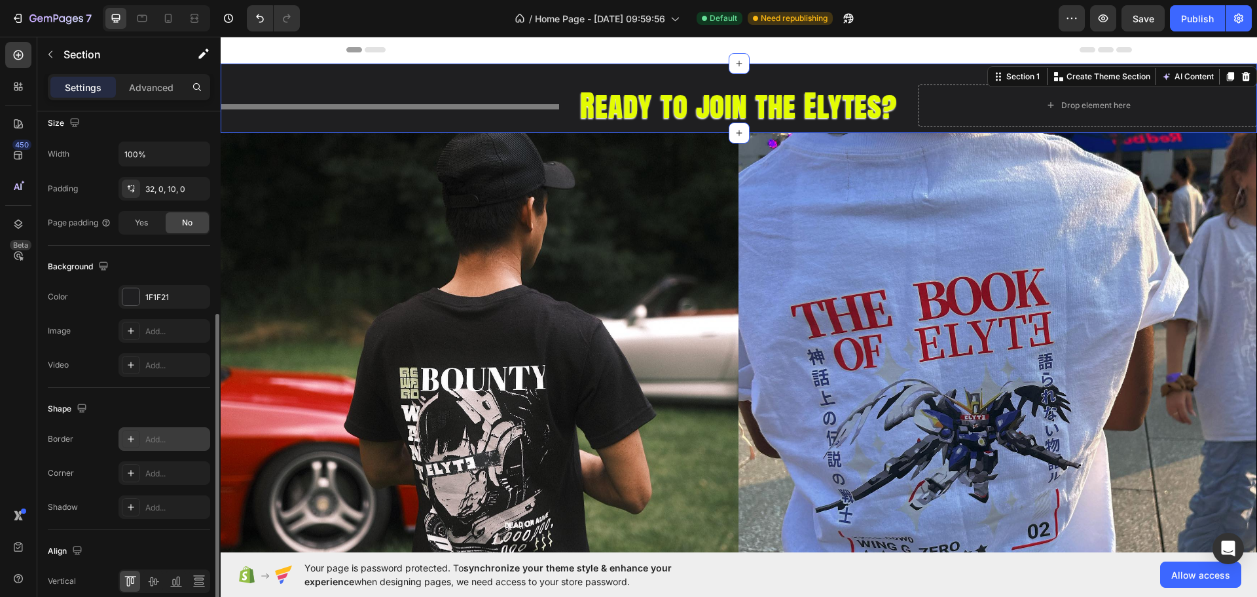
click at [172, 439] on div "Add..." at bounding box center [176, 440] width 62 height 12
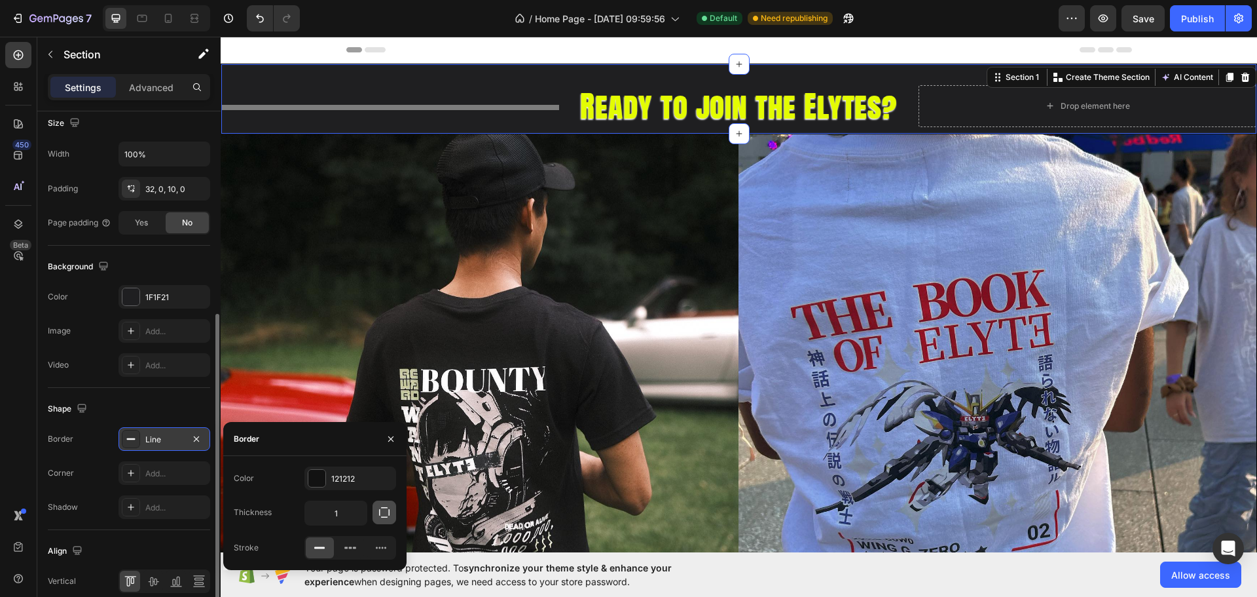
click at [381, 515] on icon "button" at bounding box center [384, 512] width 13 height 13
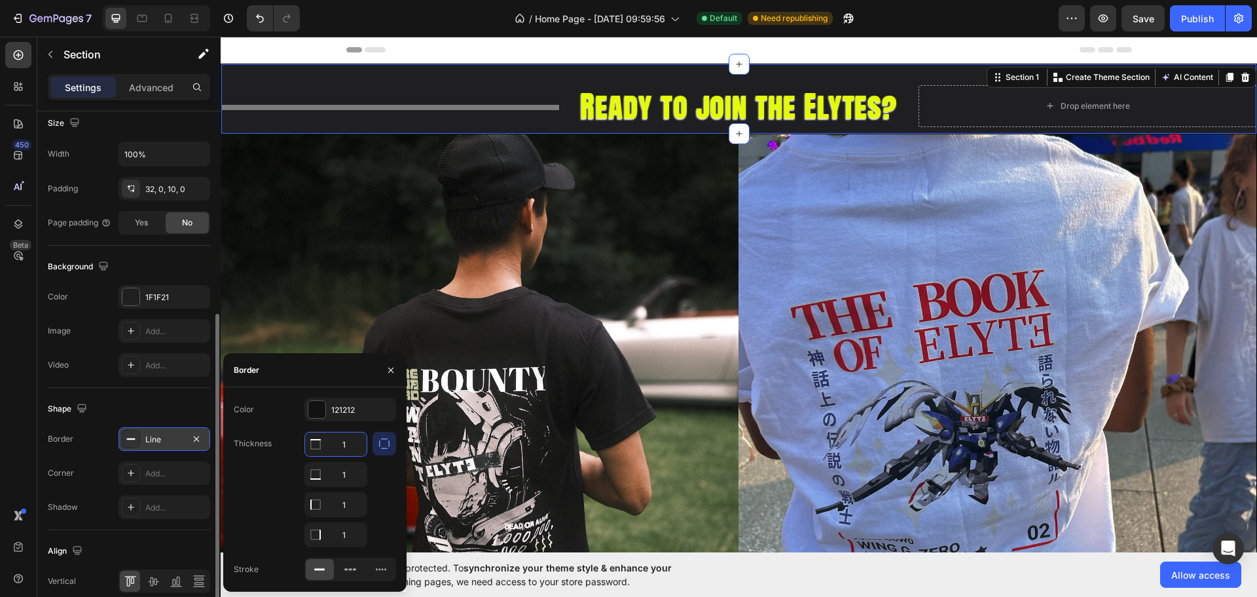
click at [384, 451] on button "button" at bounding box center [385, 444] width 24 height 24
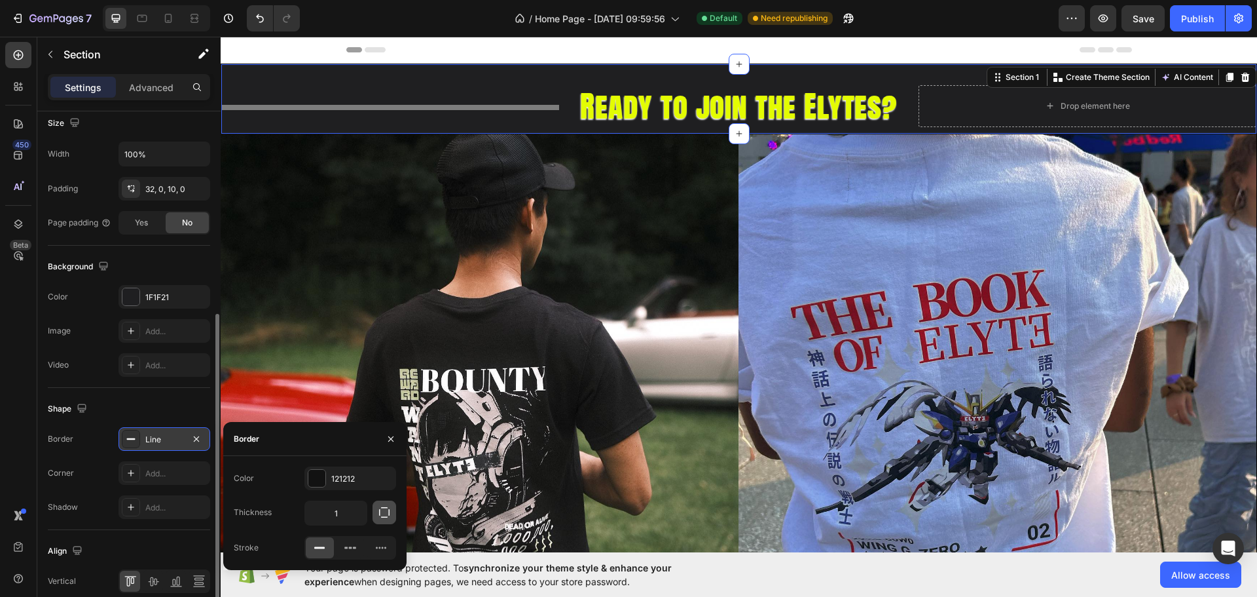
click at [384, 511] on icon "button" at bounding box center [384, 512] width 13 height 13
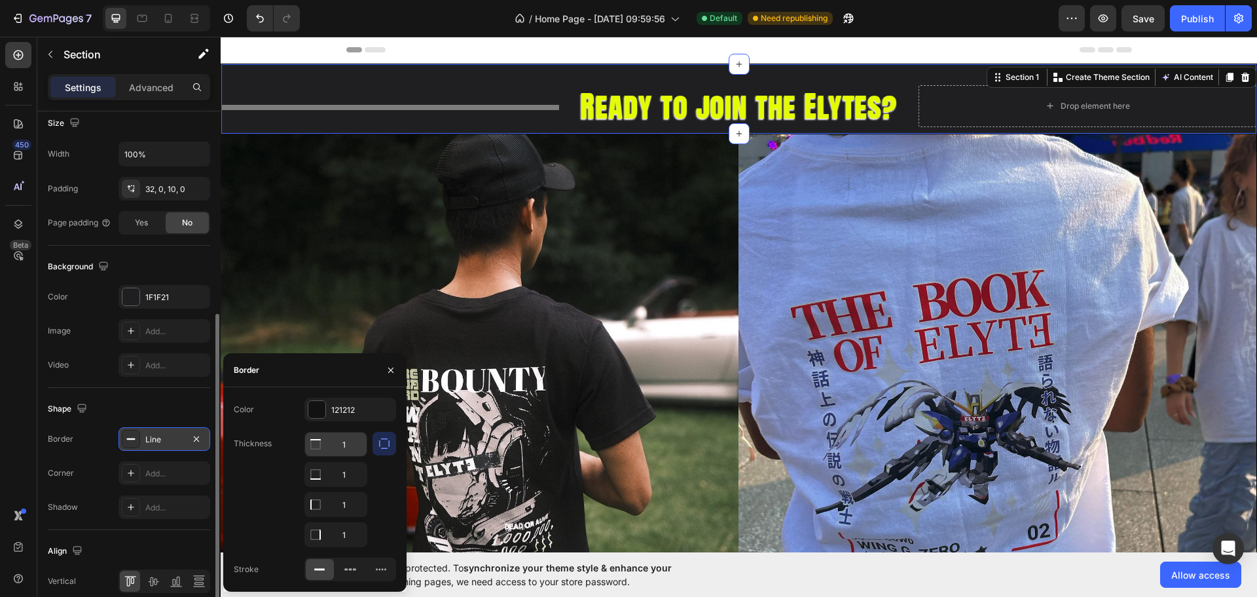
click at [349, 441] on input "1" at bounding box center [336, 444] width 62 height 24
type input "0"
click at [344, 468] on input "1" at bounding box center [336, 474] width 62 height 24
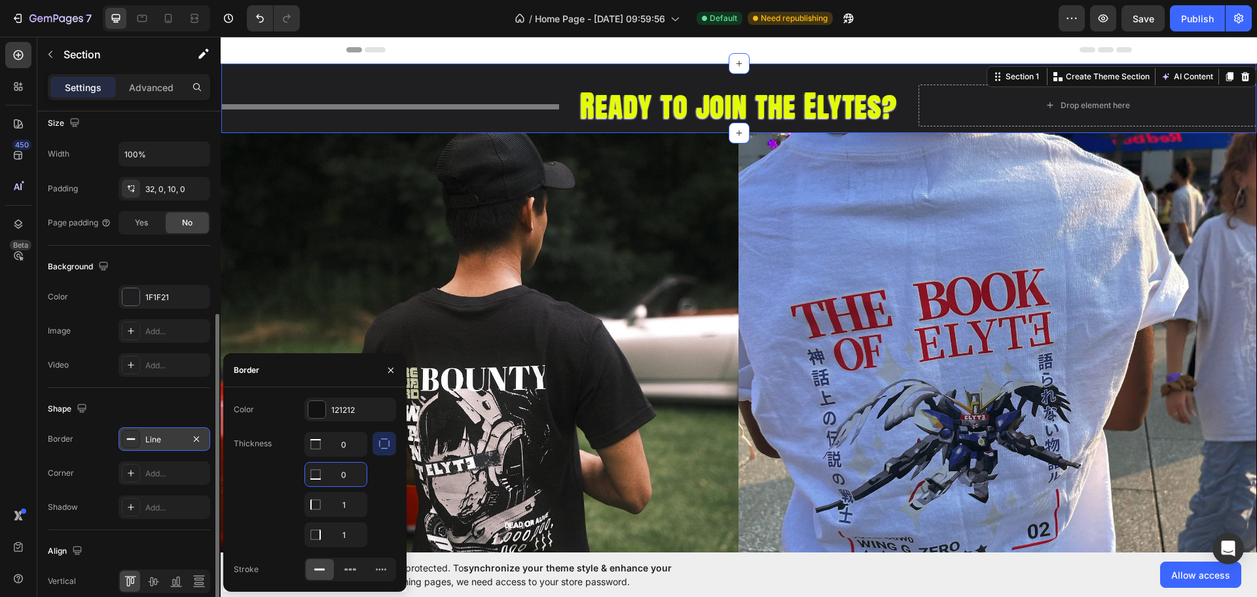
drag, startPoint x: 349, startPoint y: 473, endPoint x: 328, endPoint y: 480, distance: 22.0
click at [328, 480] on input "0" at bounding box center [336, 474] width 62 height 24
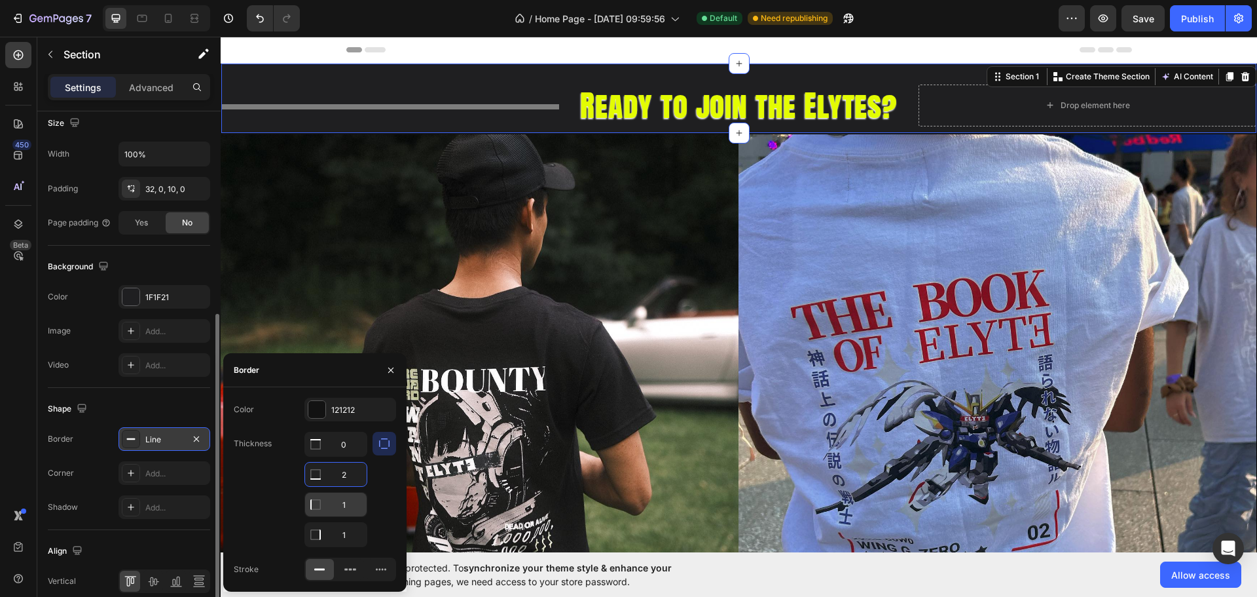
type input "2"
click at [346, 510] on input "1" at bounding box center [336, 504] width 62 height 24
type input "0"
click at [349, 456] on input "1" at bounding box center [336, 444] width 62 height 24
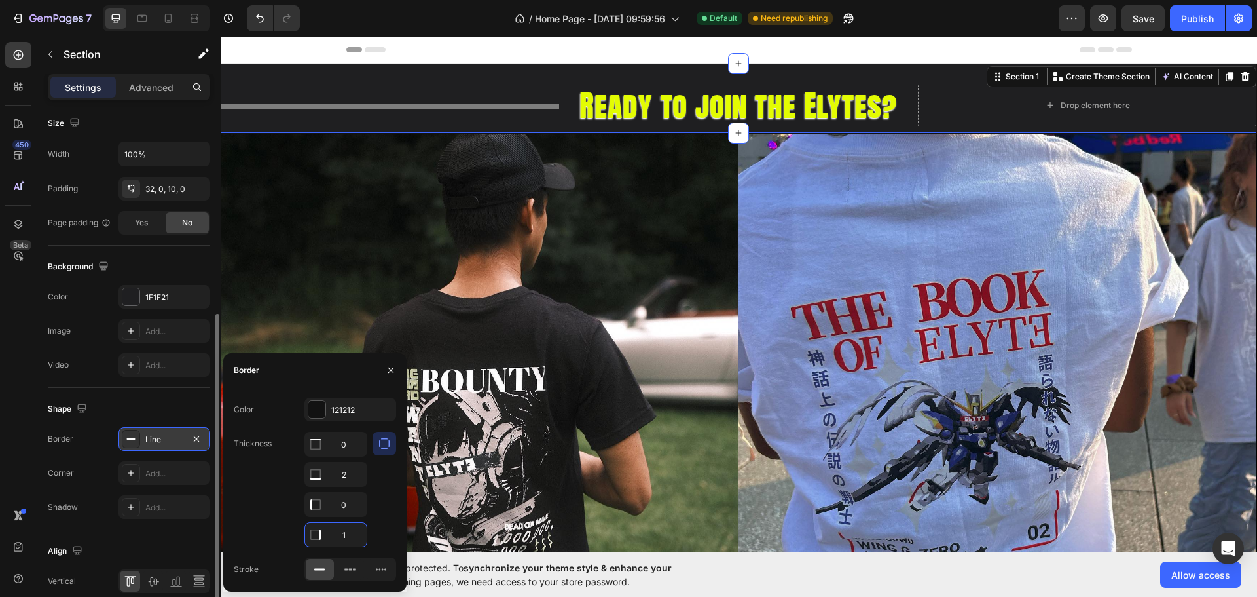
click at [349, 527] on input "1" at bounding box center [336, 535] width 62 height 24
type input "0"
click at [326, 419] on div "121212" at bounding box center [351, 410] width 92 height 24
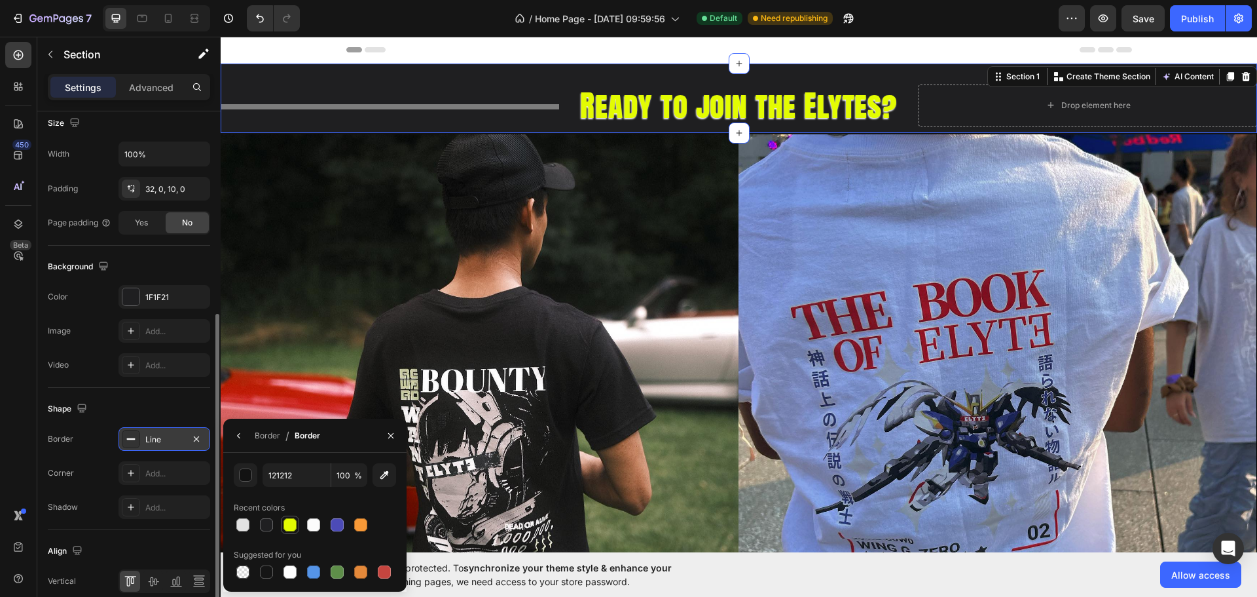
click at [295, 523] on div at bounding box center [290, 524] width 13 height 13
type input "E3FC02"
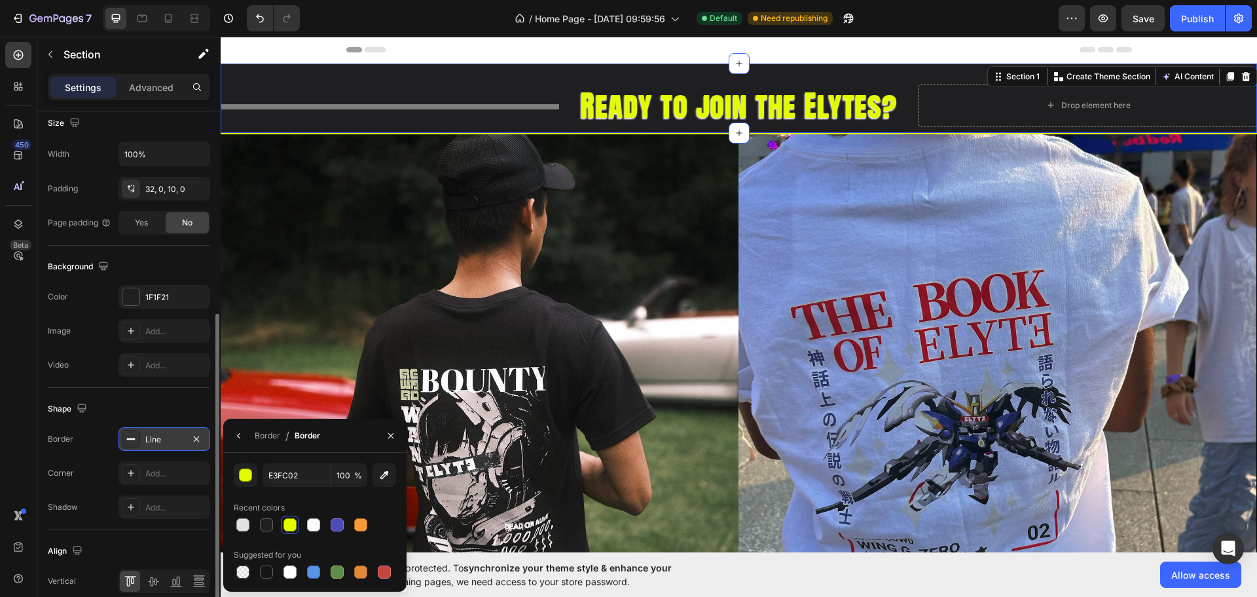
click at [523, 79] on div "Title Line Ready to join the Elytes? Heading Drop element here Section 1 You ca…" at bounding box center [739, 99] width 1037 height 71
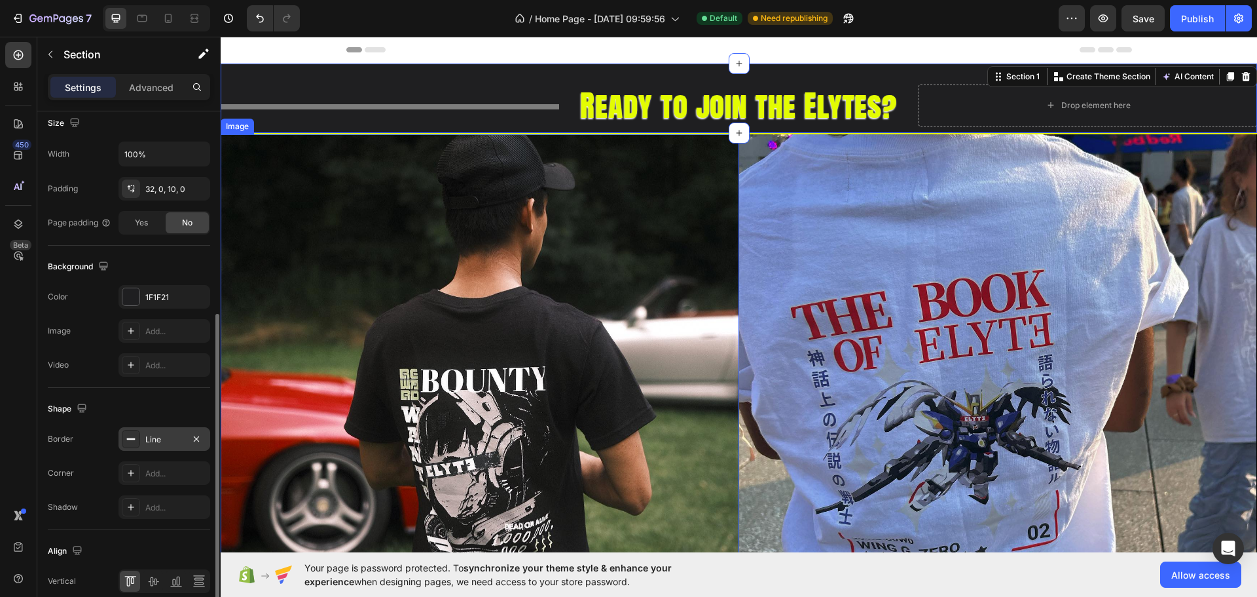
click at [565, 205] on img at bounding box center [480, 393] width 519 height 519
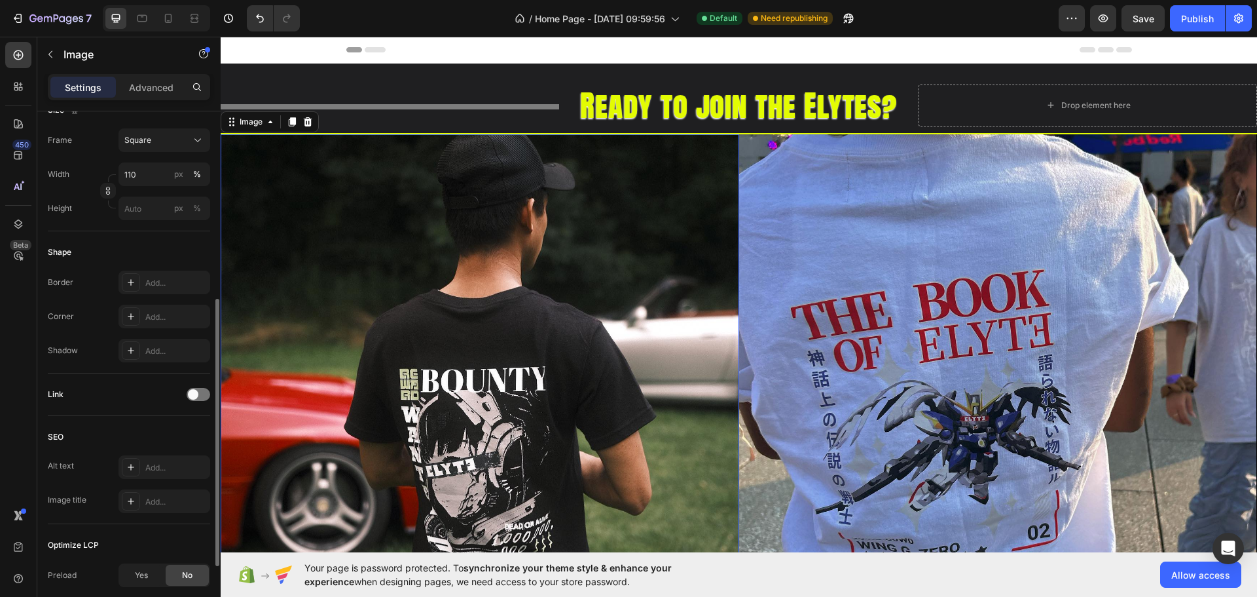
scroll to position [0, 0]
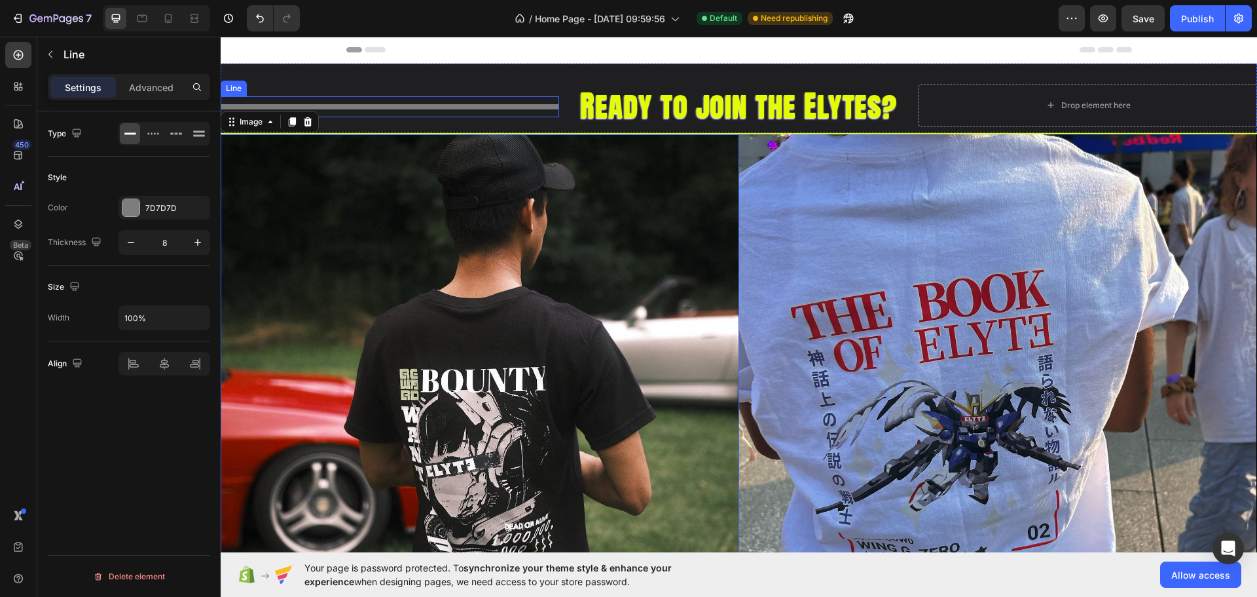
click at [499, 105] on div at bounding box center [390, 106] width 339 height 5
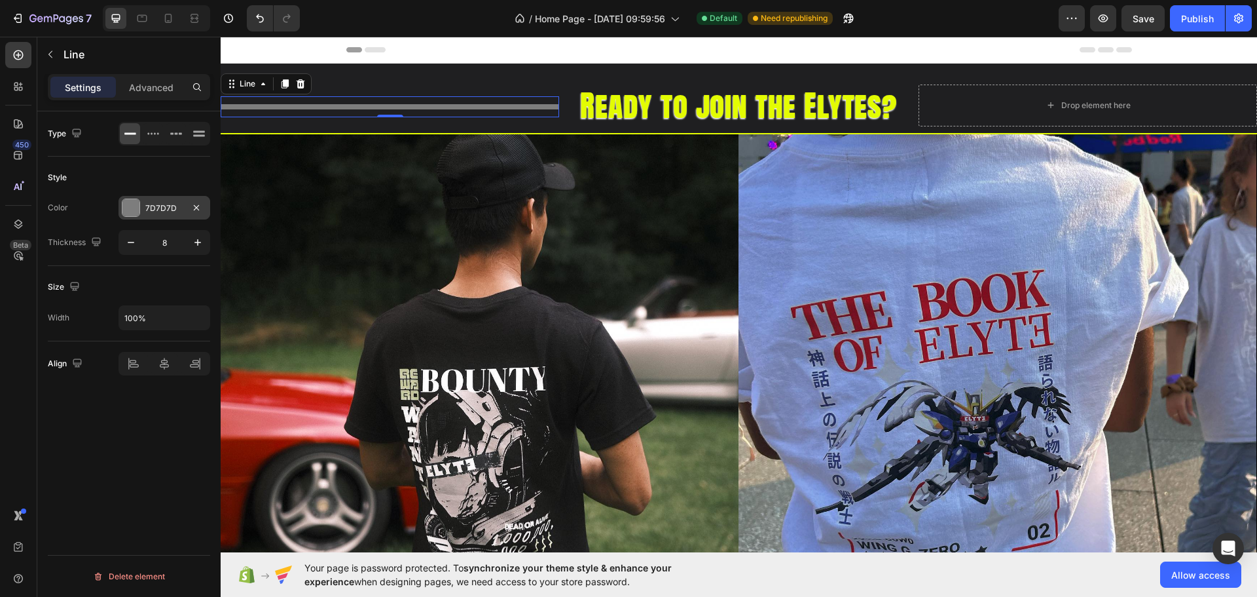
click at [157, 202] on div "7D7D7D" at bounding box center [164, 208] width 38 height 12
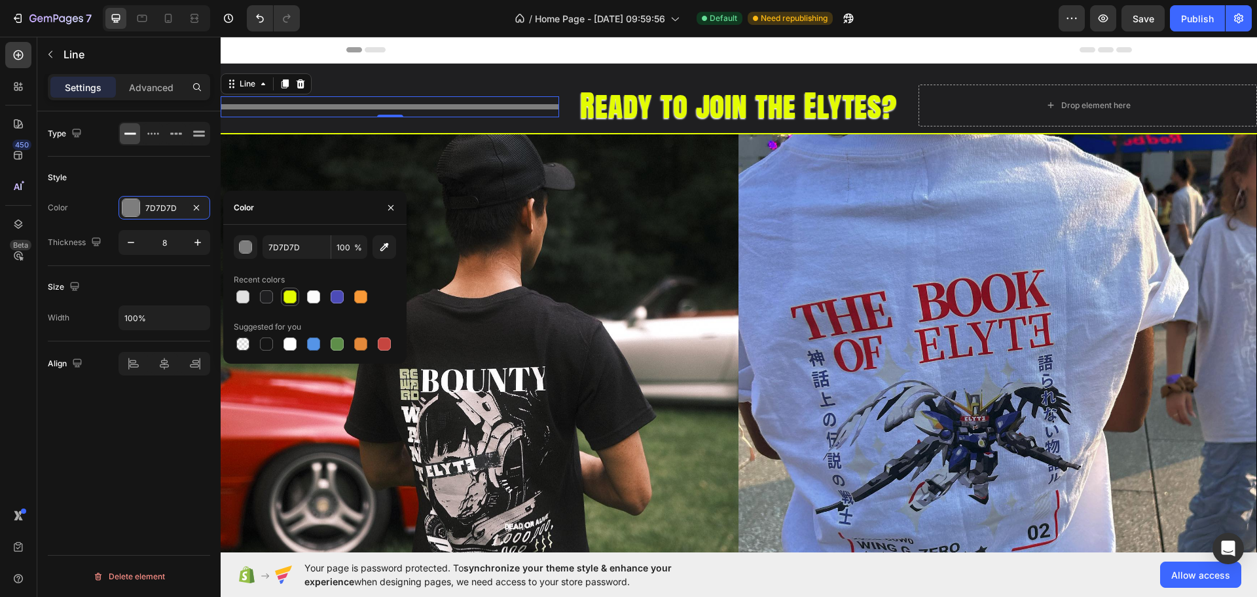
click at [295, 296] on div at bounding box center [290, 296] width 13 height 13
type input "E3FC02"
click at [195, 431] on div "Type Style Color E3FC02 Thickness 8 Size Width 100% Align Delete element" at bounding box center [128, 372] width 183 height 523
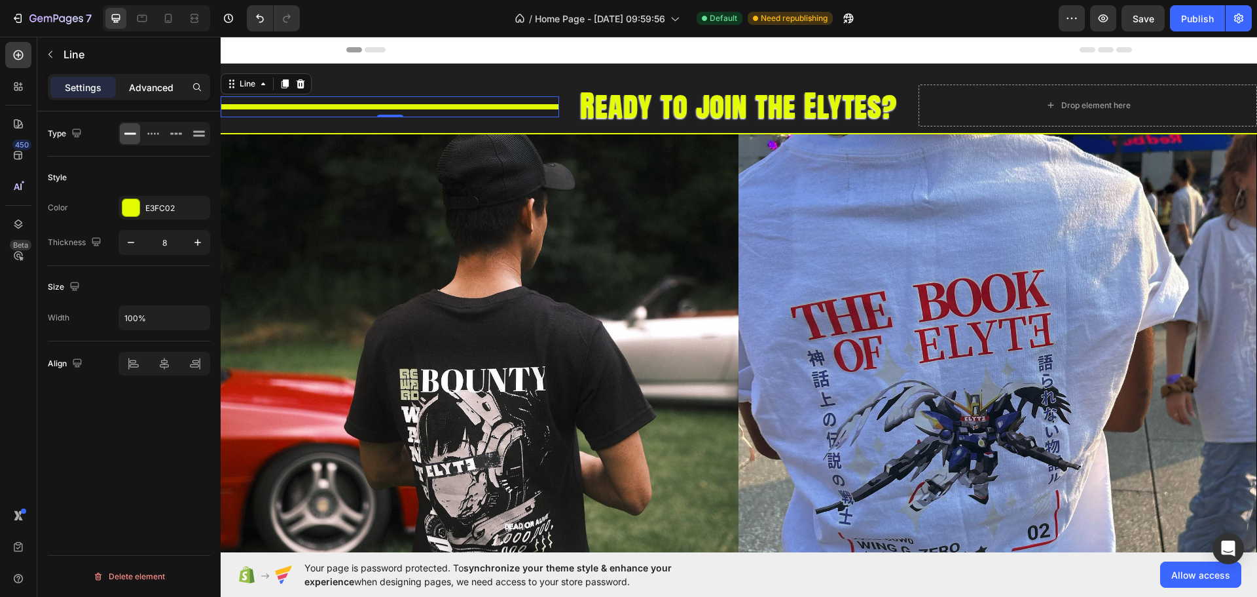
click at [158, 88] on p "Advanced" at bounding box center [151, 88] width 45 height 14
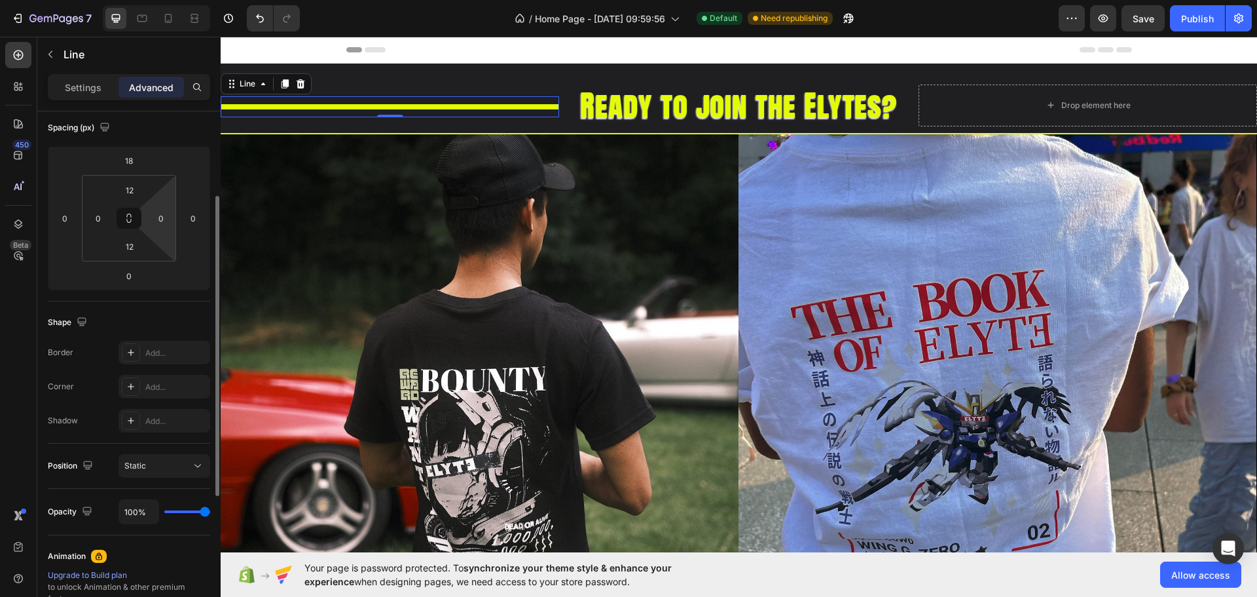
scroll to position [220, 0]
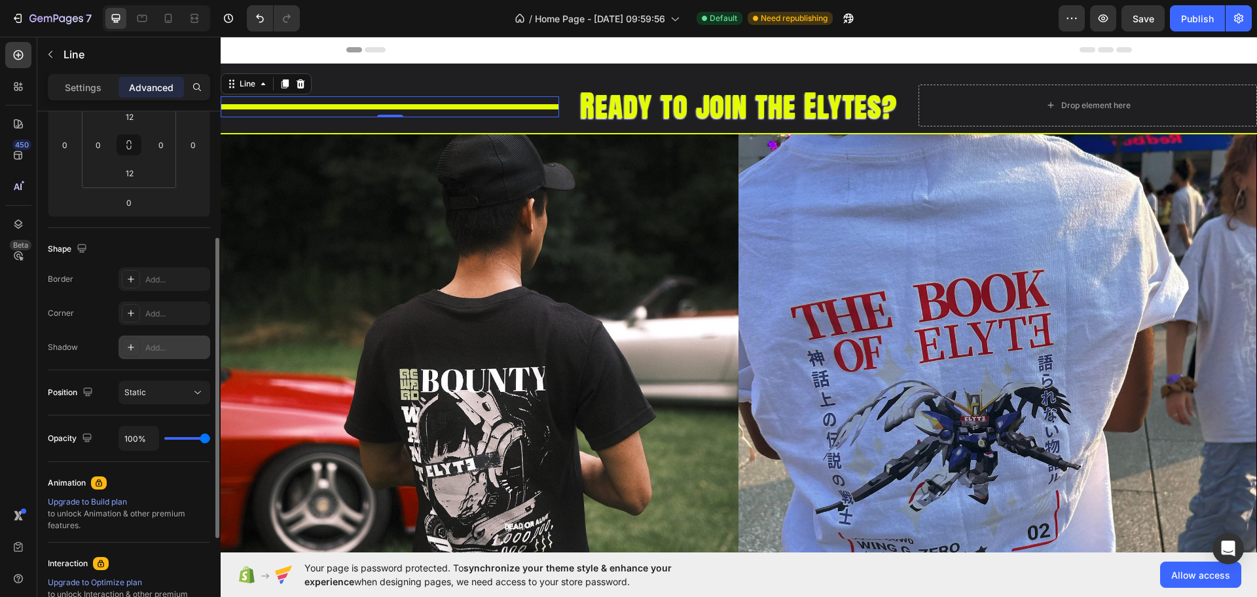
click at [155, 349] on div "Add..." at bounding box center [176, 348] width 62 height 12
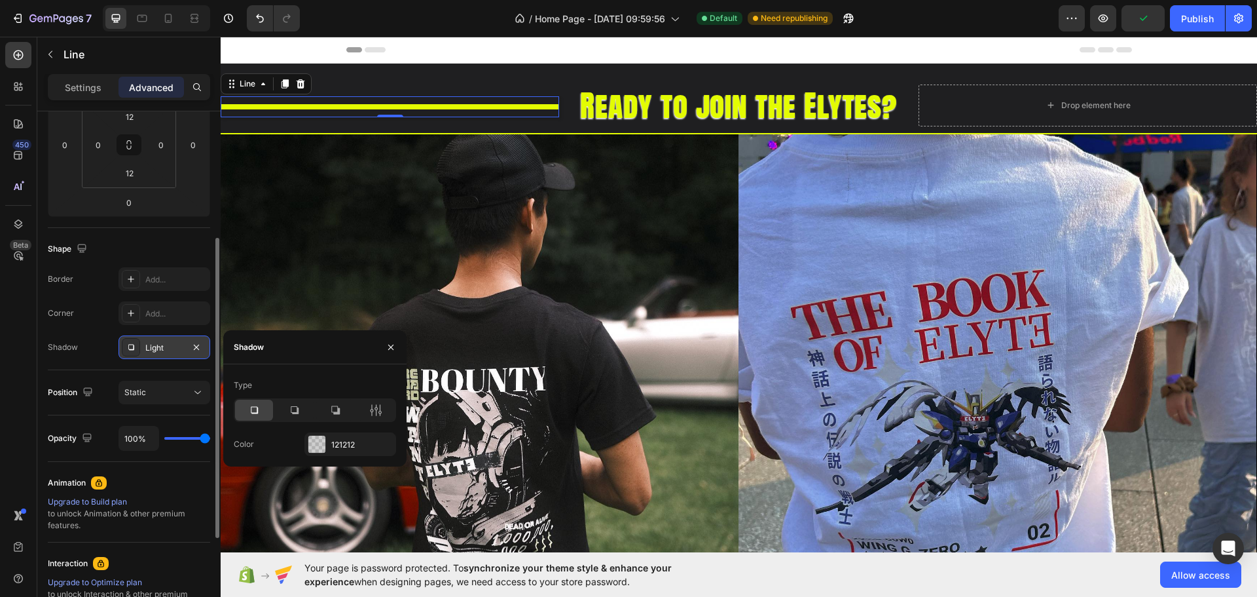
click at [260, 413] on icon at bounding box center [254, 409] width 13 height 13
click at [352, 446] on div "121212" at bounding box center [350, 445] width 38 height 12
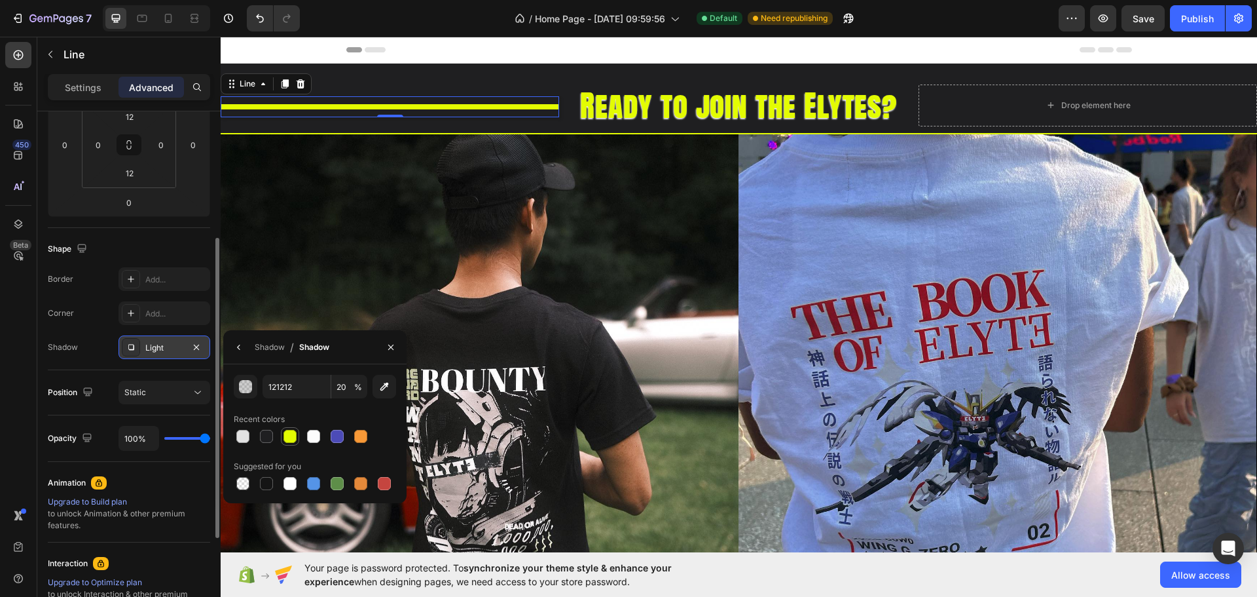
click at [291, 439] on div at bounding box center [290, 436] width 13 height 13
type input "E3FC02"
type input "100"
click at [322, 435] on div at bounding box center [314, 436] width 18 height 18
type input "FCFCFC"
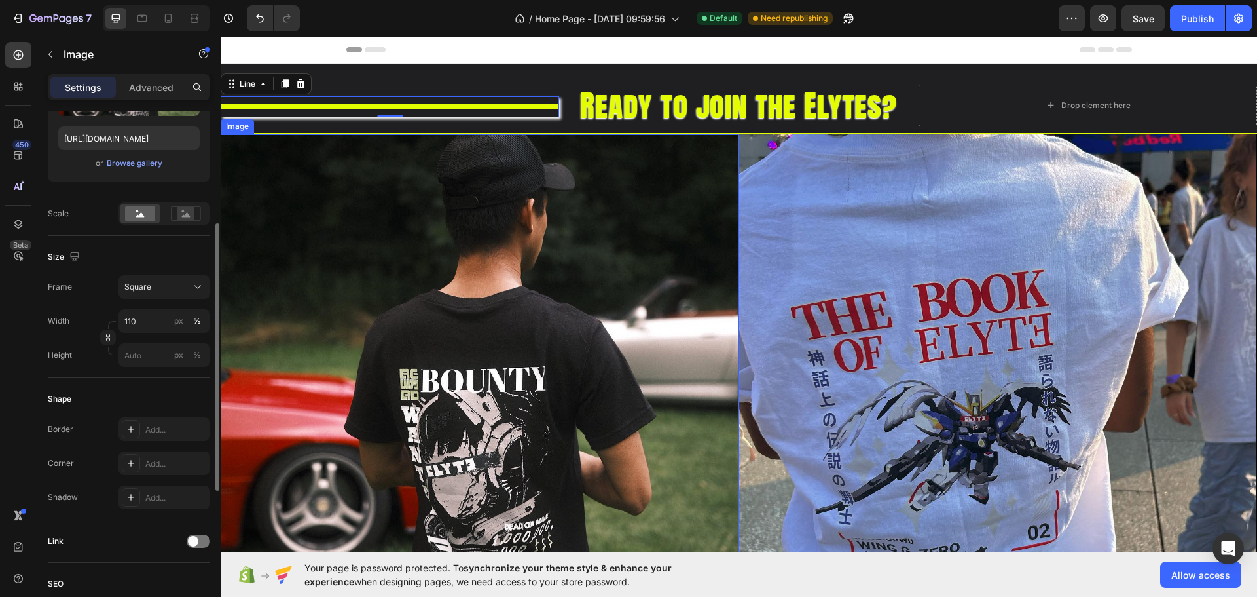
click at [637, 270] on img at bounding box center [480, 393] width 519 height 519
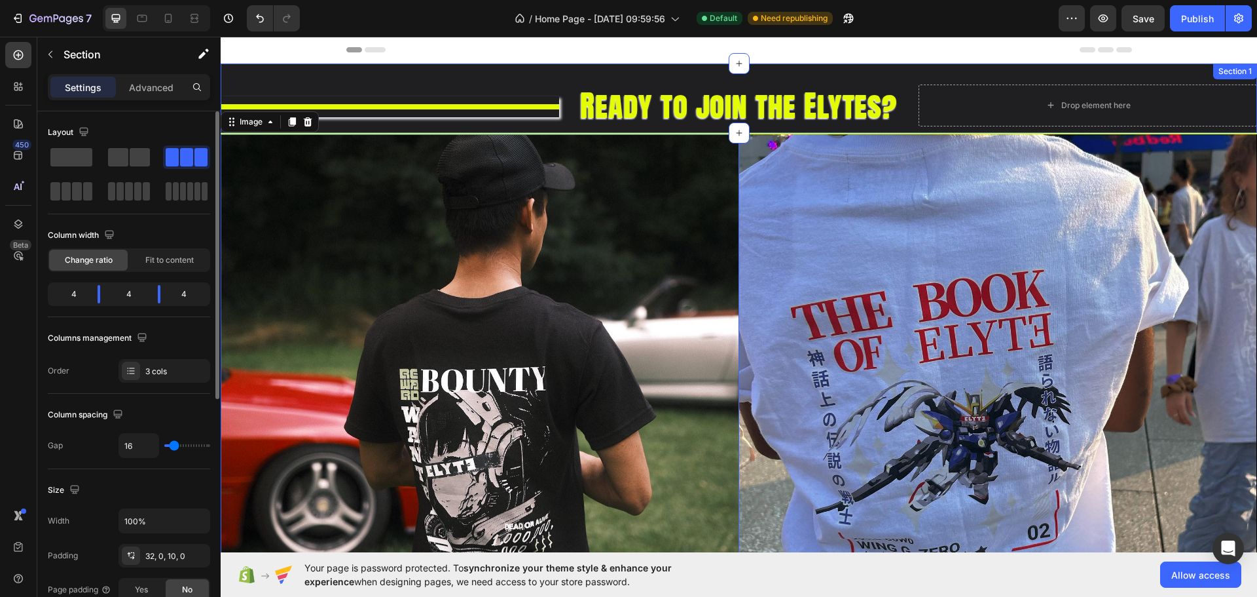
click at [567, 69] on div "Title Line Ready to join the Elytes? Heading Drop element here Section 1" at bounding box center [739, 99] width 1037 height 71
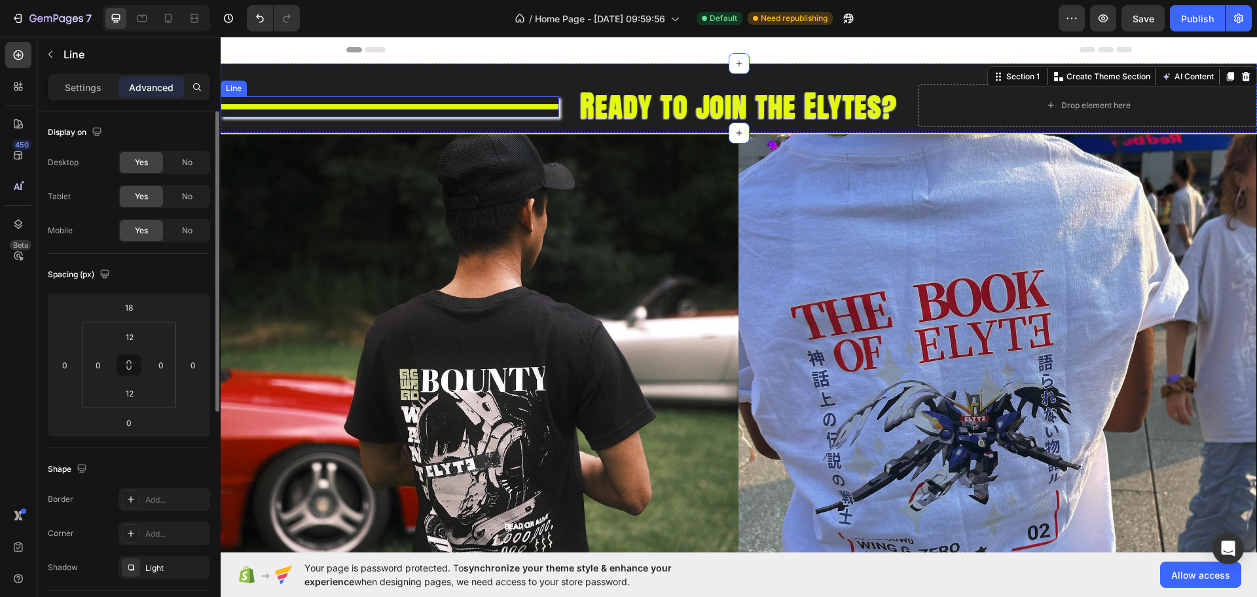
click at [449, 115] on div "Title Line" at bounding box center [390, 106] width 339 height 21
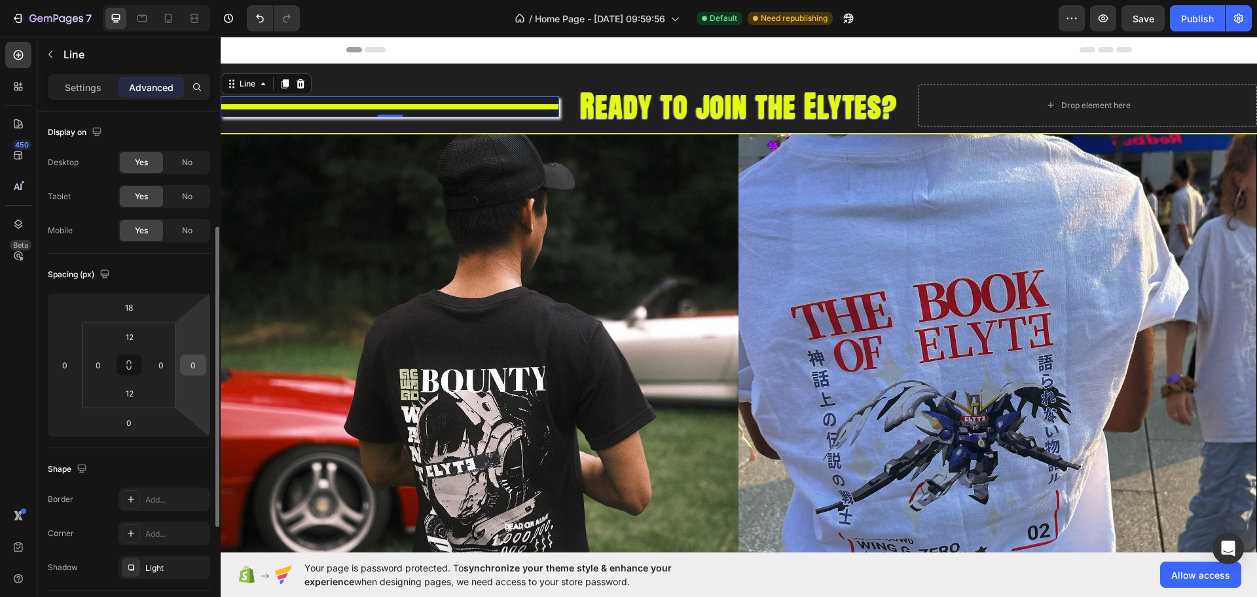
scroll to position [73, 0]
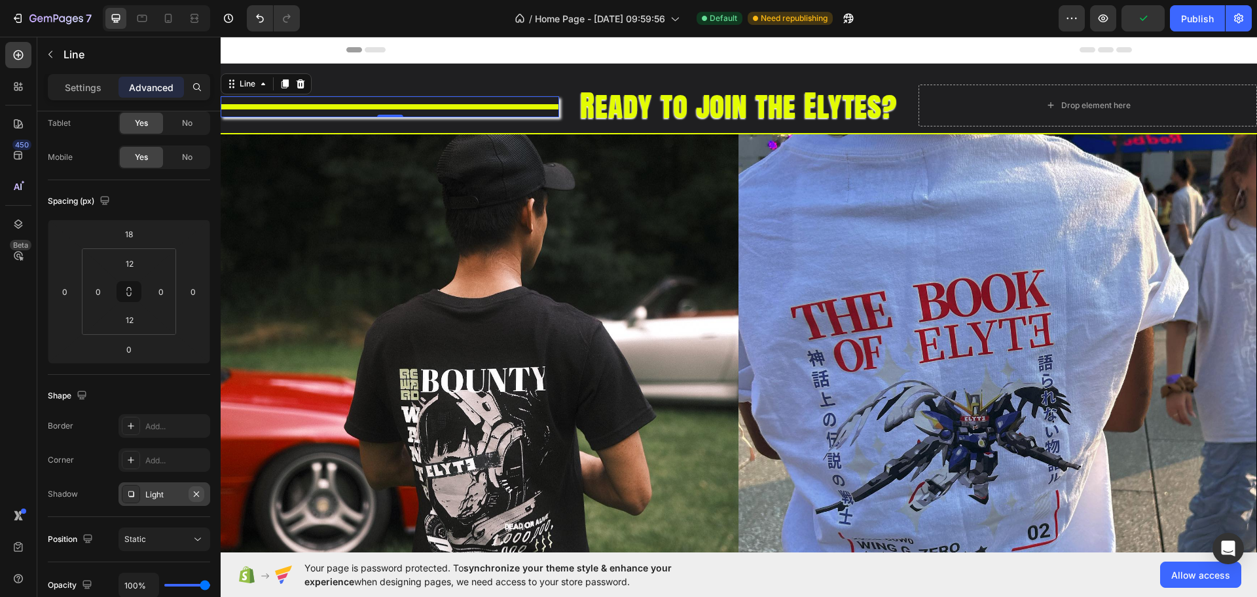
click at [194, 494] on icon "button" at bounding box center [196, 494] width 10 height 10
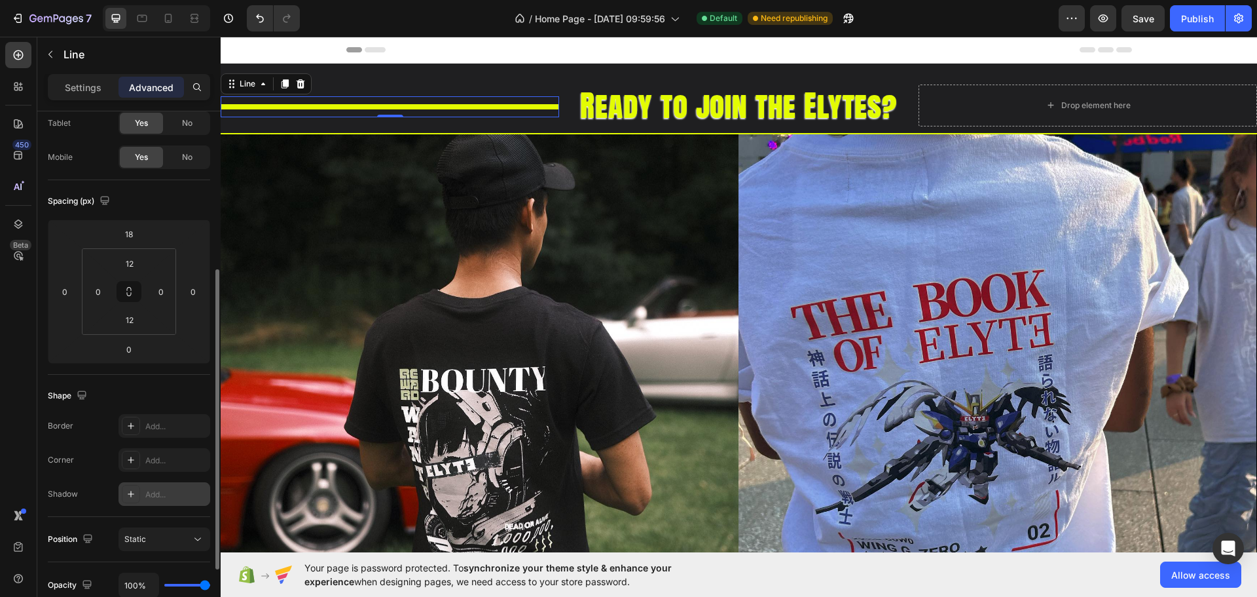
scroll to position [147, 0]
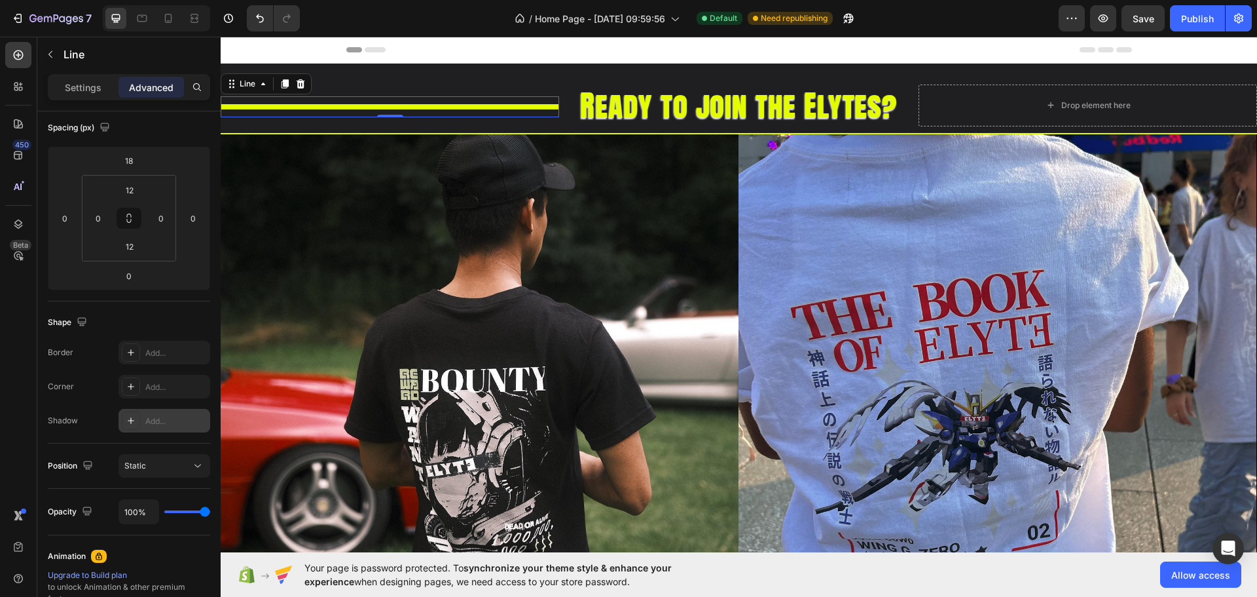
click at [164, 425] on div "Add..." at bounding box center [176, 421] width 62 height 12
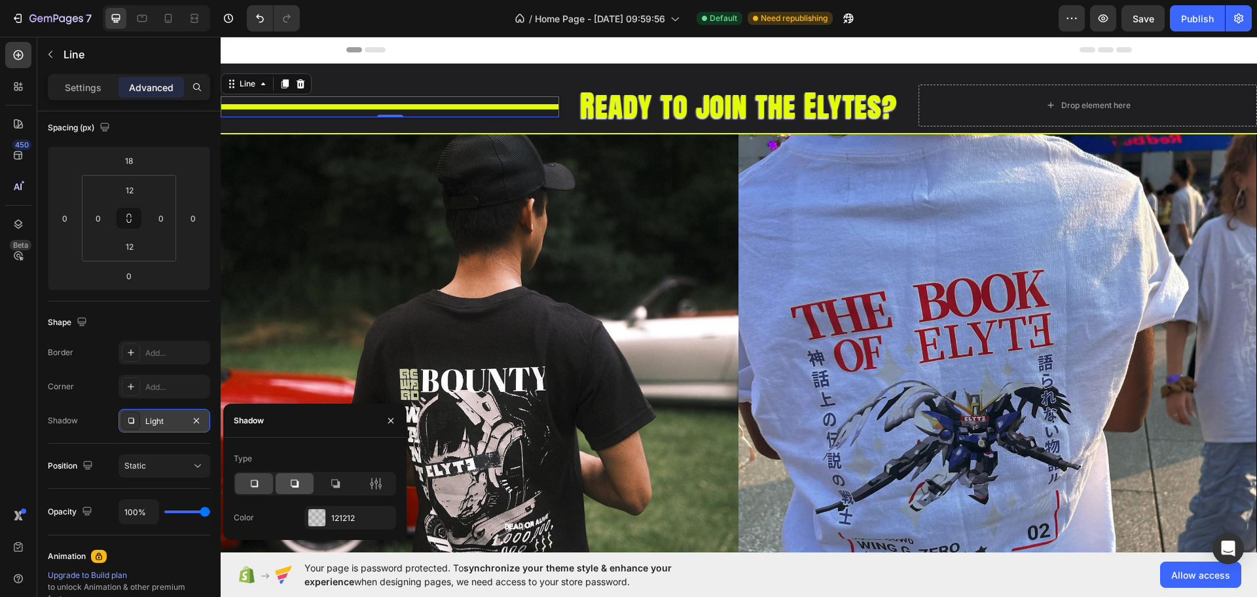
click at [291, 477] on icon at bounding box center [294, 483] width 13 height 13
click at [330, 485] on icon at bounding box center [335, 483] width 13 height 13
click at [367, 480] on div at bounding box center [376, 483] width 38 height 21
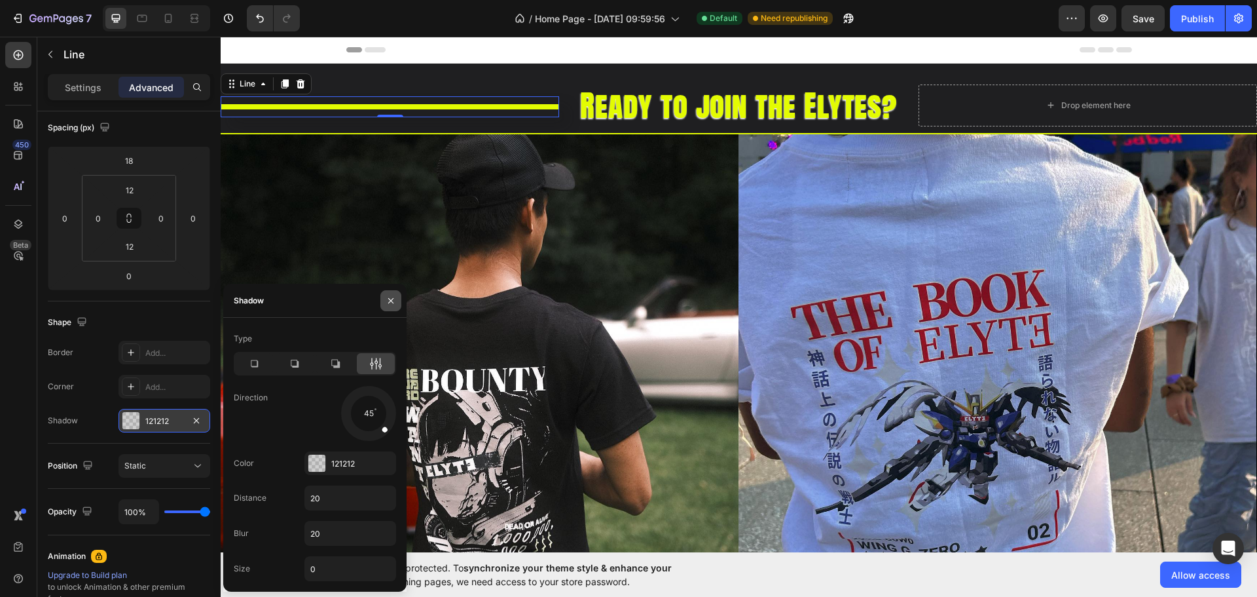
click at [391, 301] on icon "button" at bounding box center [391, 300] width 10 height 10
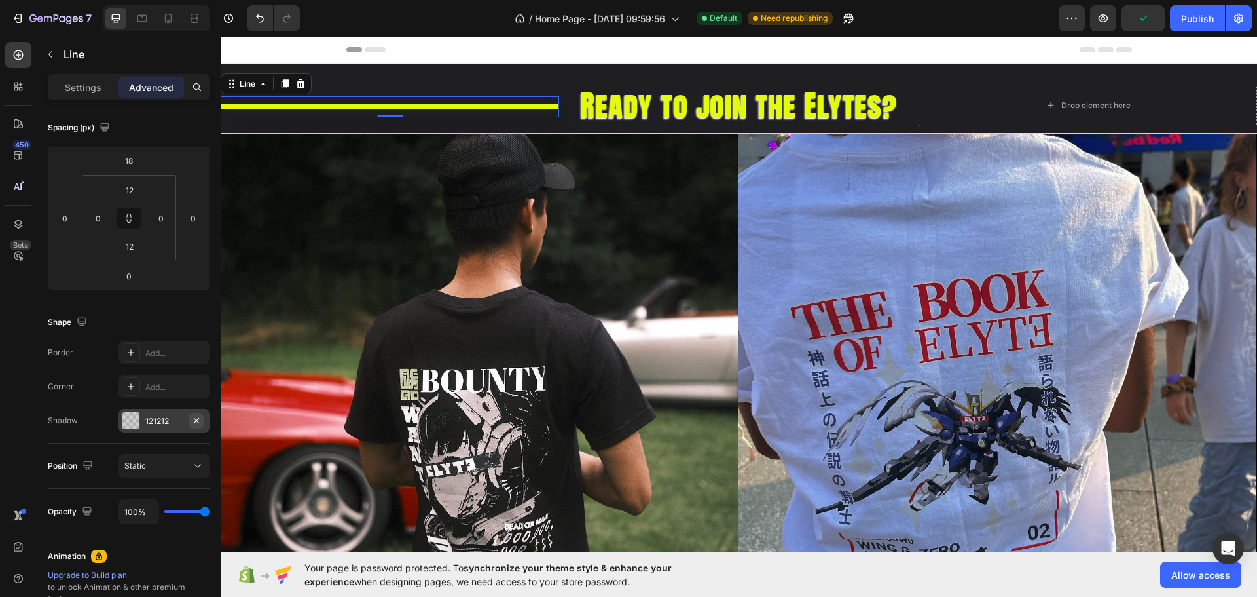
click at [198, 415] on icon "button" at bounding box center [196, 420] width 10 height 10
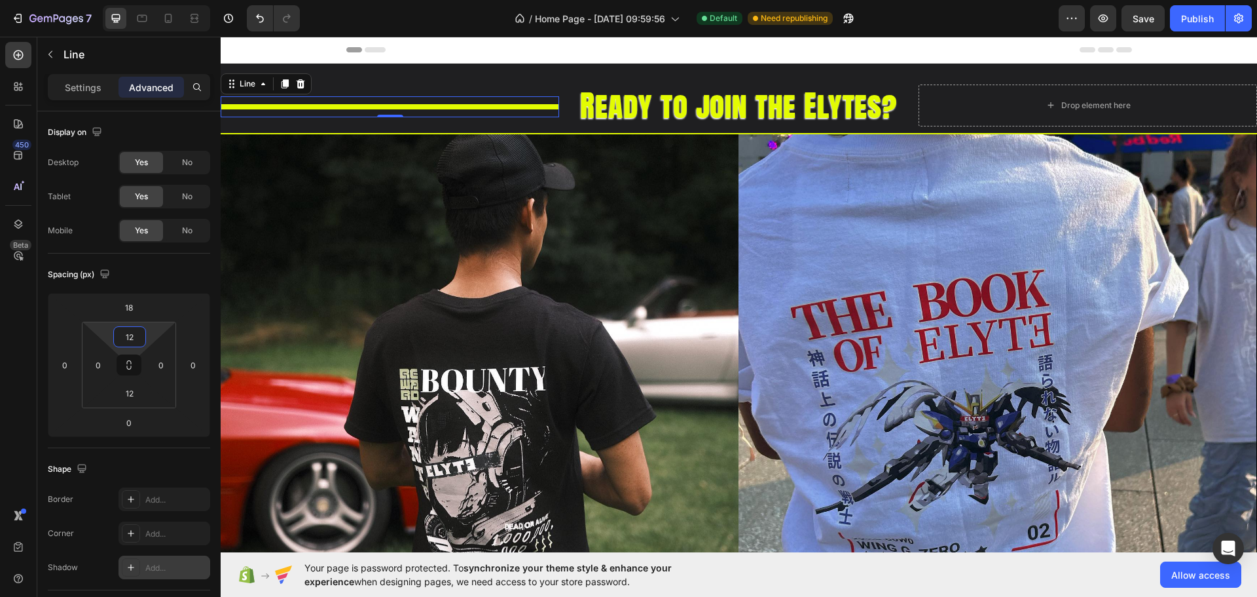
click at [151, 0] on html "7 / Home Page - [DATE] 09:59:56 Default Need republishing Preview Save Publish …" at bounding box center [628, 0] width 1257 height 0
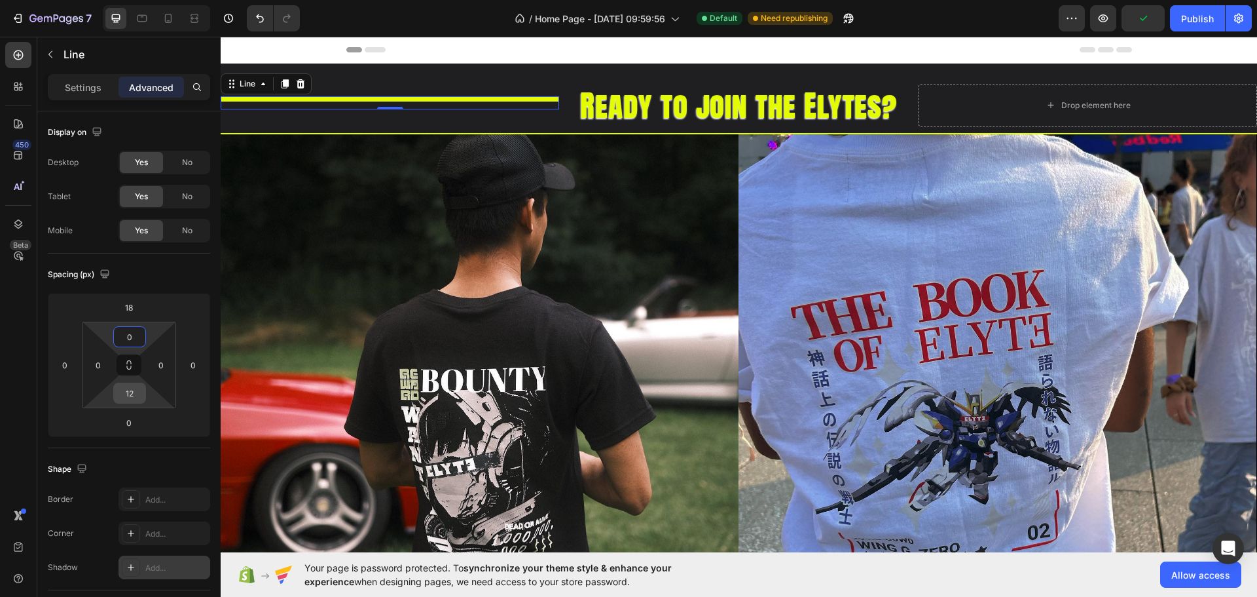
type input "0"
click at [135, 387] on input "12" at bounding box center [130, 393] width 26 height 20
type input "0"
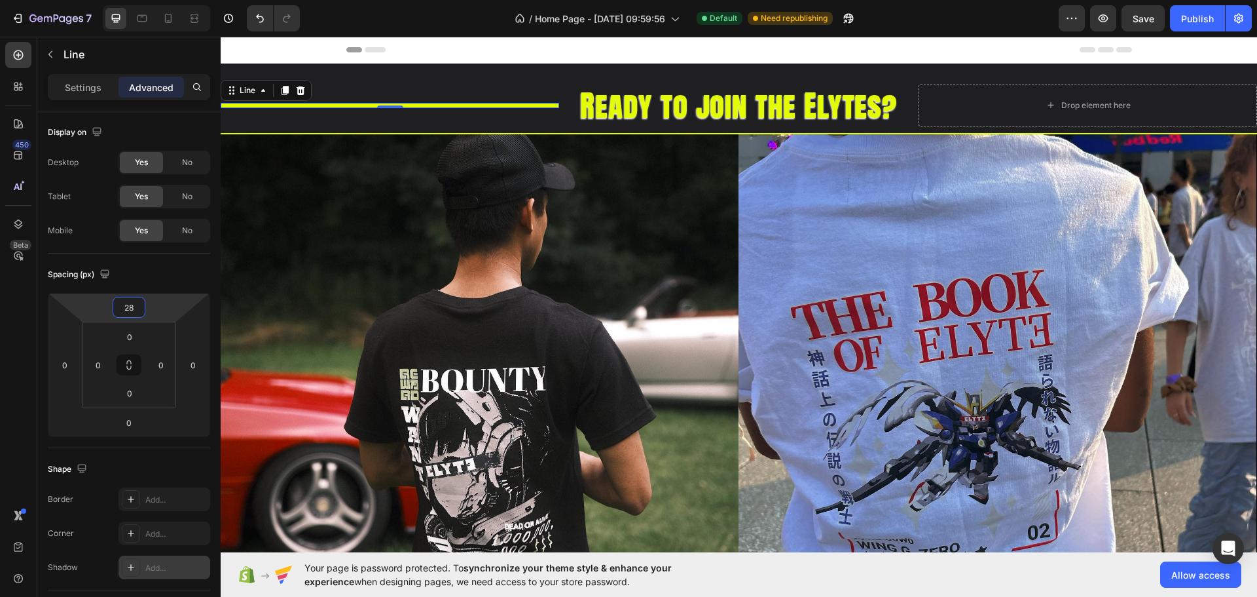
type input "30"
click at [158, 0] on html "7 / Home Page - [DATE] 09:59:56 Default Need republishing Preview Publish 450 B…" at bounding box center [628, 0] width 1257 height 0
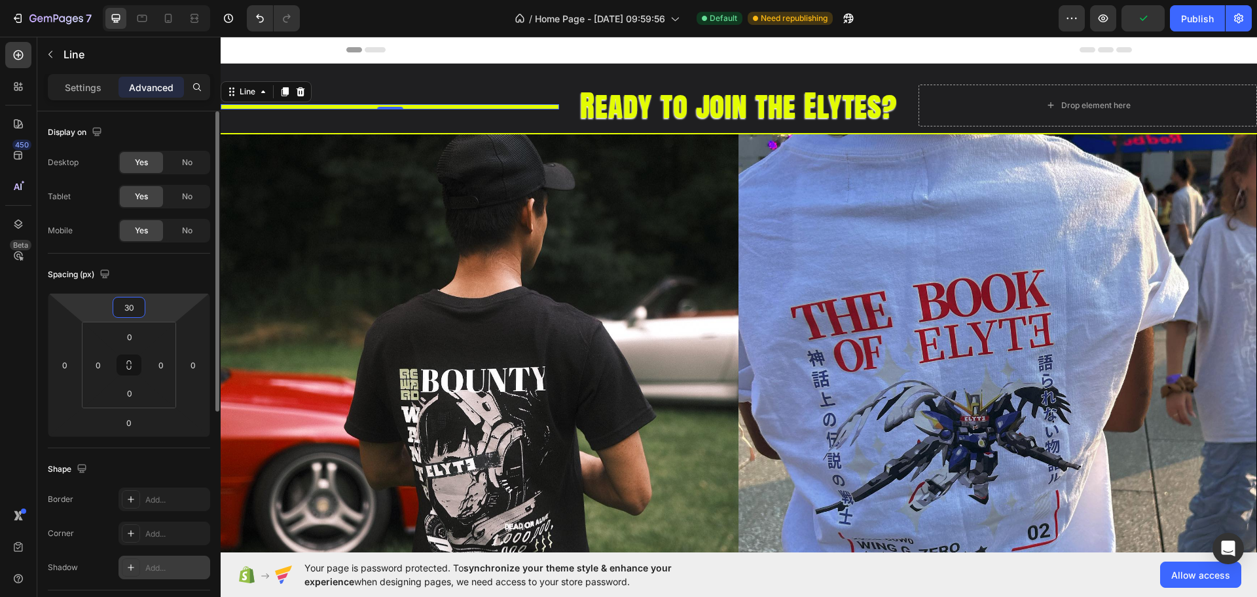
click at [158, 280] on div "Spacing (px)" at bounding box center [129, 274] width 162 height 21
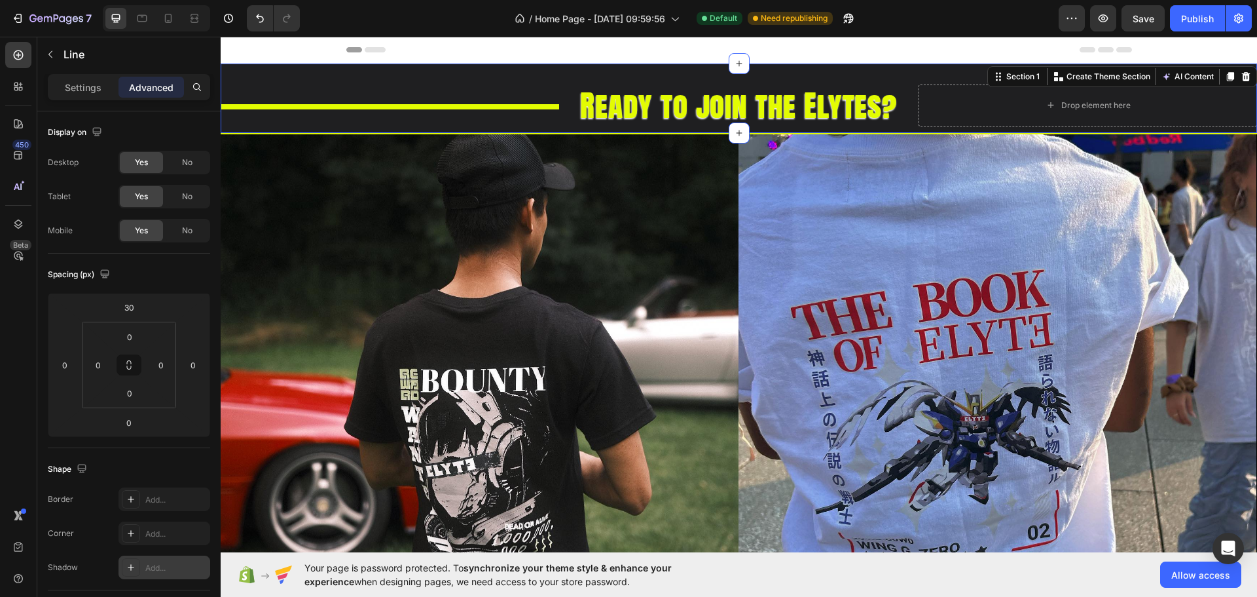
click at [428, 85] on div "Title Line" at bounding box center [390, 105] width 339 height 42
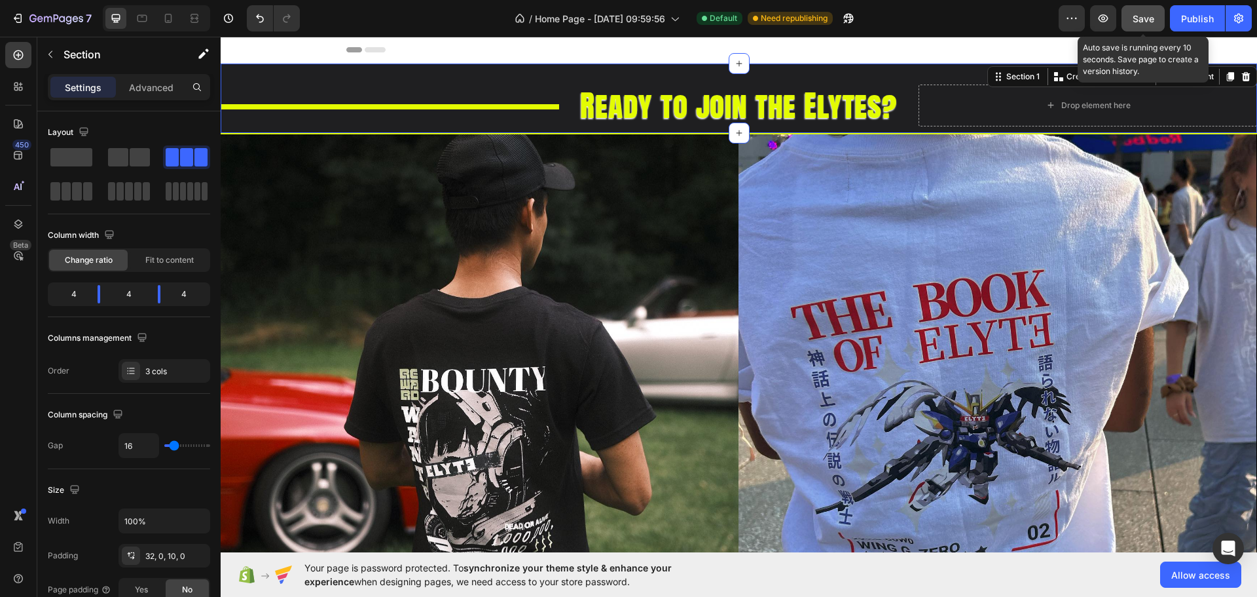
click at [1147, 17] on span "Save" at bounding box center [1144, 18] width 22 height 11
click at [1129, 17] on button "Save" at bounding box center [1143, 18] width 43 height 26
click at [1152, 12] on div "Save" at bounding box center [1144, 19] width 22 height 14
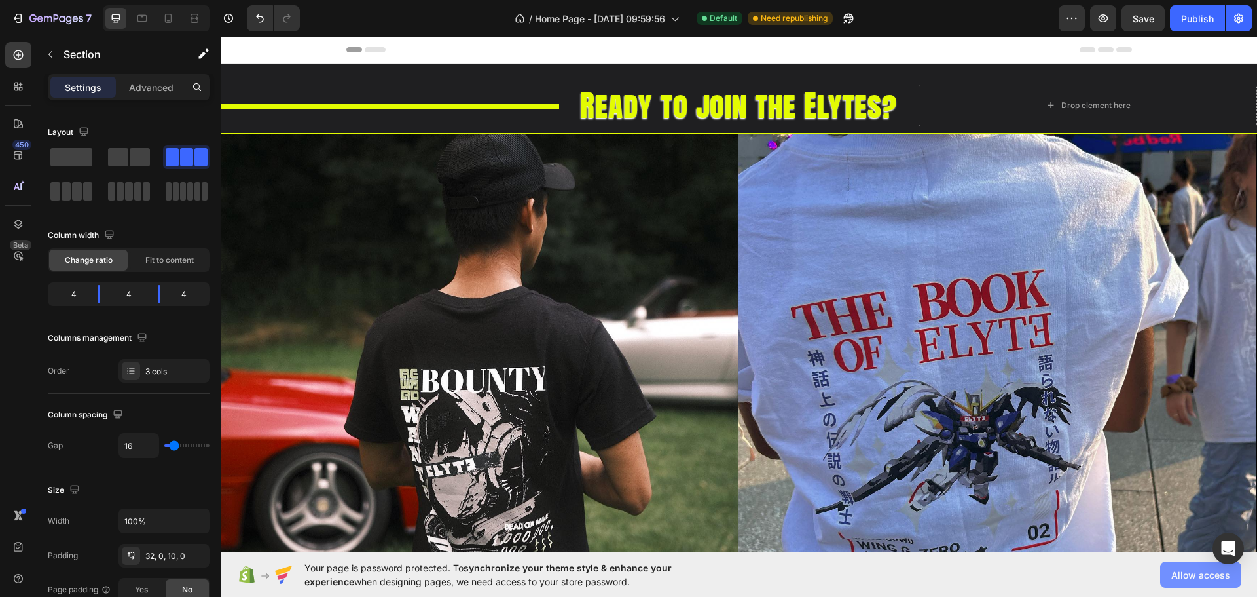
click at [1184, 573] on span "Allow access" at bounding box center [1201, 575] width 59 height 14
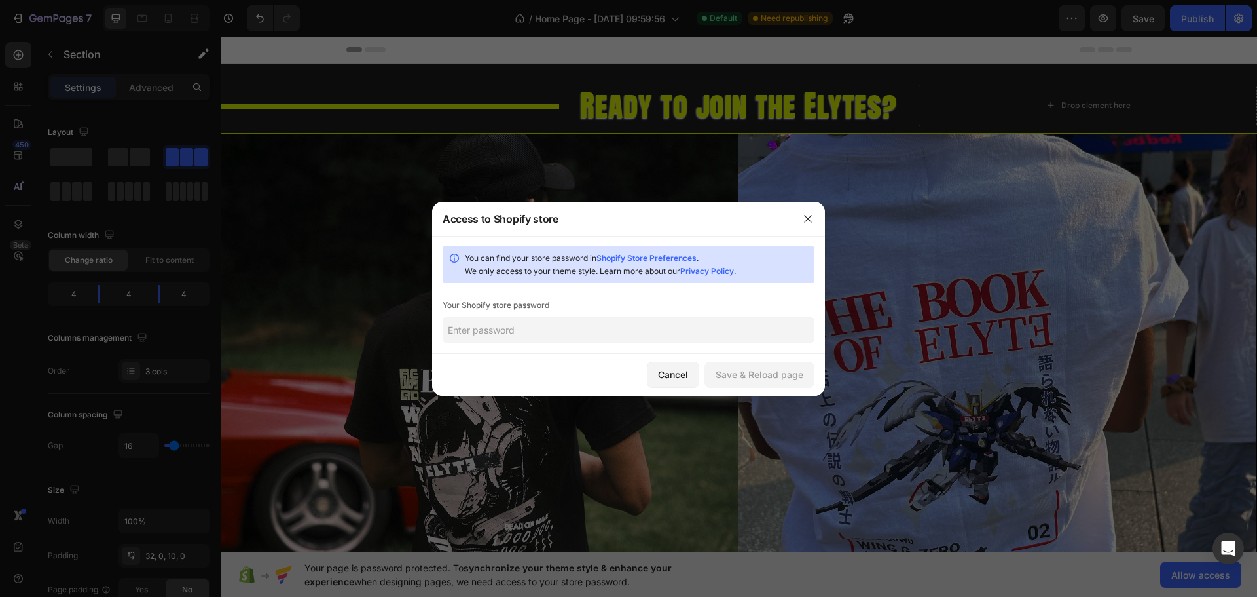
click at [555, 325] on input "text" at bounding box center [629, 330] width 372 height 26
type input "SBEly"
click at [724, 371] on div "Save & Reload page" at bounding box center [760, 374] width 88 height 14
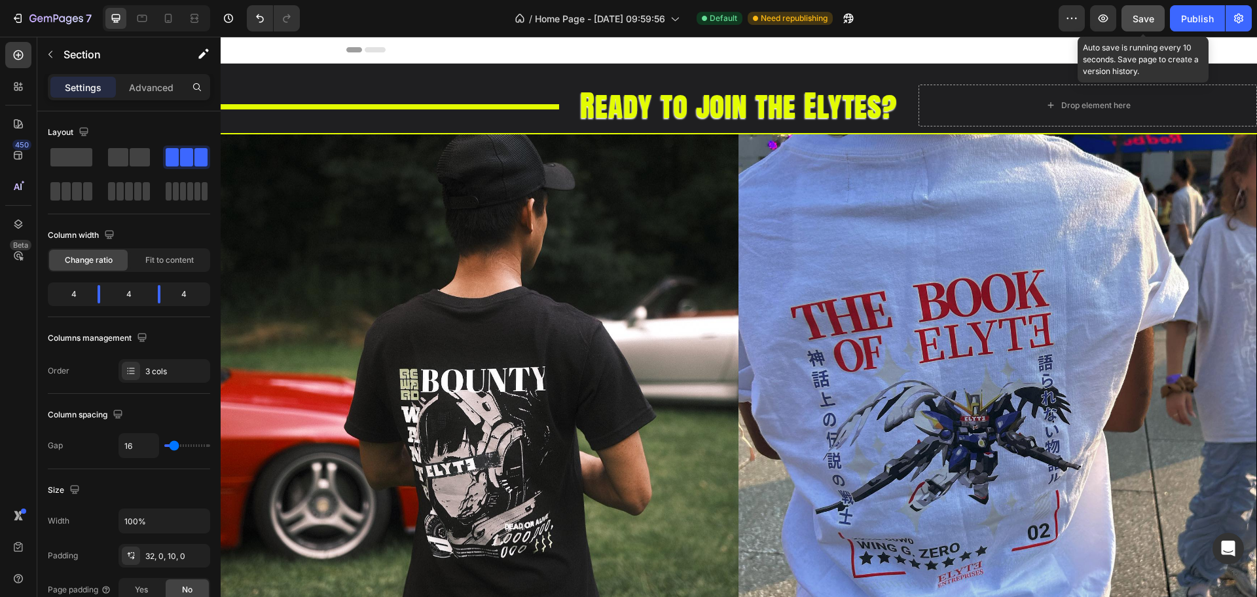
click at [1149, 14] on span "Save" at bounding box center [1144, 18] width 22 height 11
